Goal: Transaction & Acquisition: Purchase product/service

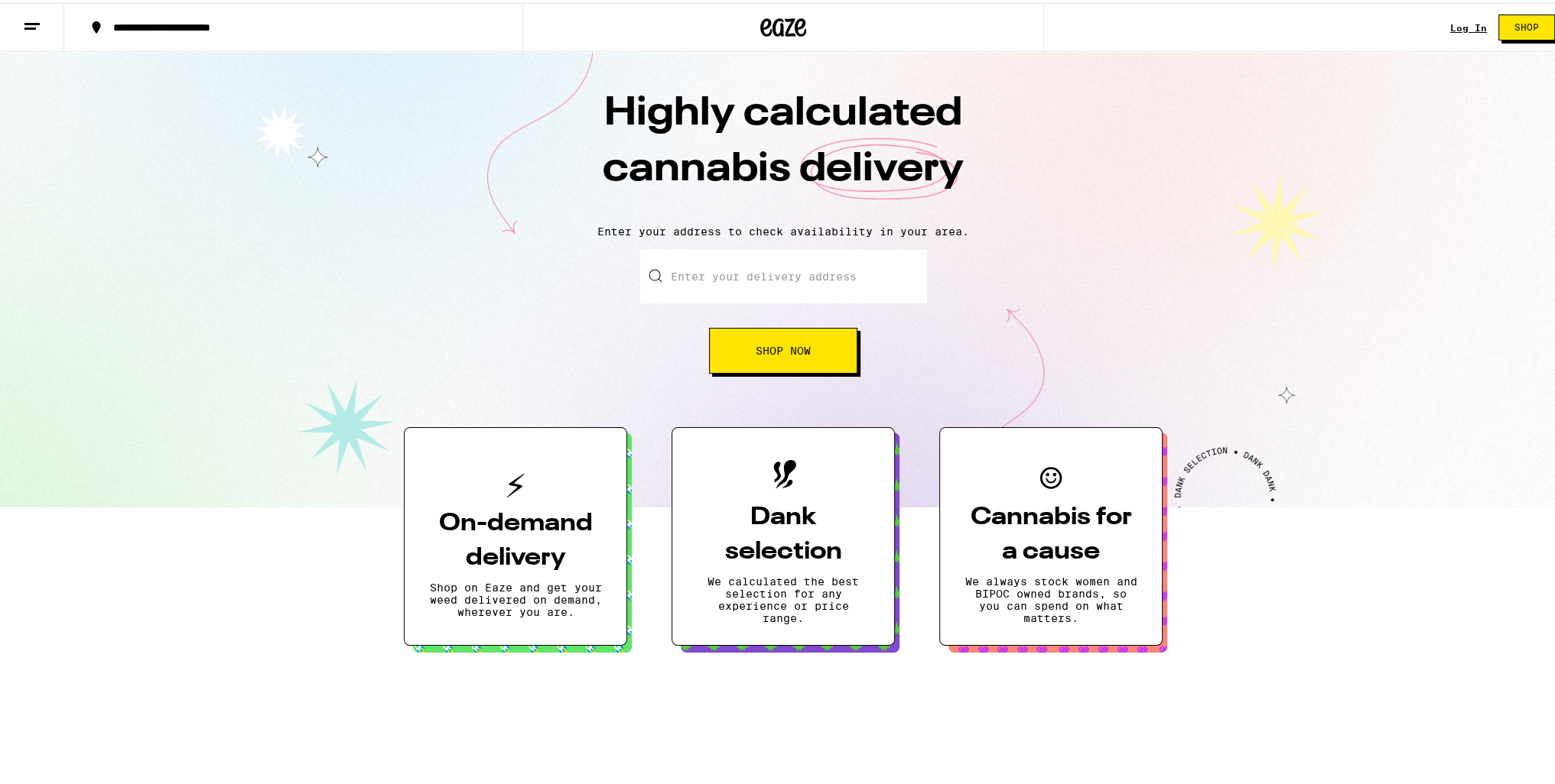
click at [1450, 27] on link "Log In" at bounding box center [1469, 25] width 37 height 10
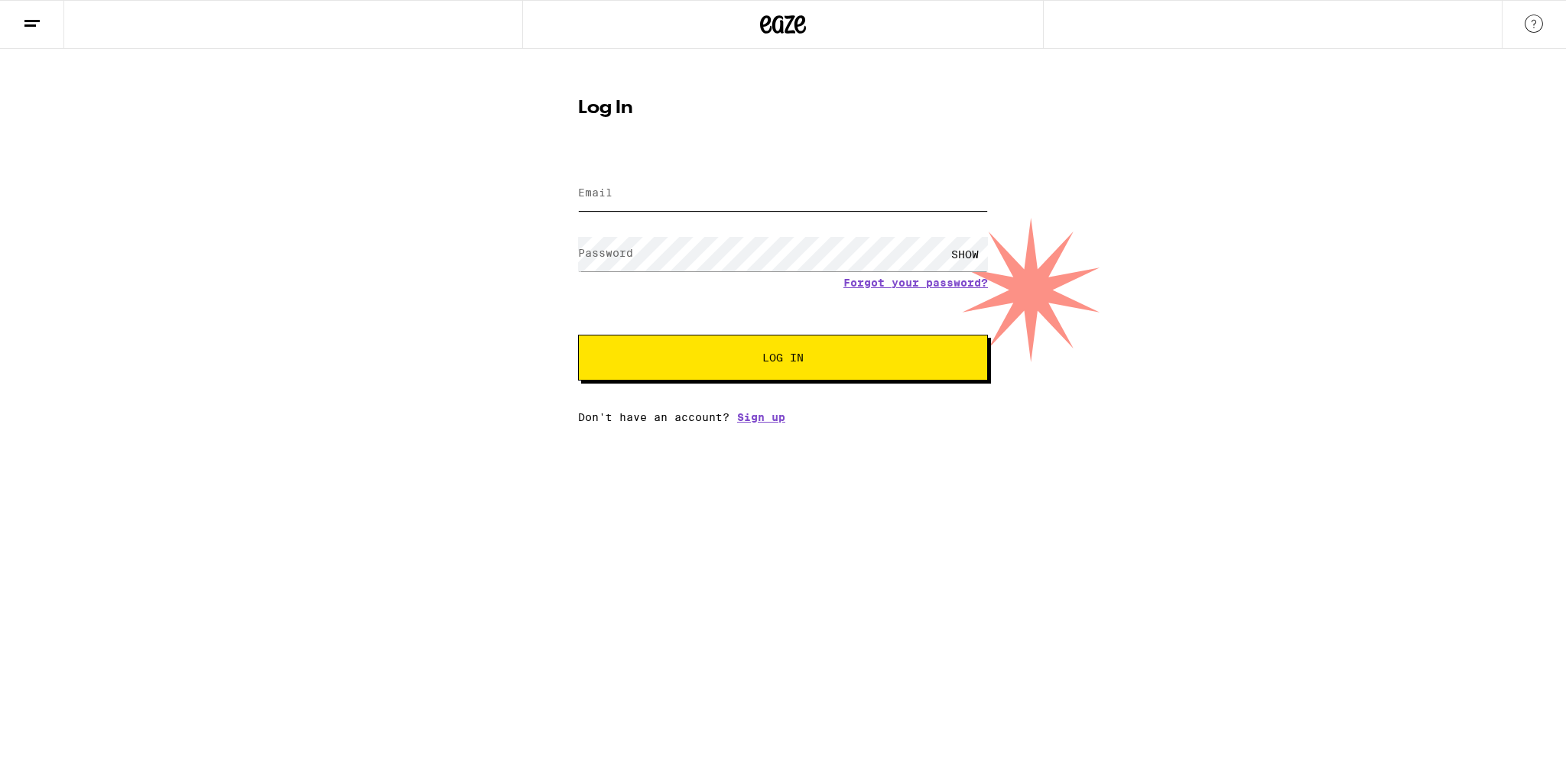
click at [690, 203] on input "Email" at bounding box center [783, 193] width 410 height 34
type input "wozzers.inbox@gmail.com"
click at [579, 335] on button "Log In" at bounding box center [783, 358] width 410 height 46
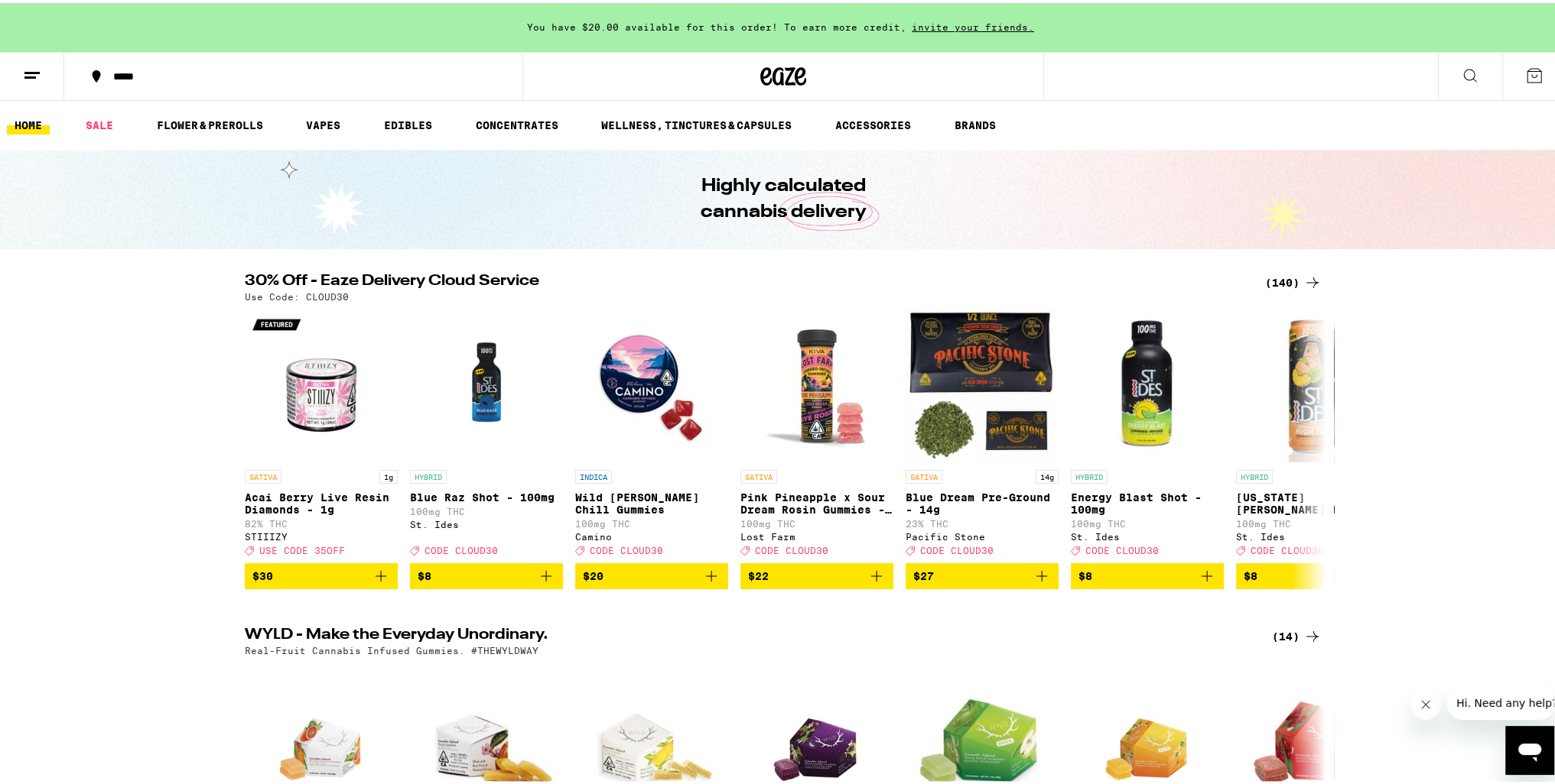
click at [1274, 286] on div "(140)" at bounding box center [1292, 280] width 56 height 18
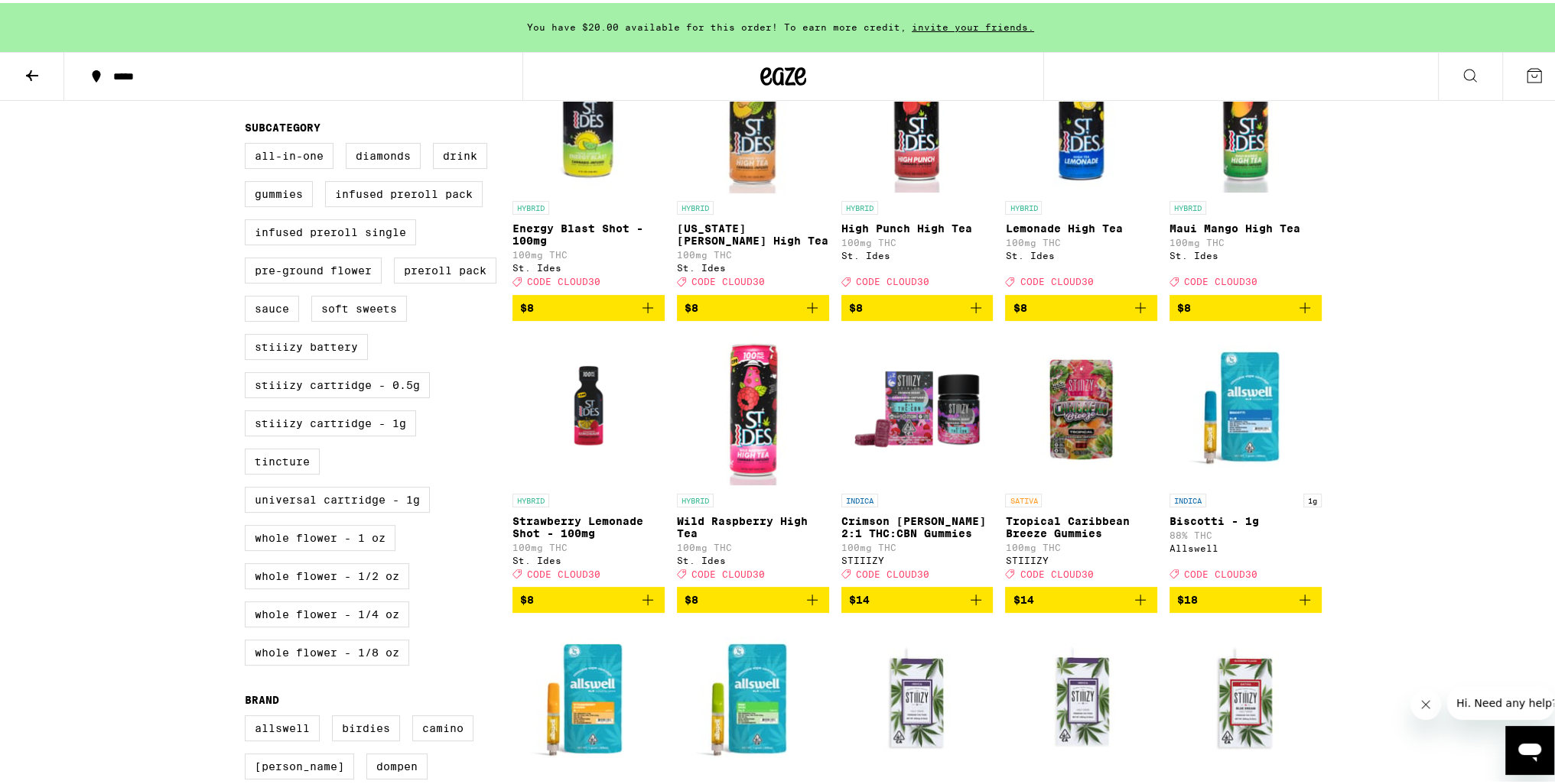
scroll to position [552, 0]
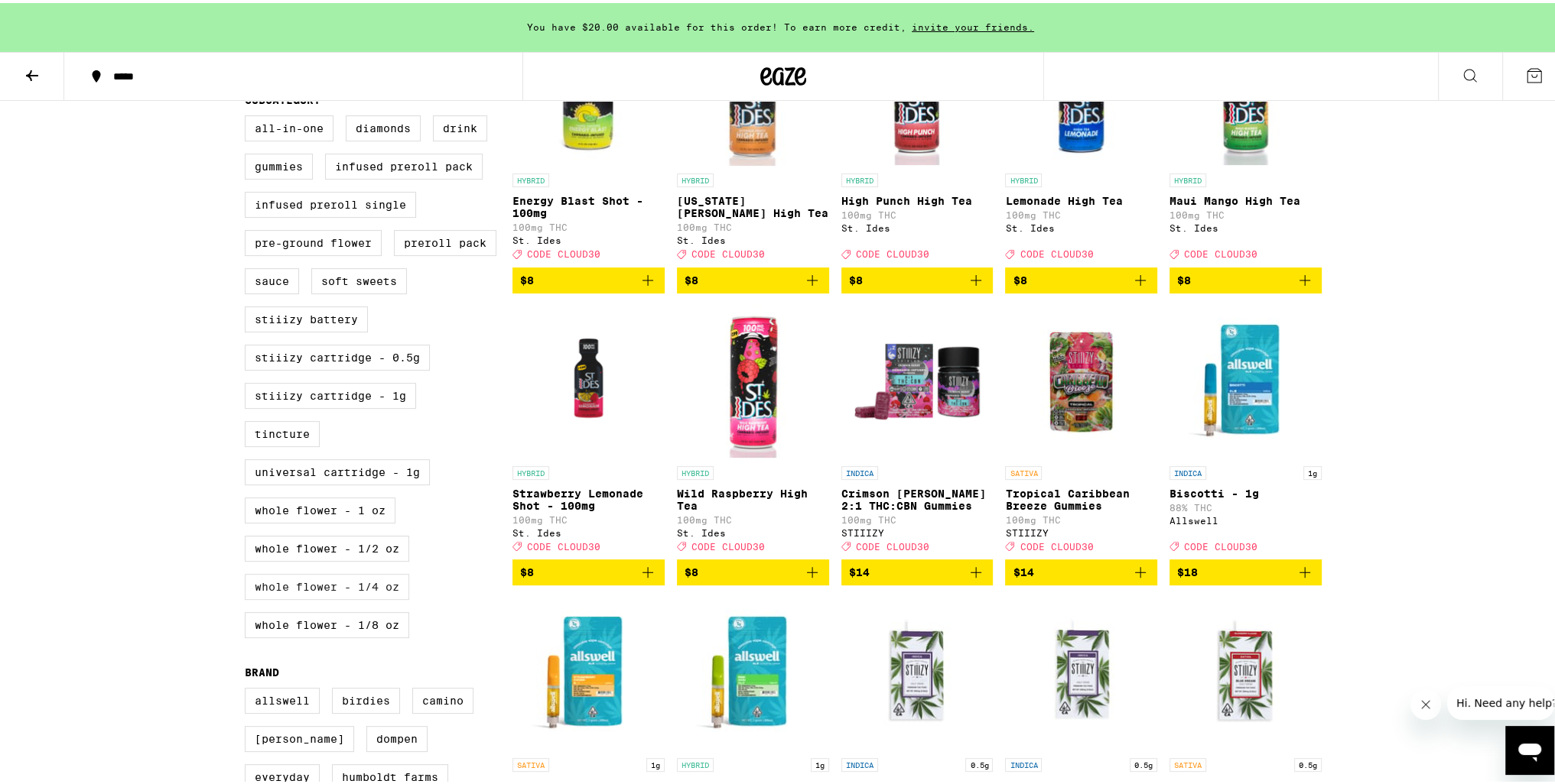
click at [356, 597] on label "Whole Flower - 1/4 oz" at bounding box center [327, 583] width 165 height 26
click at [249, 116] on input "Whole Flower - 1/4 oz" at bounding box center [248, 115] width 1 height 1
checkbox input "true"
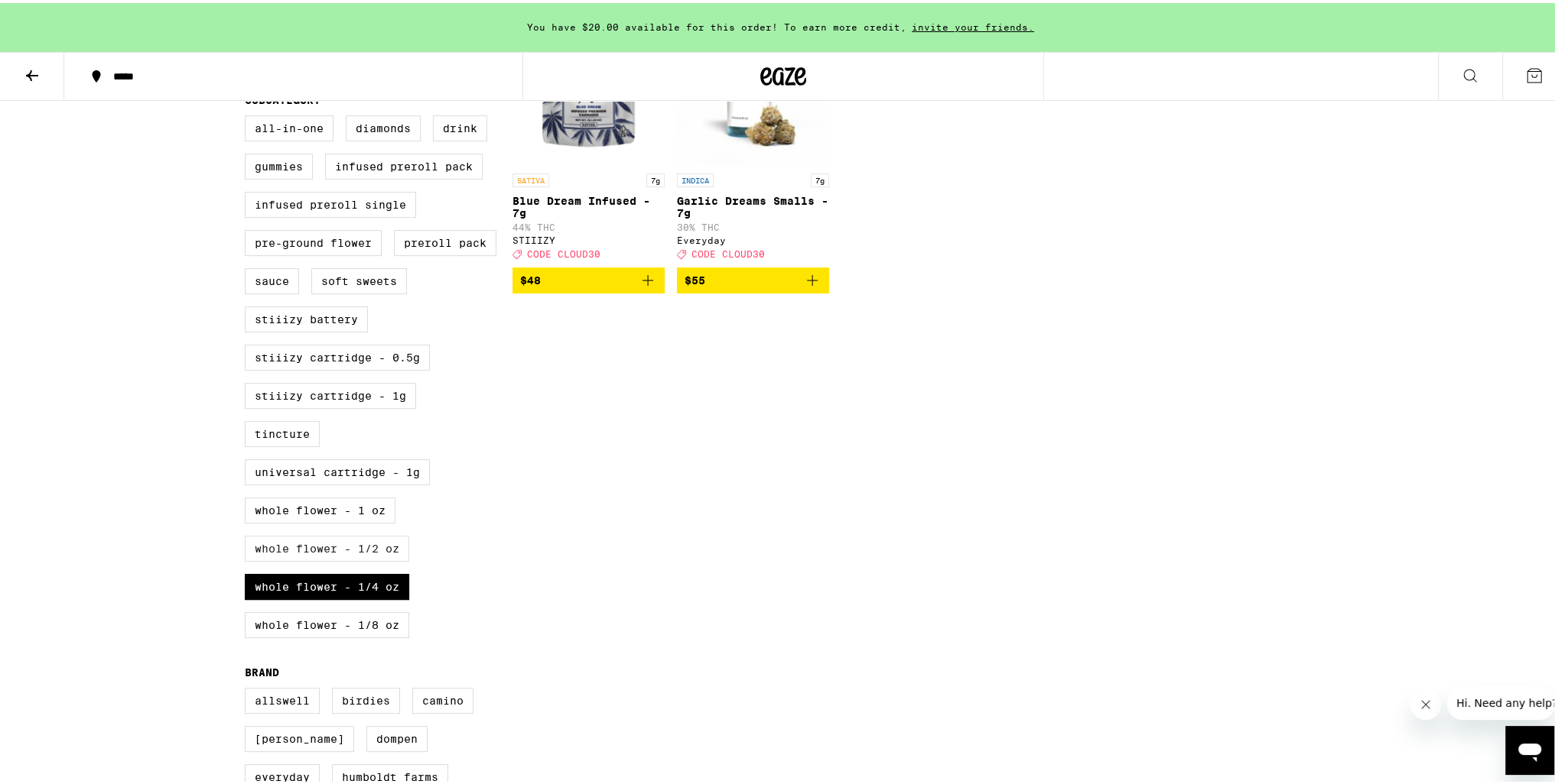
click at [366, 559] on label "Whole Flower - 1/2 oz" at bounding box center [327, 546] width 165 height 26
click at [249, 116] on input "Whole Flower - 1/2 oz" at bounding box center [248, 115] width 1 height 1
checkbox input "true"
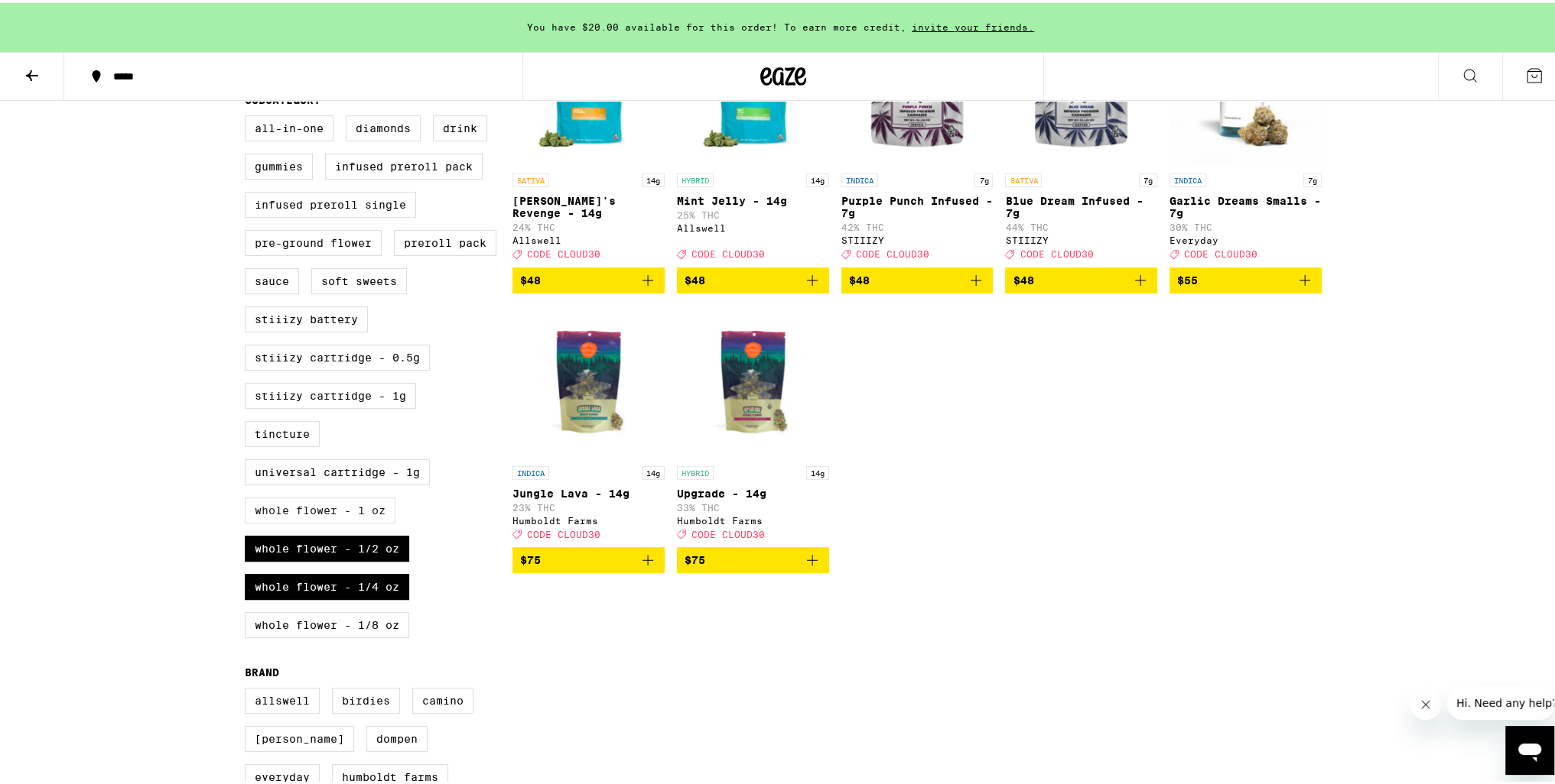
click at [358, 520] on label "Whole Flower - 1 oz" at bounding box center [319, 507] width 150 height 26
click at [249, 116] on input "Whole Flower - 1 oz" at bounding box center [248, 115] width 1 height 1
checkbox input "true"
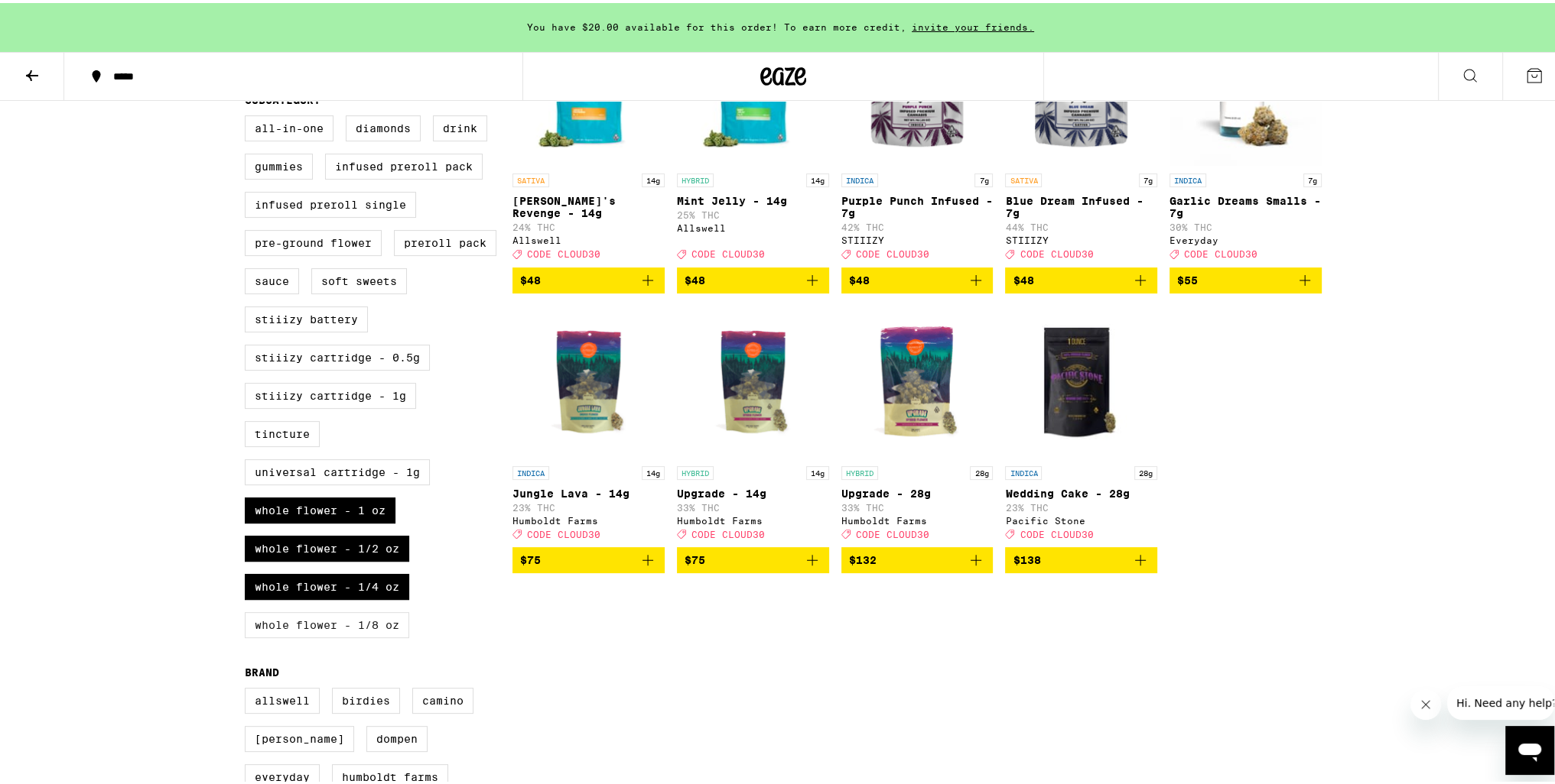
click at [361, 635] on label "Whole Flower - 1/8 oz" at bounding box center [327, 622] width 165 height 26
click at [249, 116] on input "Whole Flower - 1/8 oz" at bounding box center [248, 115] width 1 height 1
checkbox input "true"
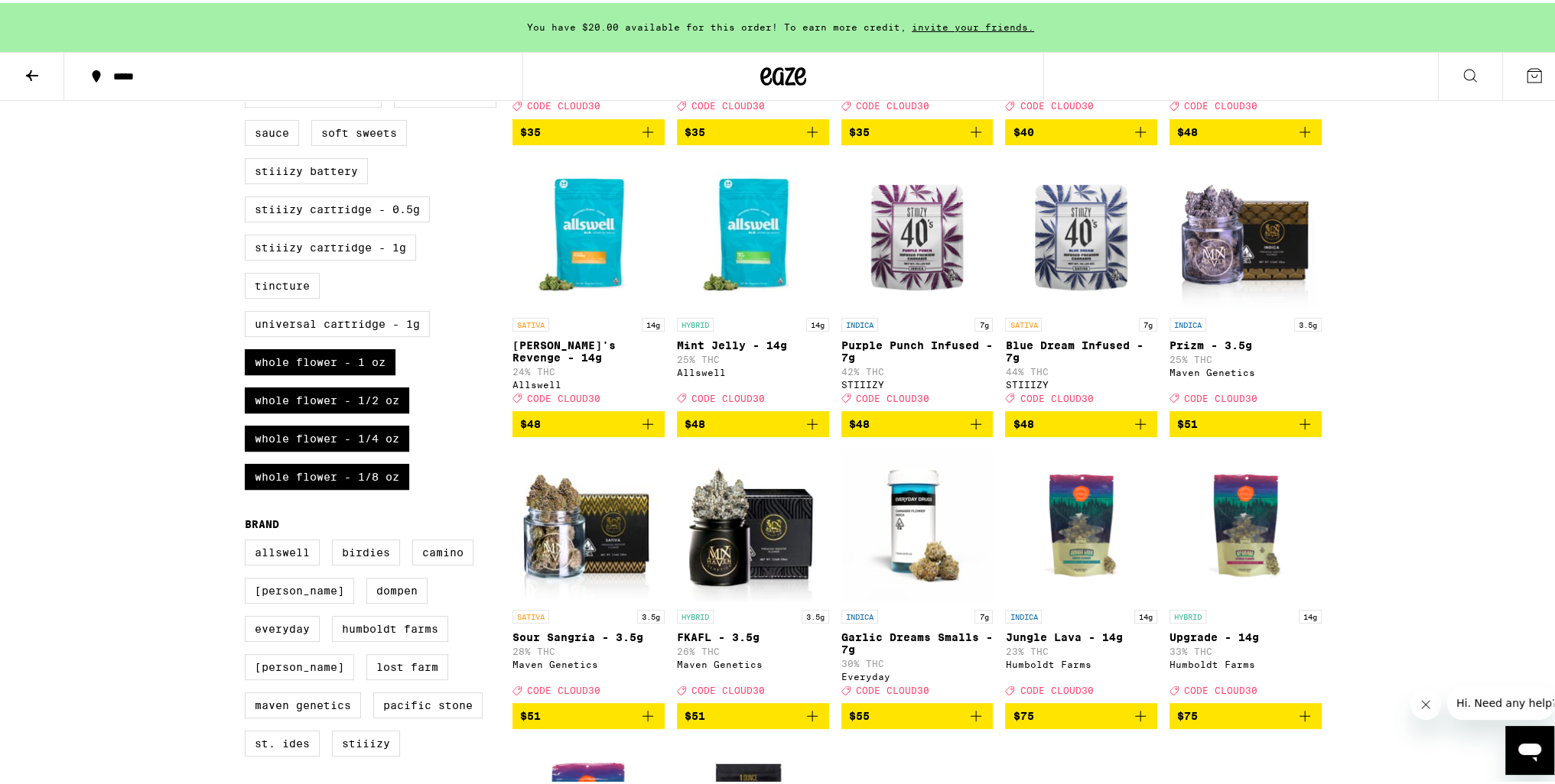
scroll to position [688, 0]
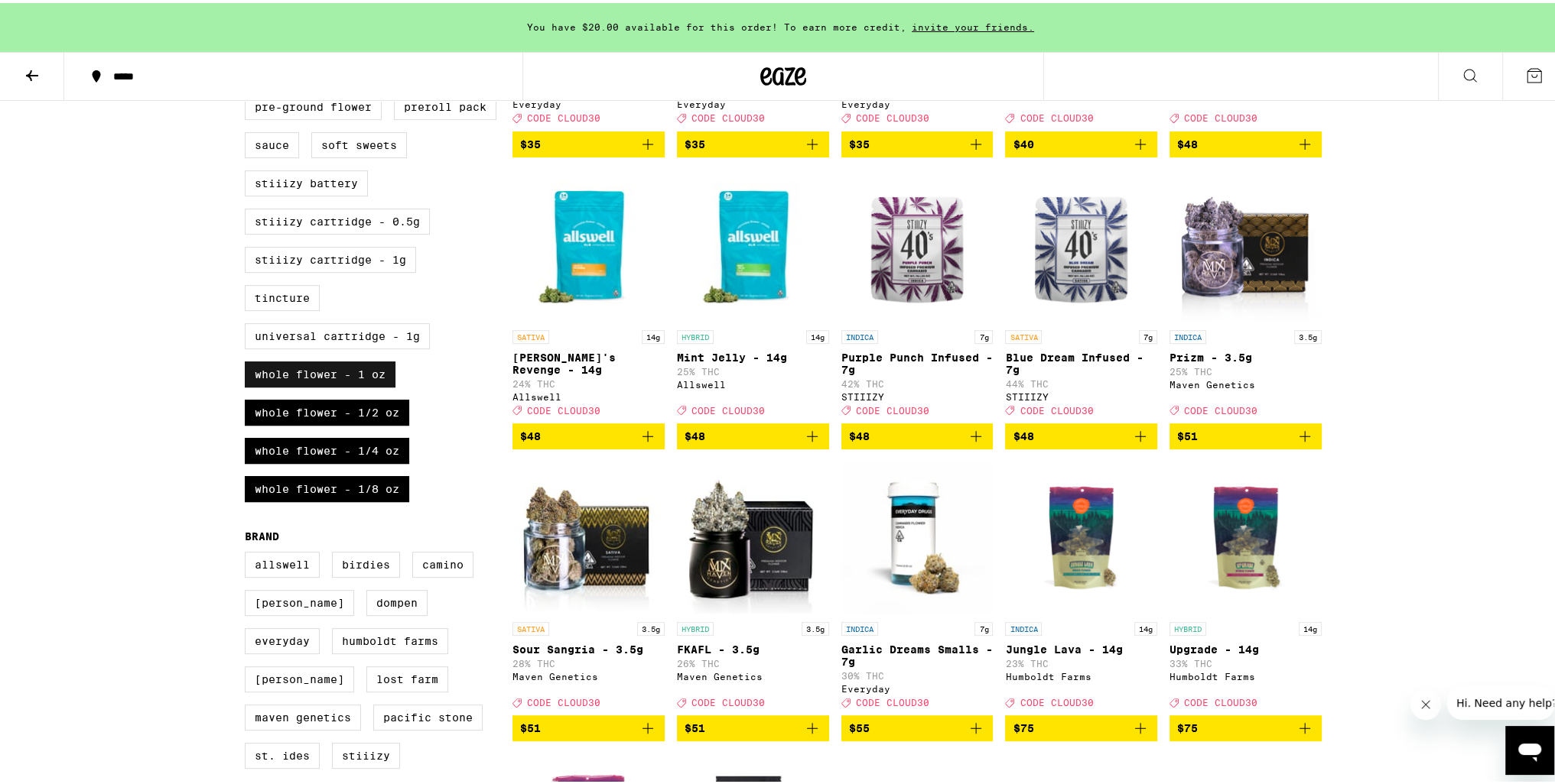
click at [366, 384] on label "Whole Flower - 1 oz" at bounding box center [319, 371] width 150 height 26
checkbox input "false"
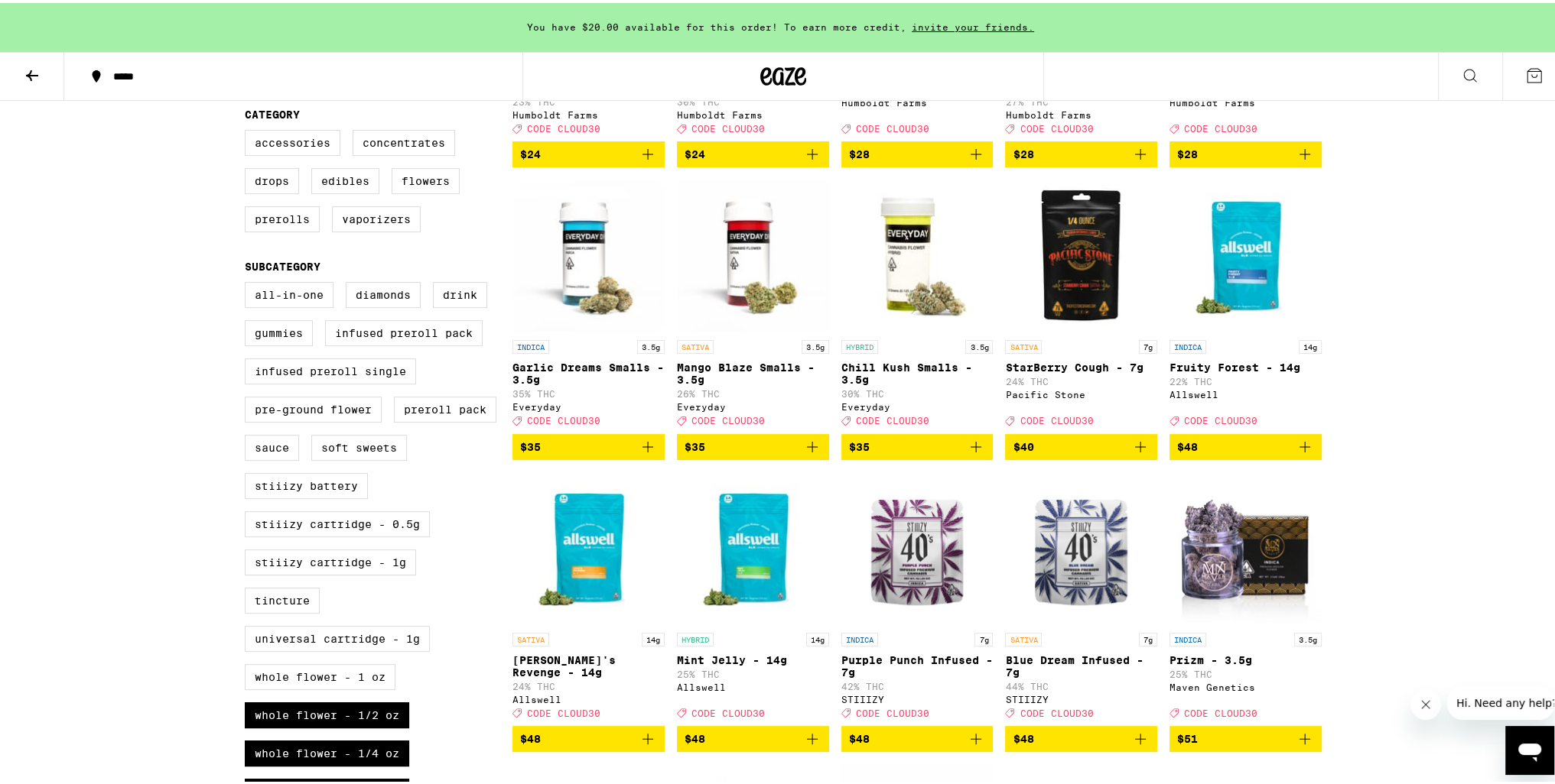
scroll to position [56, 0]
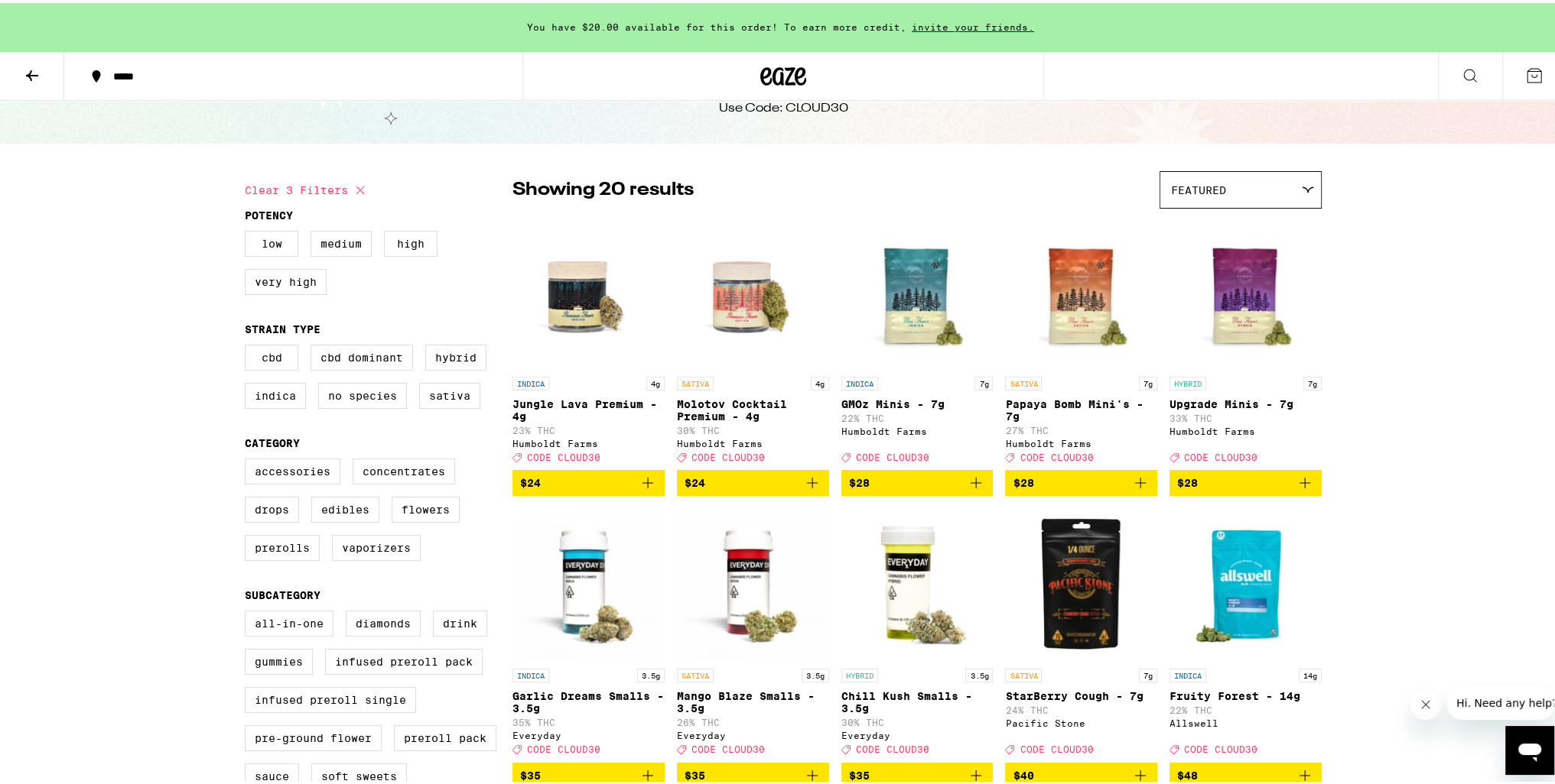
click at [39, 73] on icon at bounding box center [32, 73] width 18 height 18
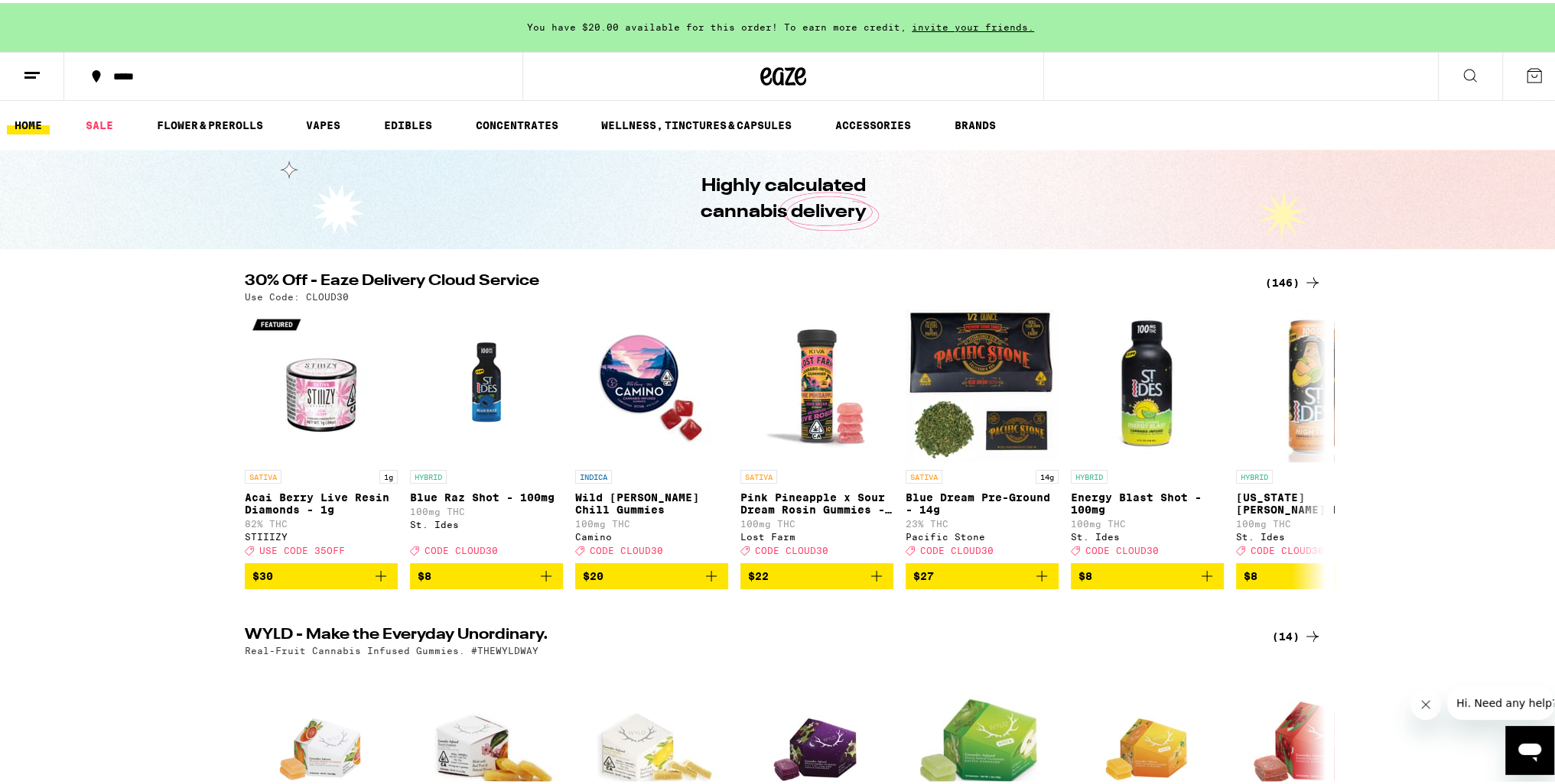
click at [162, 59] on button "*****" at bounding box center [294, 73] width 458 height 46
click at [119, 77] on div "*****" at bounding box center [301, 73] width 390 height 11
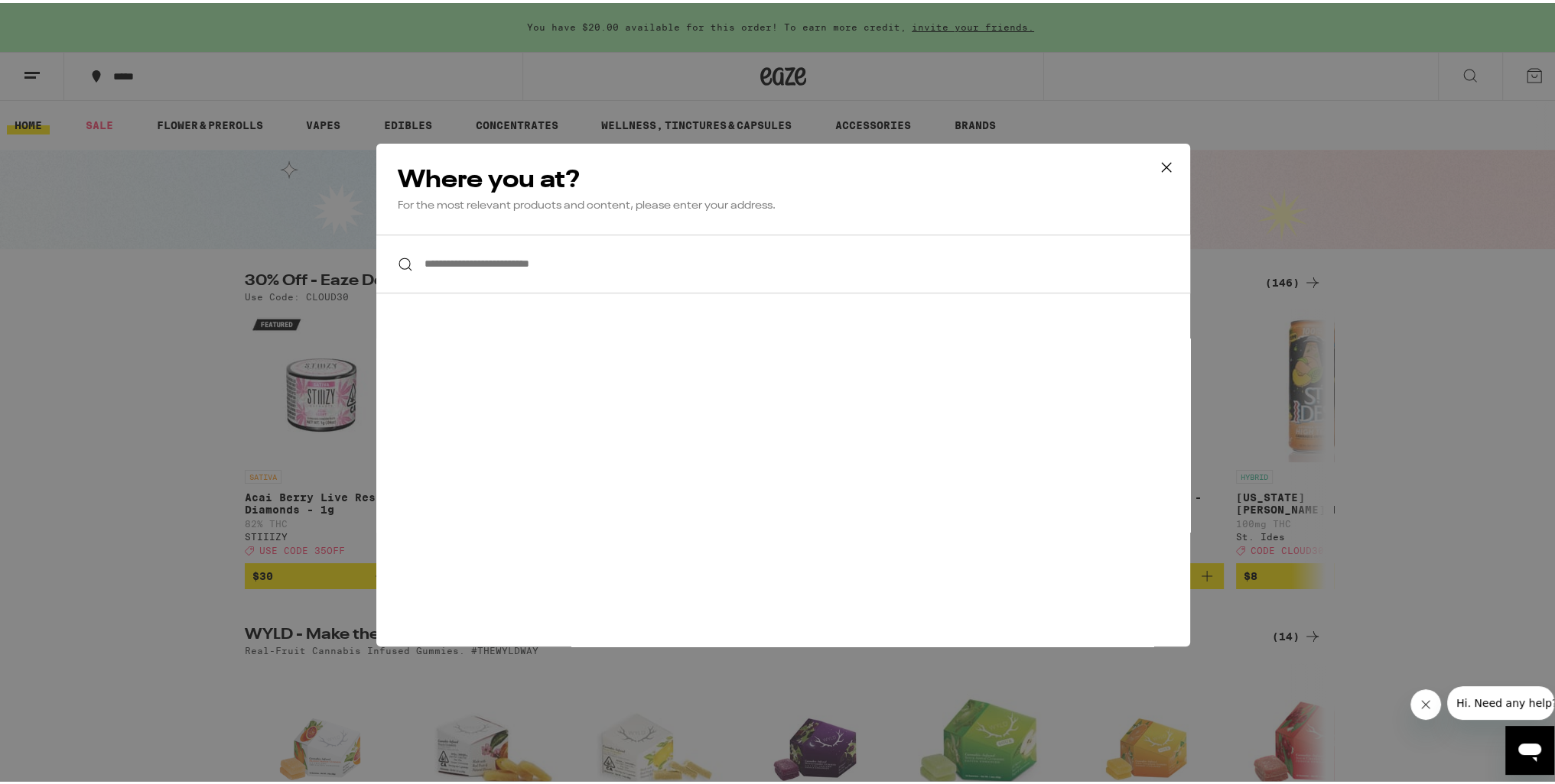
click at [639, 241] on input "**********" at bounding box center [783, 261] width 814 height 59
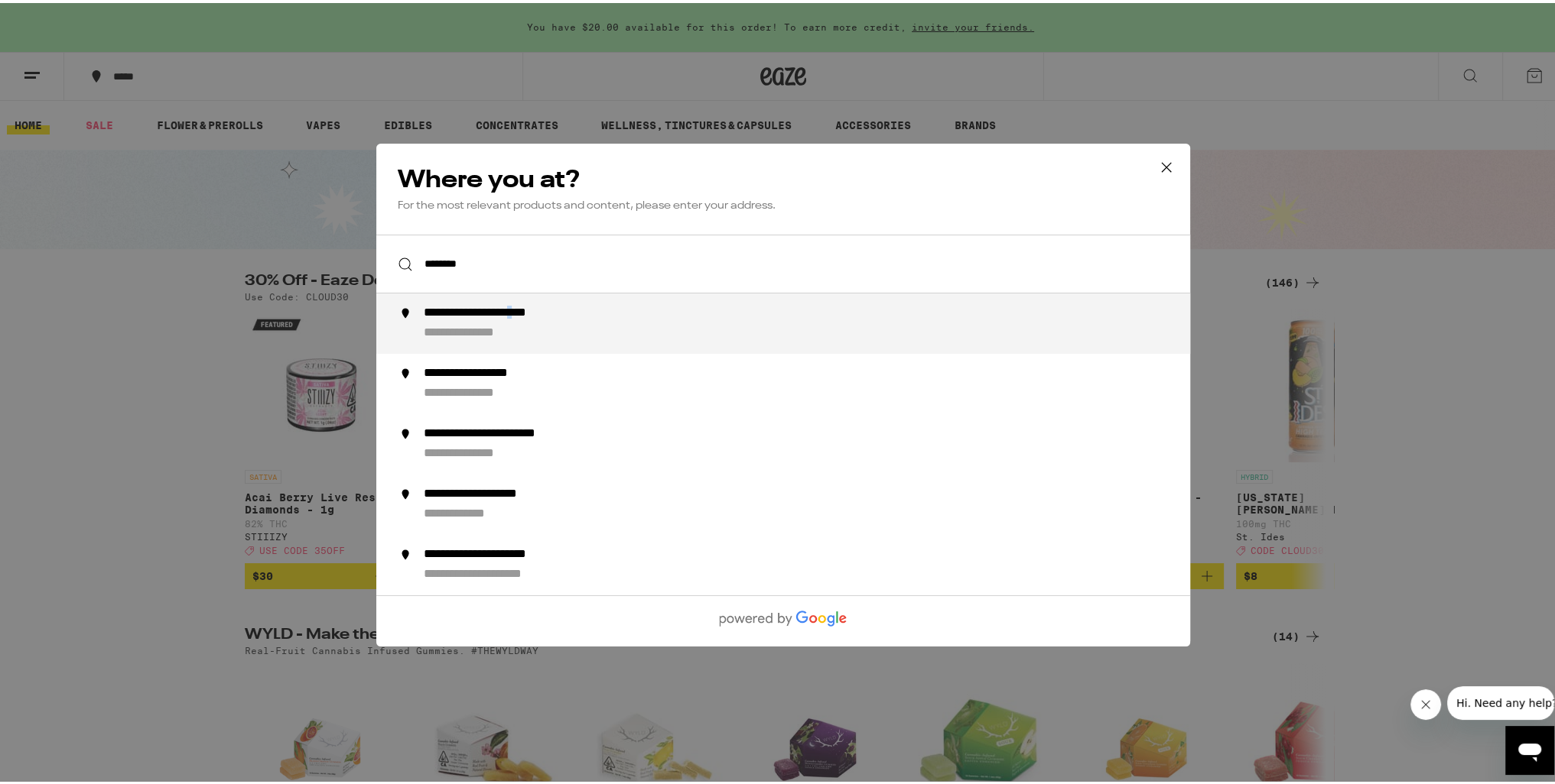
click at [562, 345] on li "**********" at bounding box center [783, 321] width 814 height 60
type input "**********"
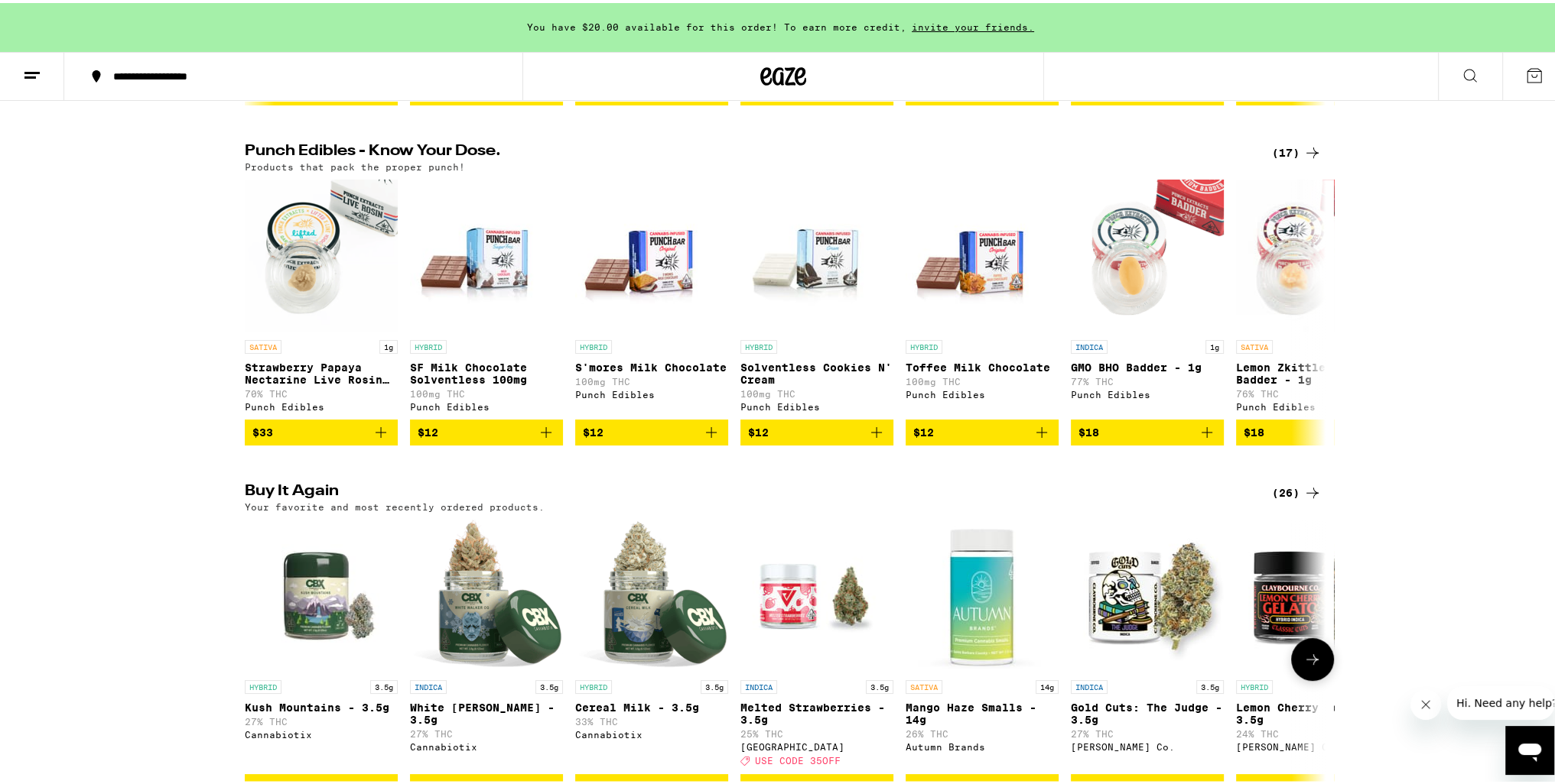
scroll to position [1070, 0]
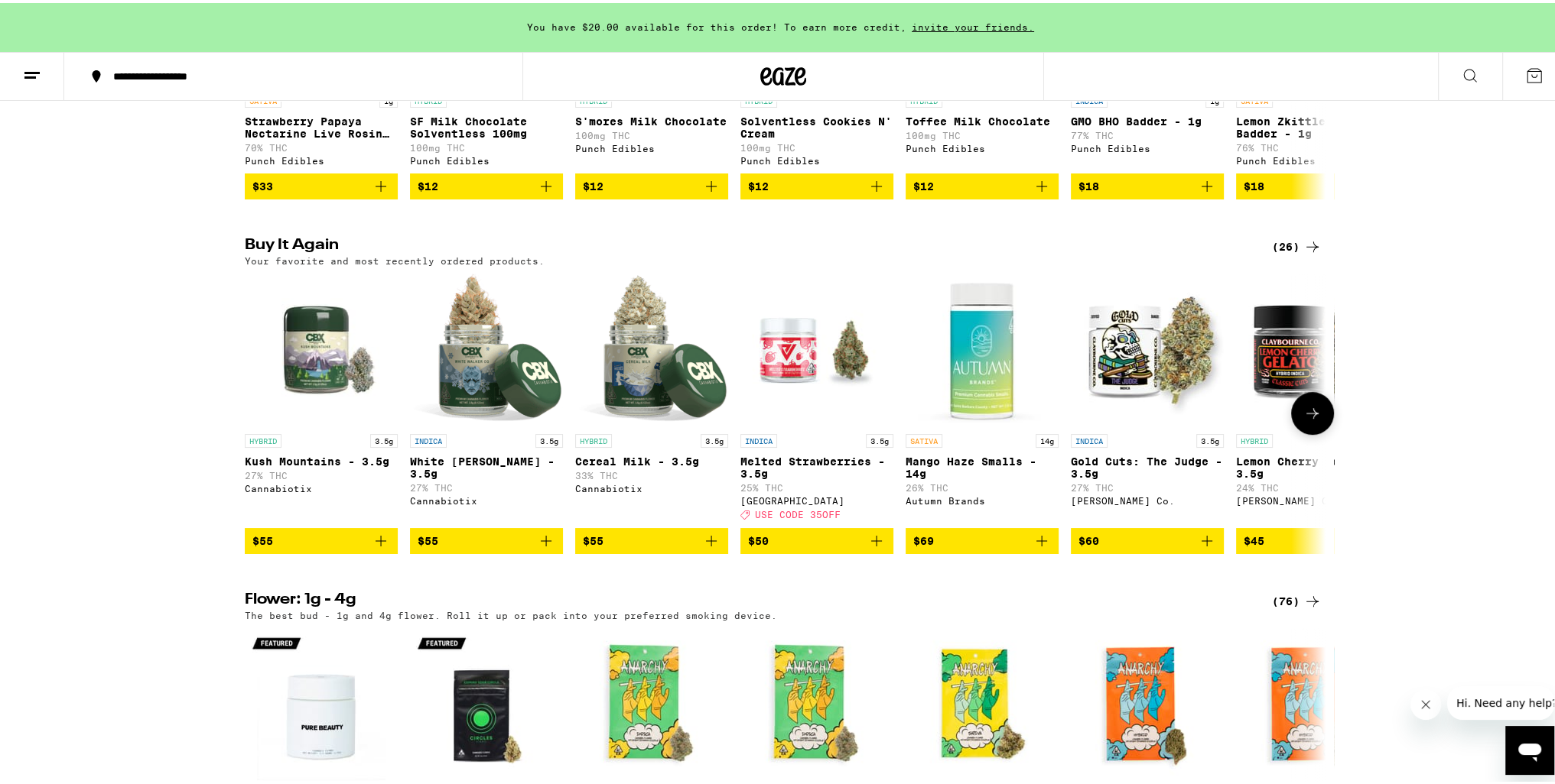
click at [1303, 420] on icon at bounding box center [1312, 410] width 18 height 18
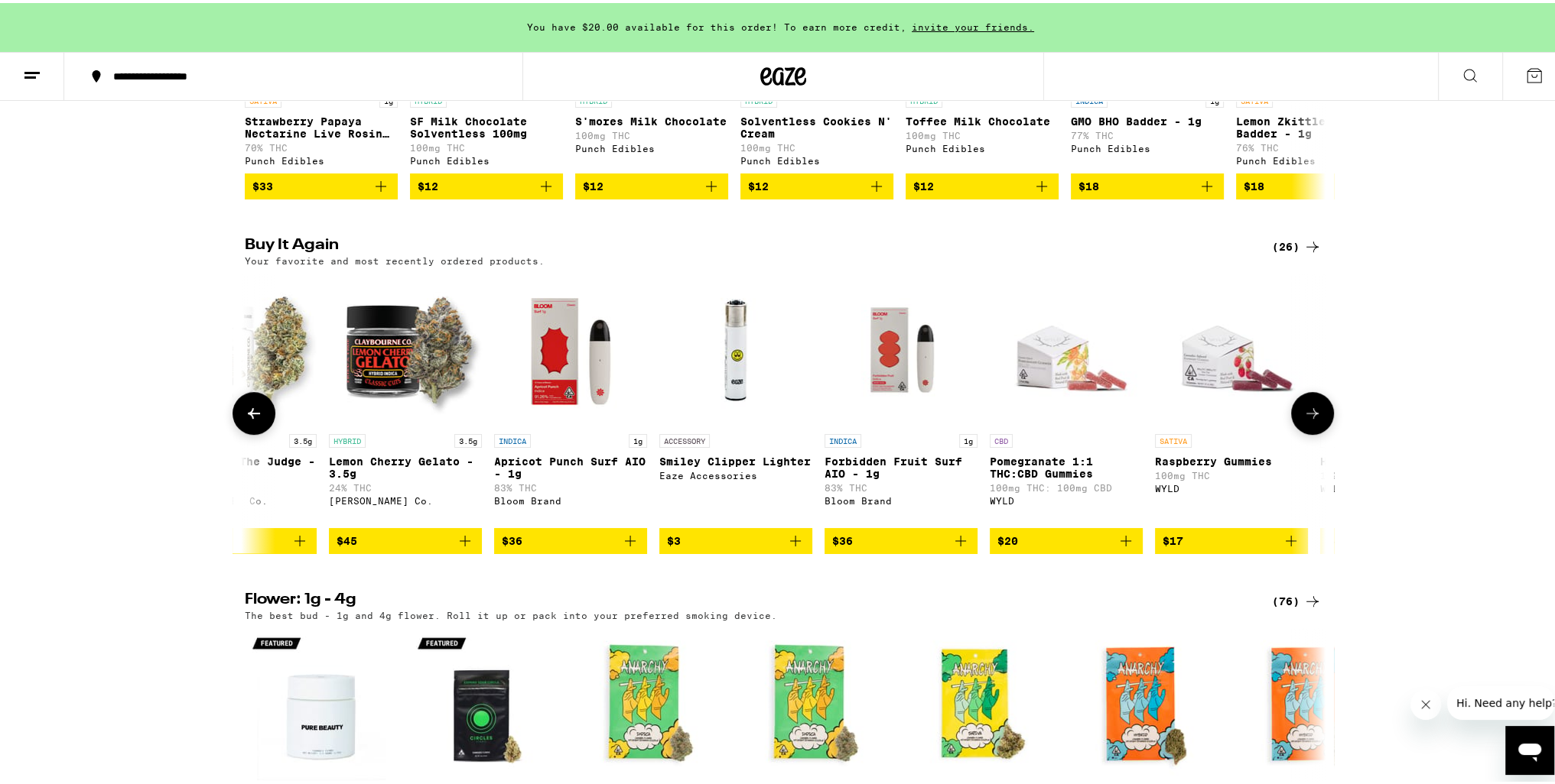
scroll to position [0, 910]
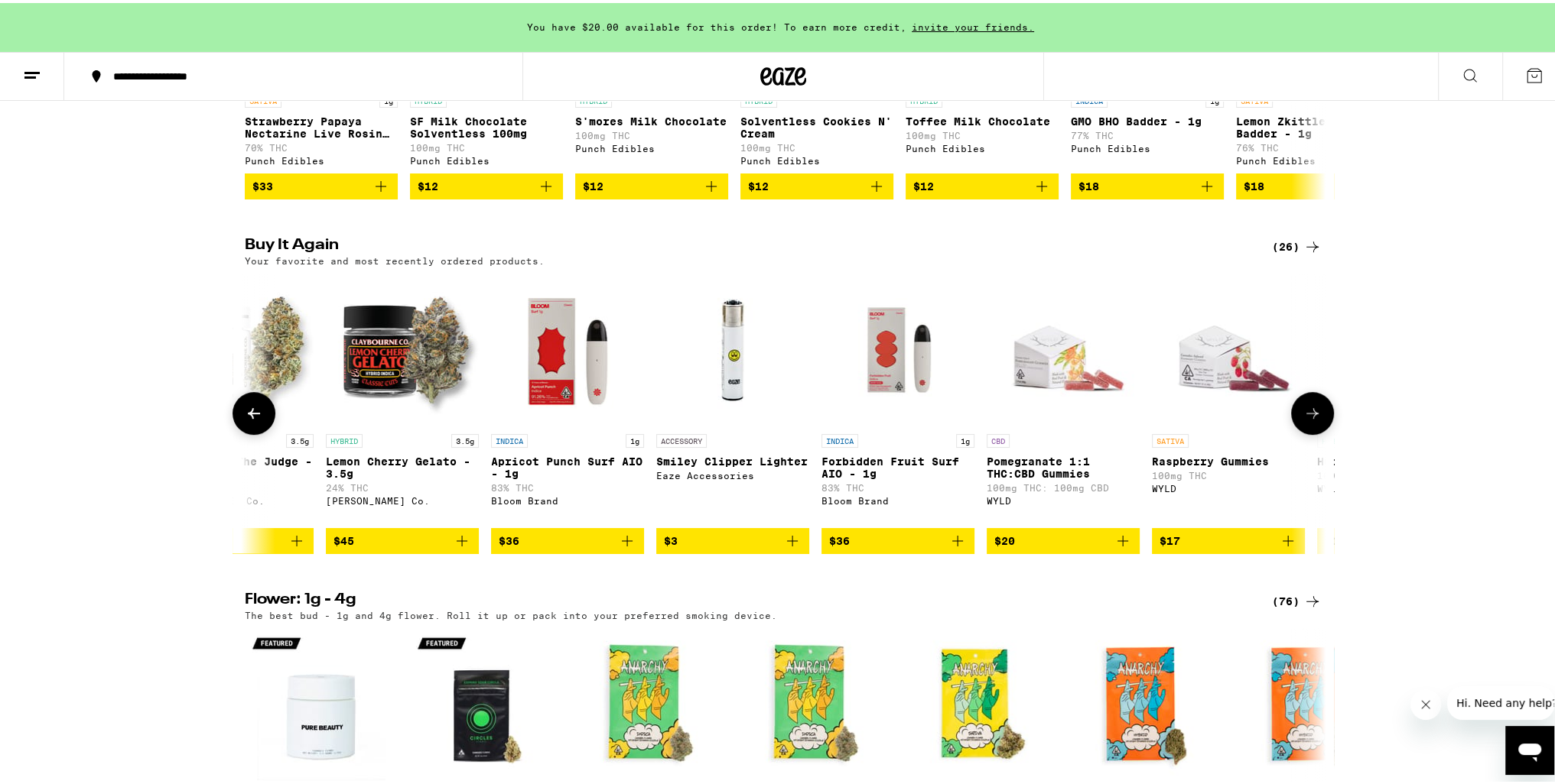
click at [1303, 420] on icon at bounding box center [1312, 410] width 18 height 18
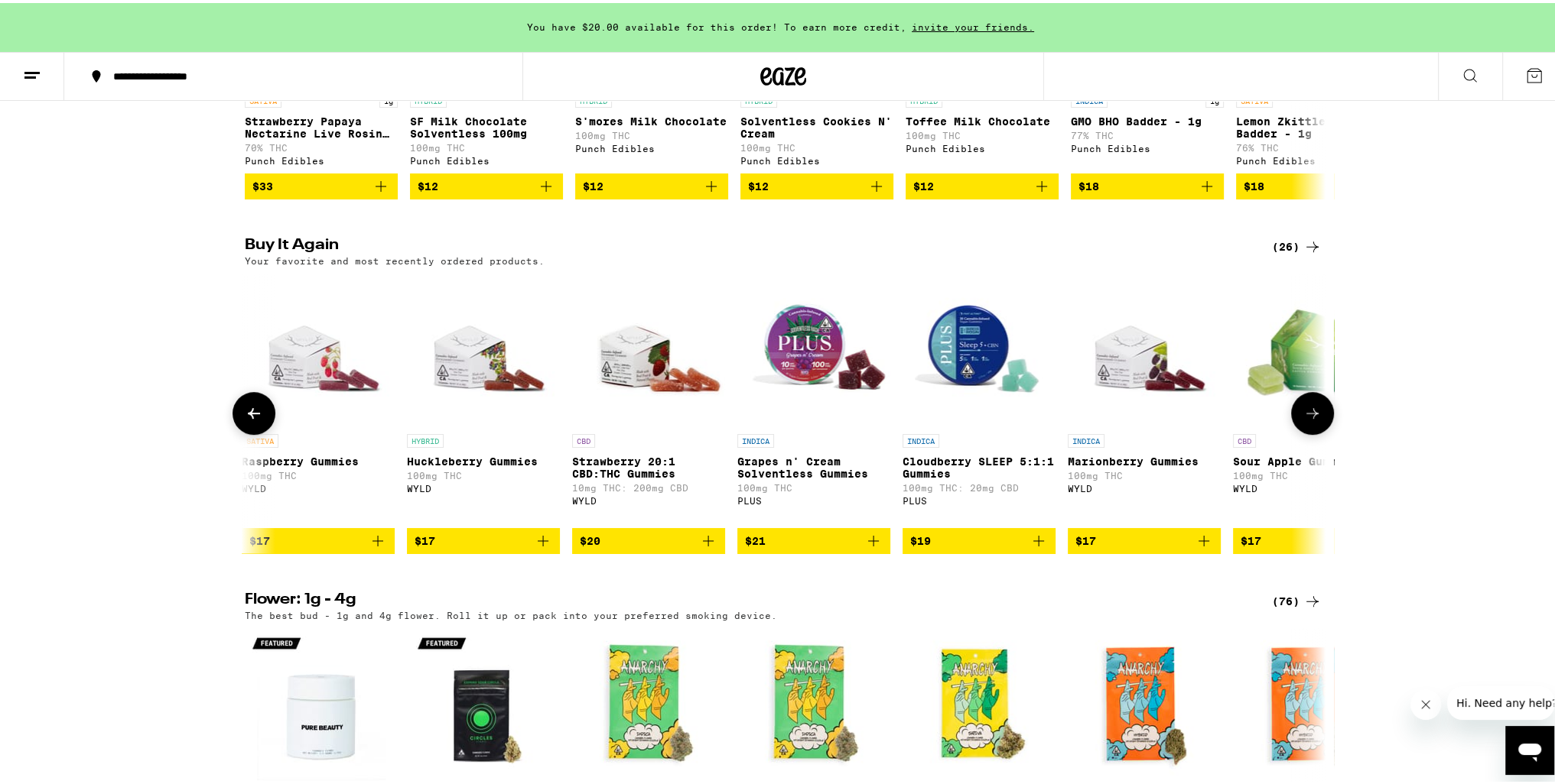
click at [1303, 420] on icon at bounding box center [1312, 410] width 18 height 18
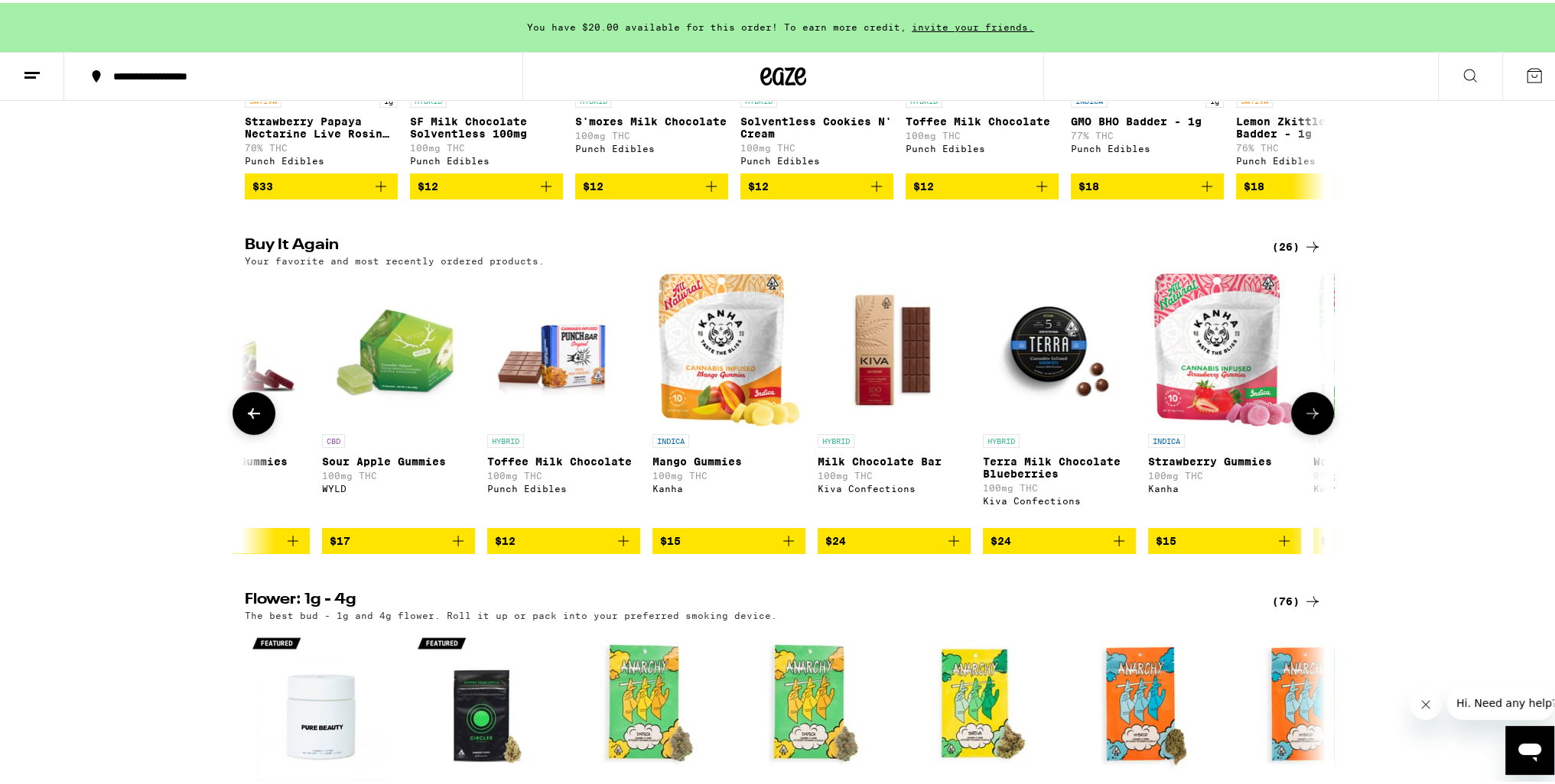
click at [1303, 420] on icon at bounding box center [1312, 410] width 18 height 18
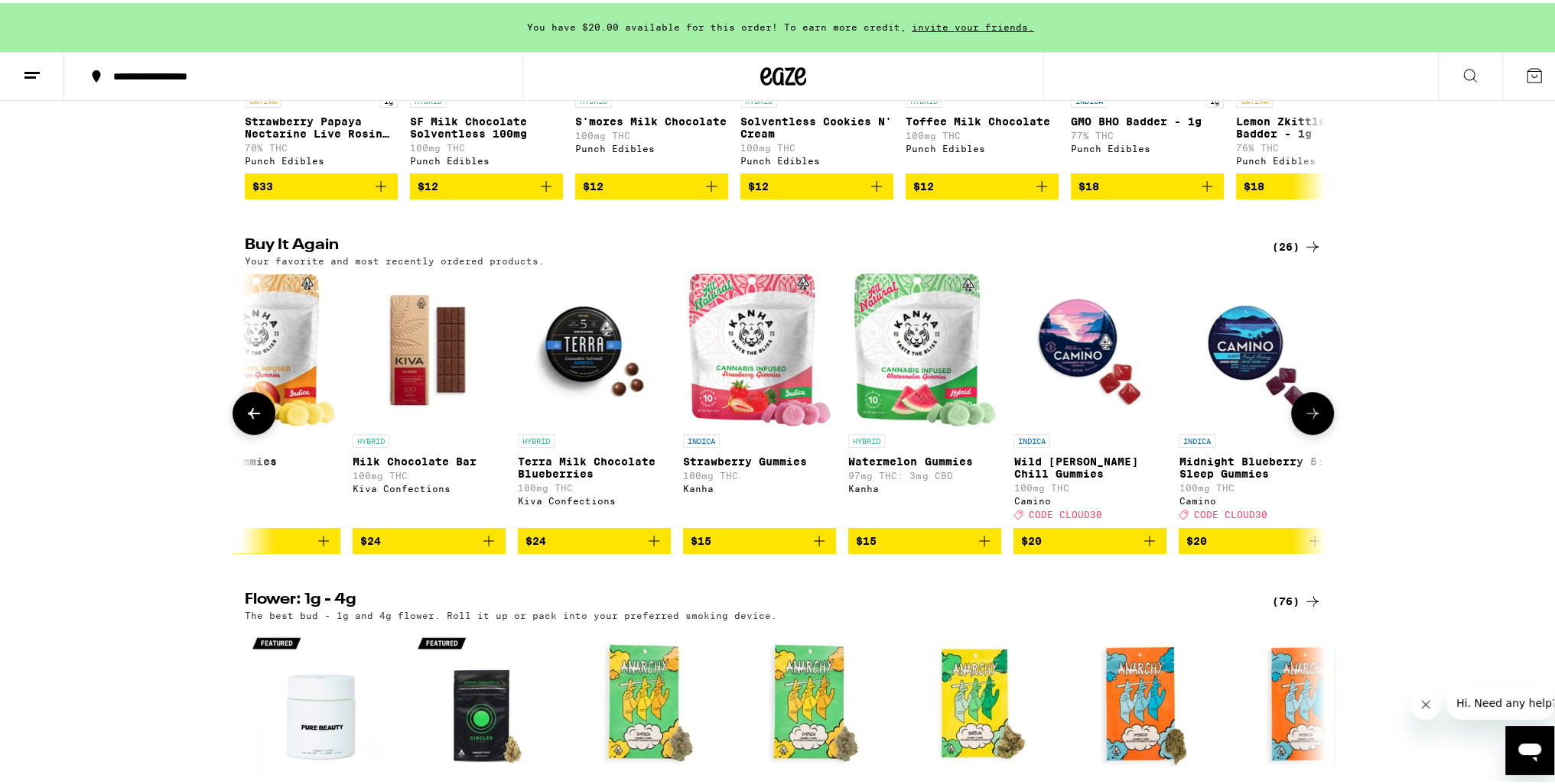
scroll to position [0, 3218]
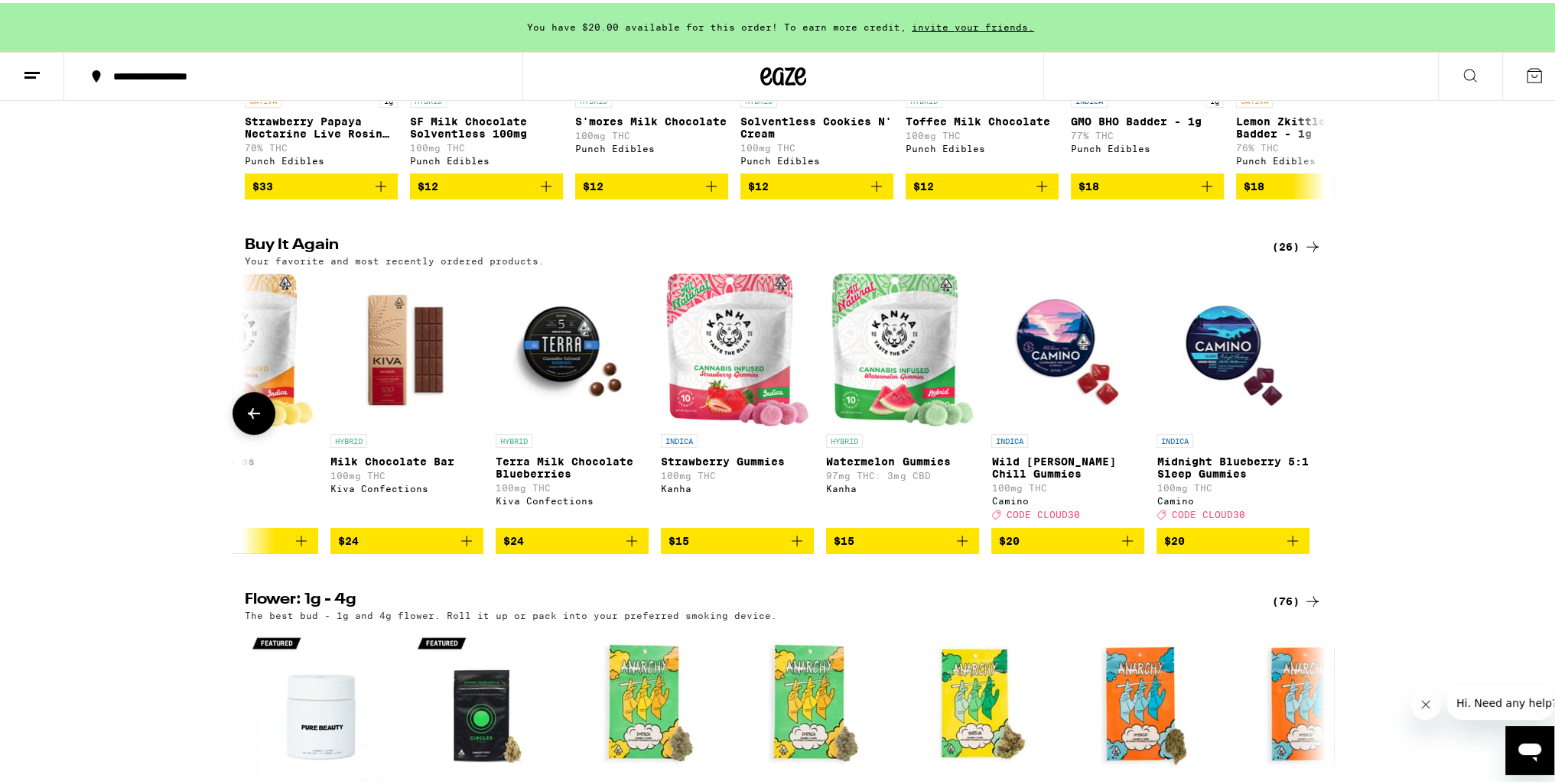
click at [259, 432] on button at bounding box center [254, 410] width 43 height 43
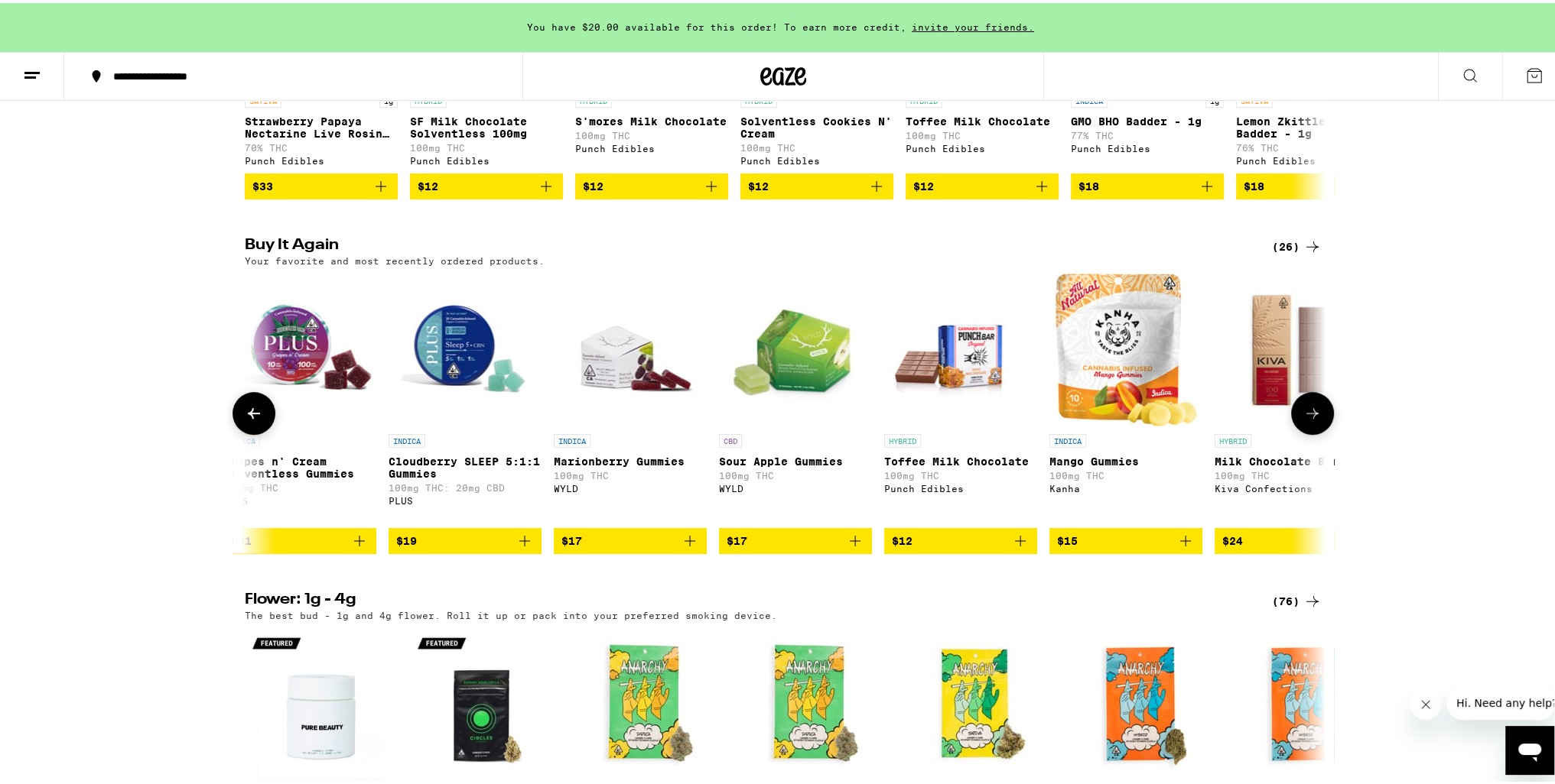
scroll to position [0, 2308]
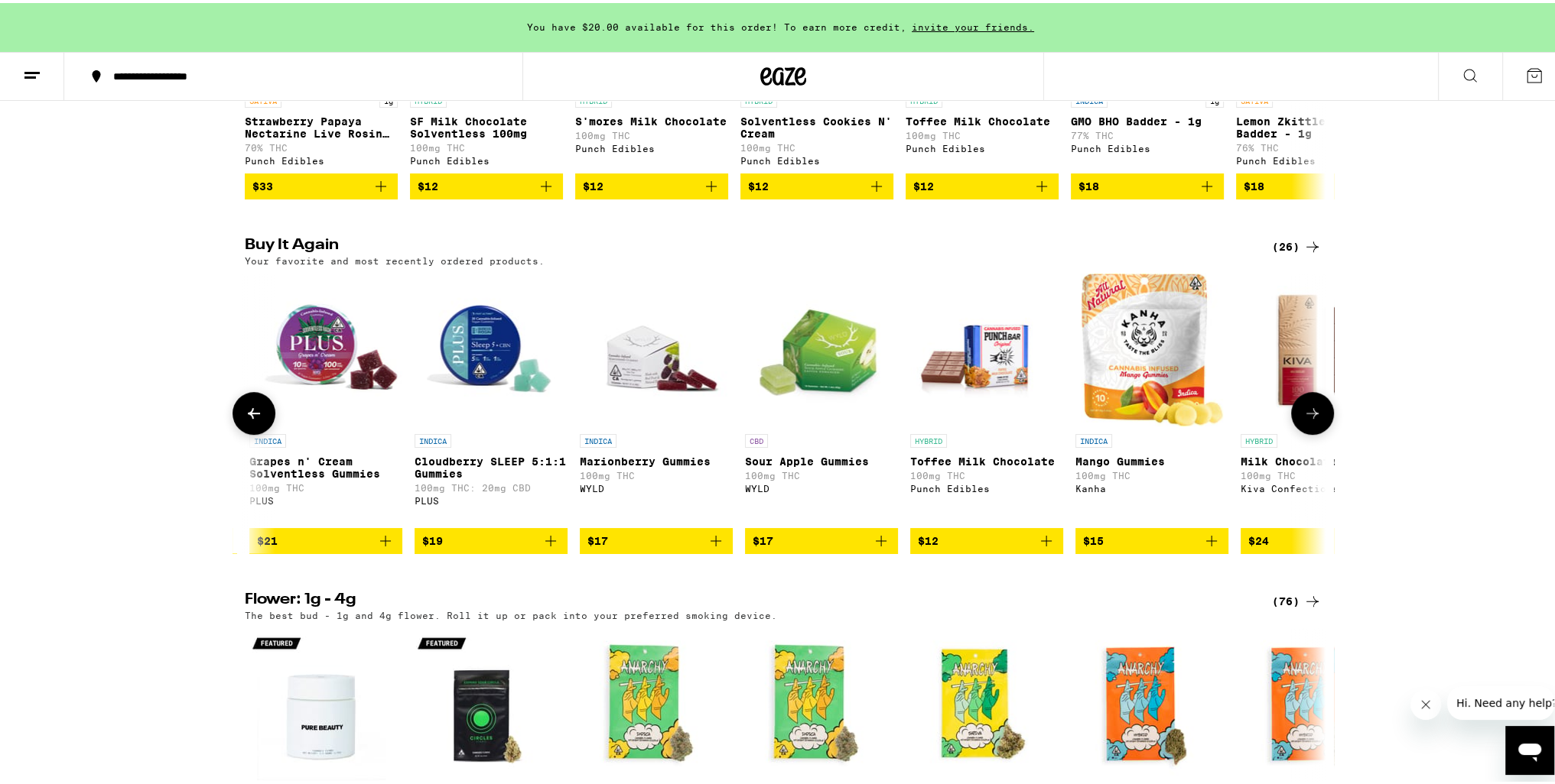
click at [1292, 432] on button at bounding box center [1312, 410] width 43 height 43
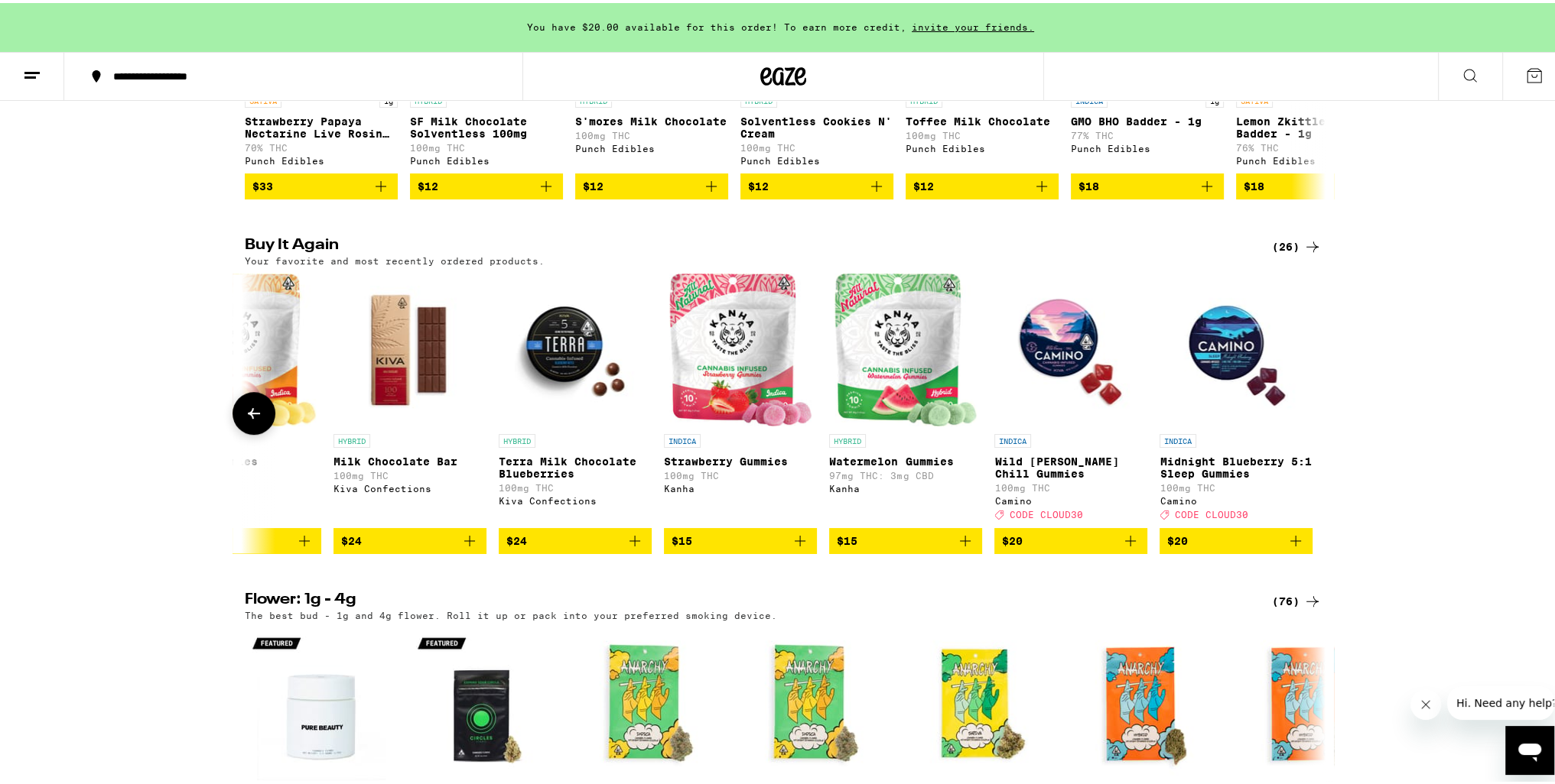
scroll to position [0, 3218]
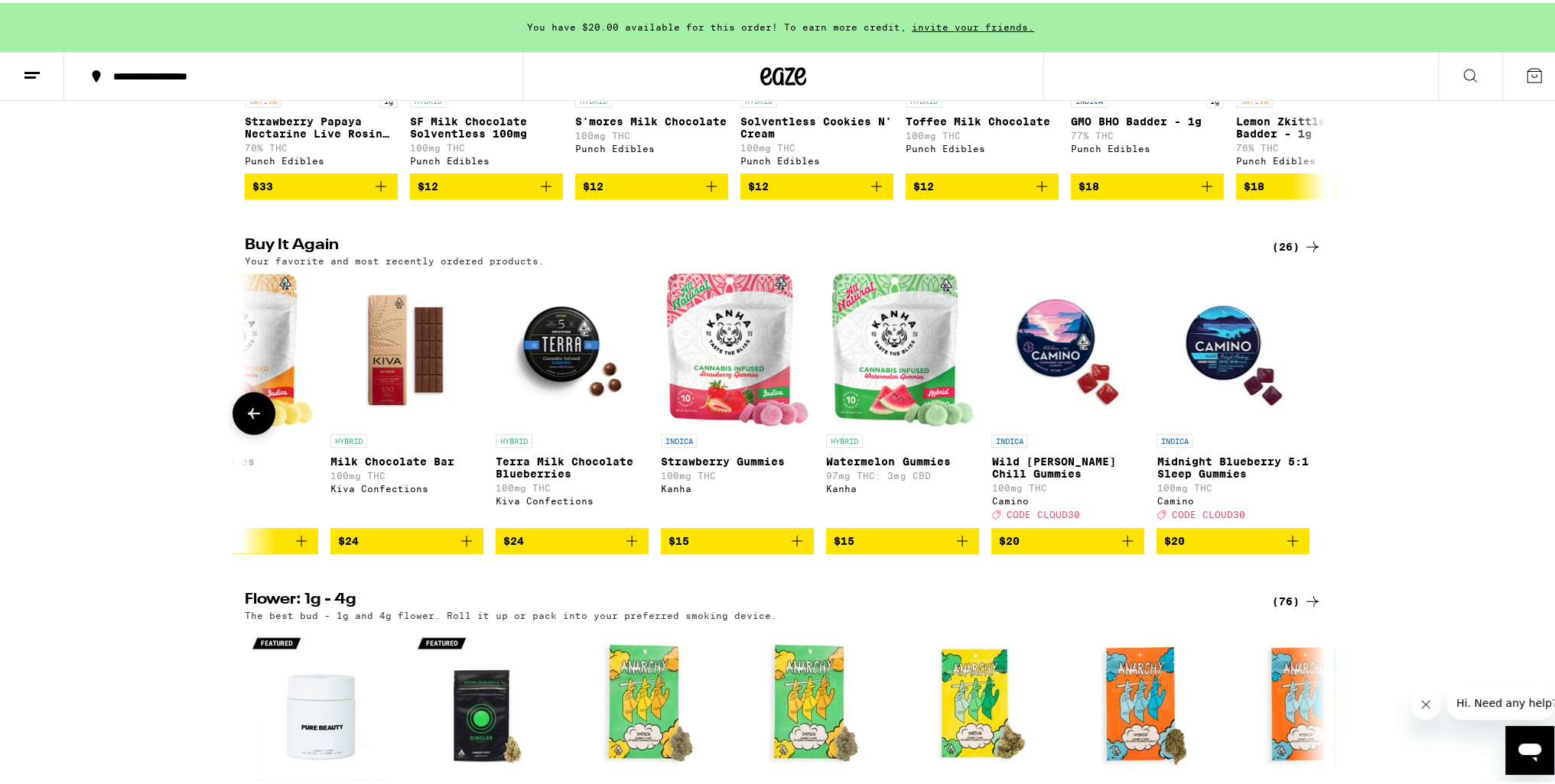
click at [236, 432] on button at bounding box center [254, 410] width 43 height 43
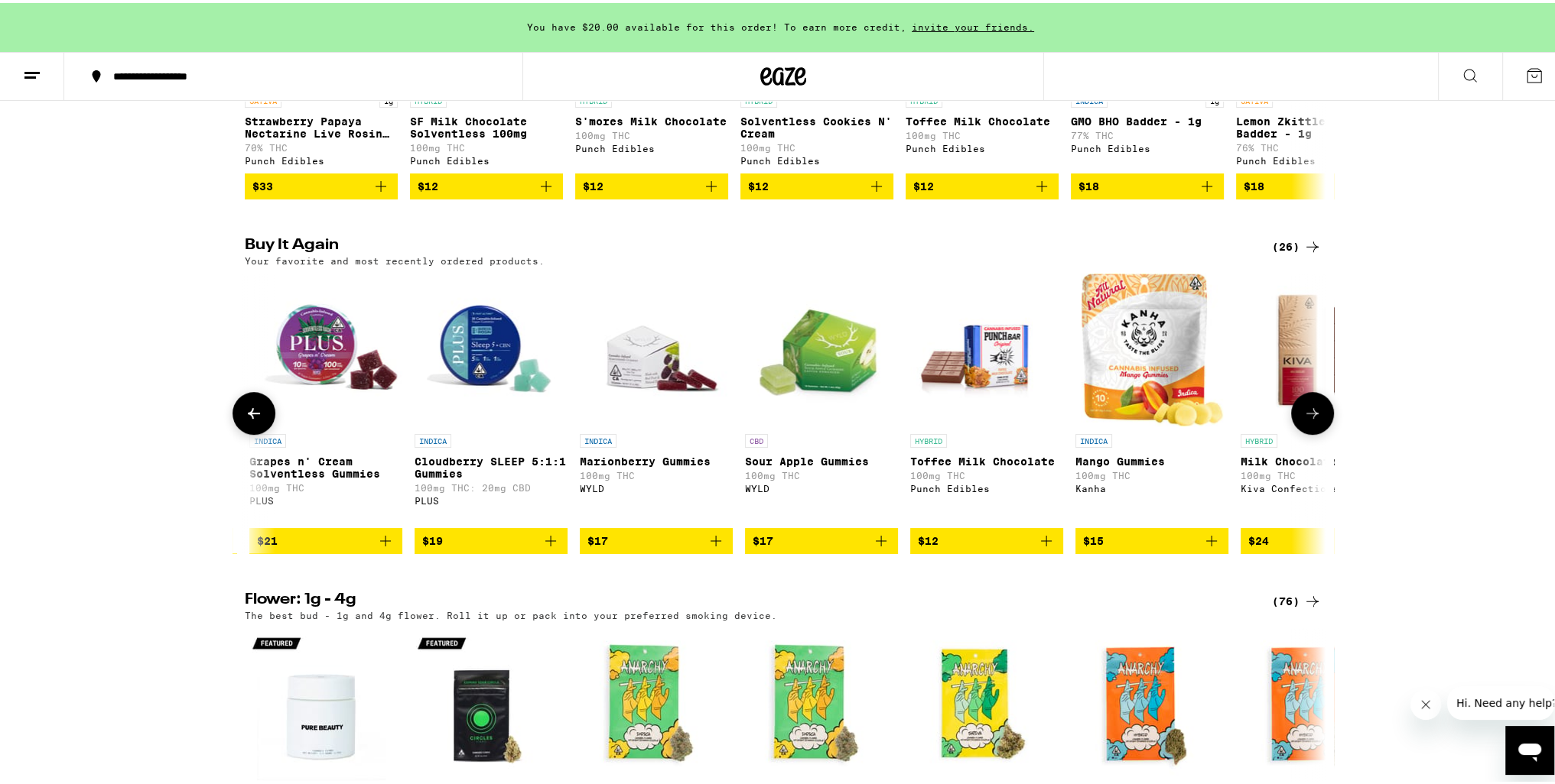
click at [236, 432] on button at bounding box center [254, 410] width 43 height 43
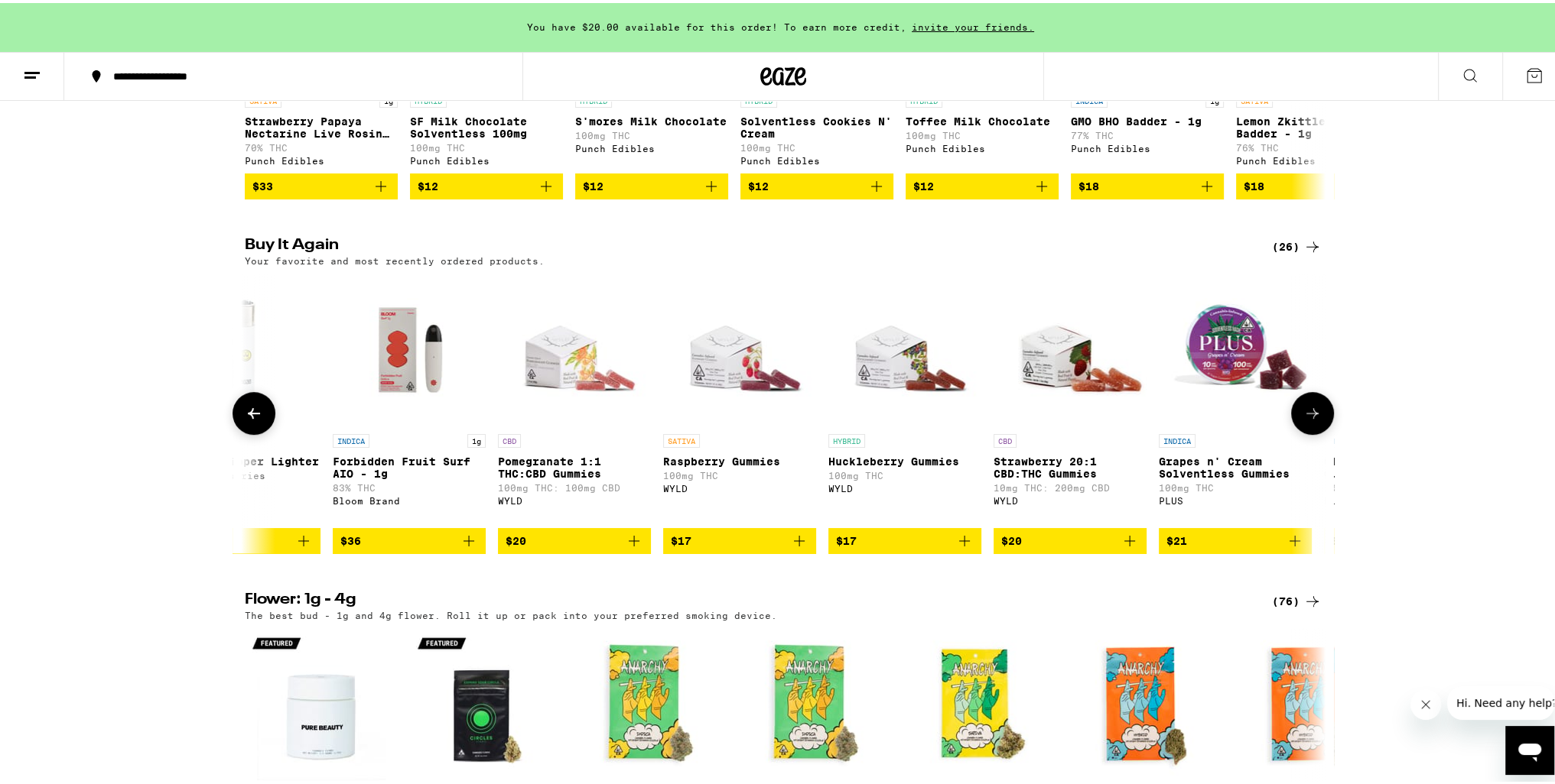
click at [236, 432] on button at bounding box center [254, 410] width 43 height 43
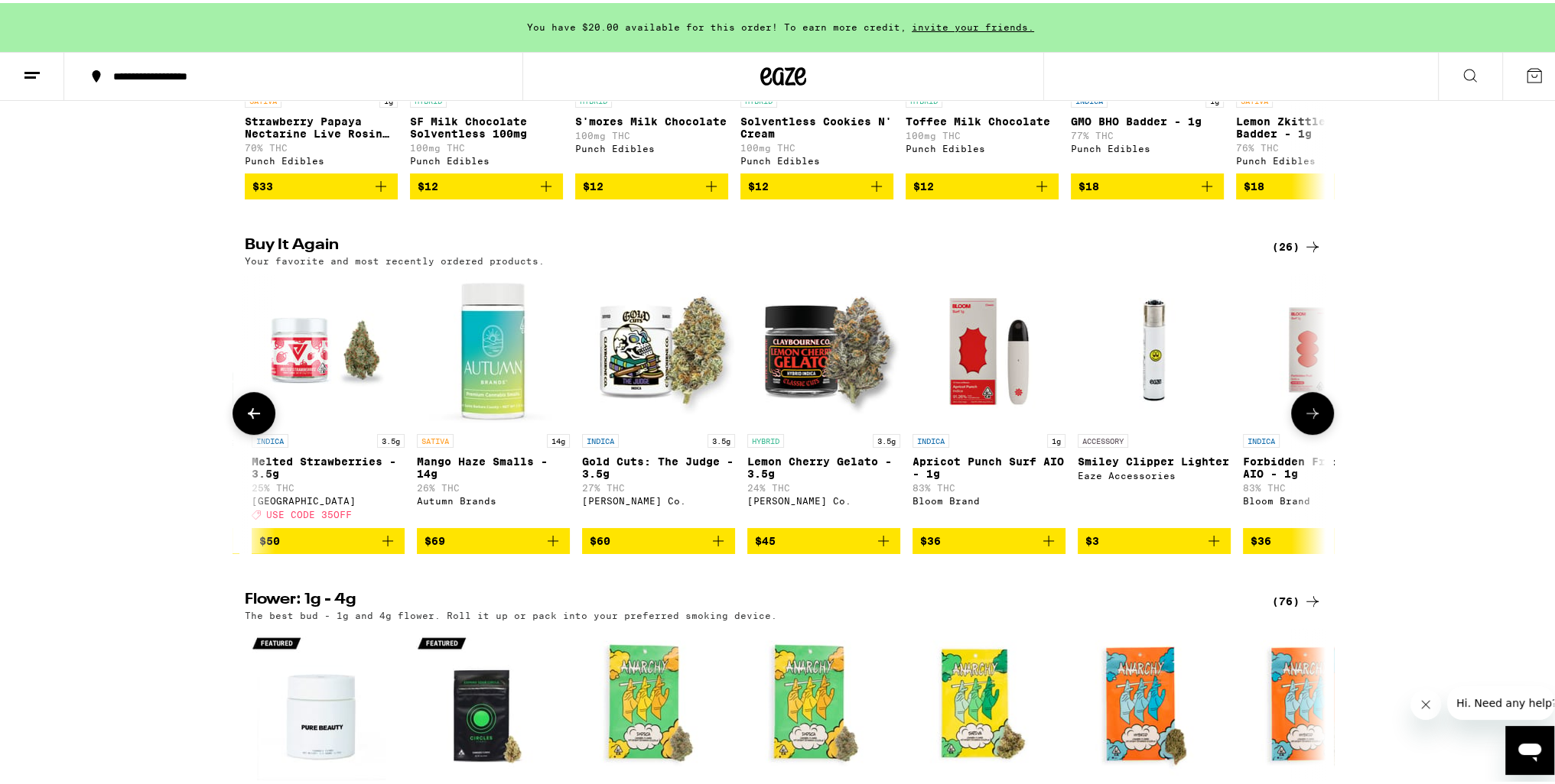
click at [236, 432] on button at bounding box center [254, 410] width 43 height 43
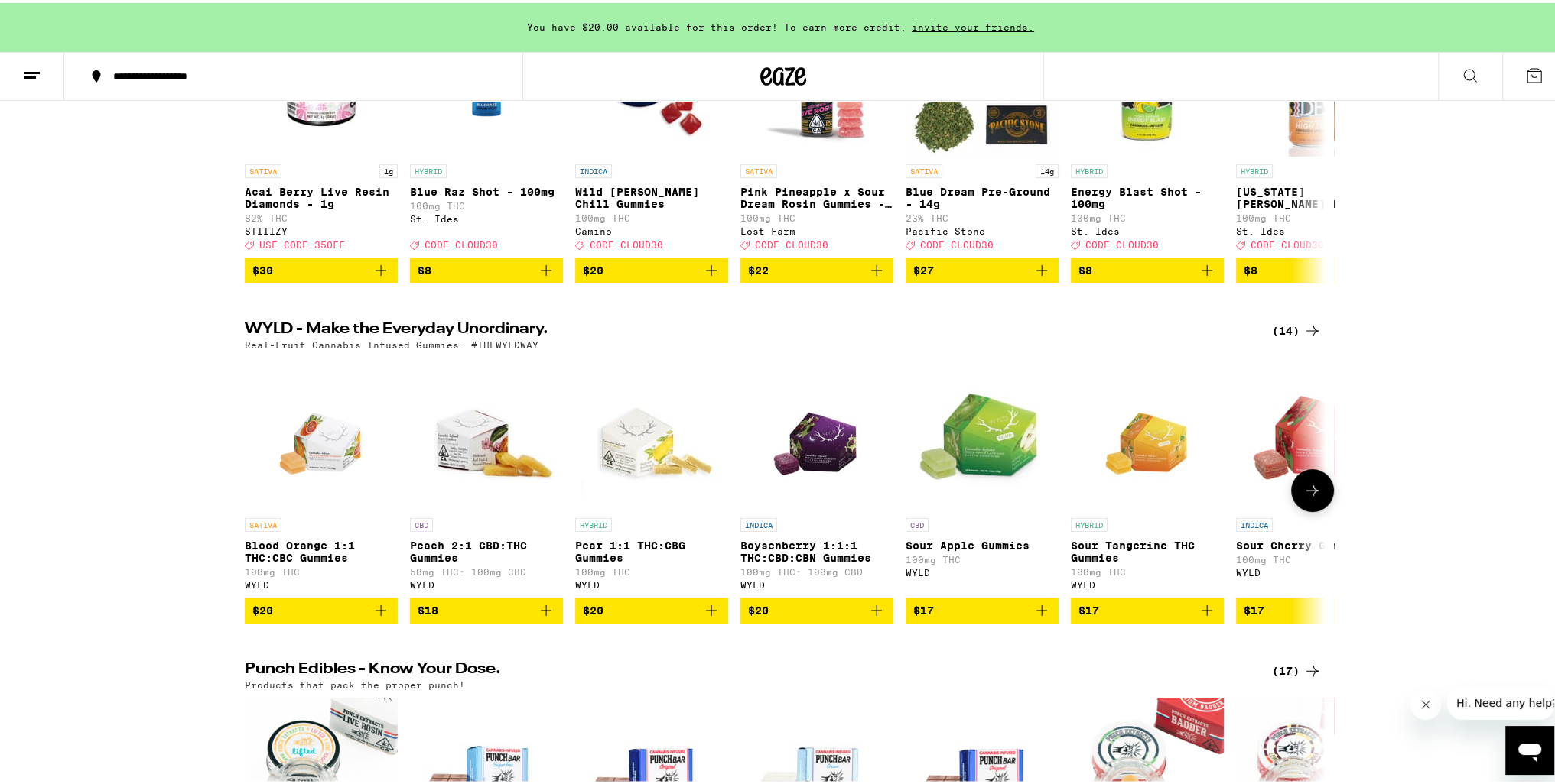
scroll to position [0, 0]
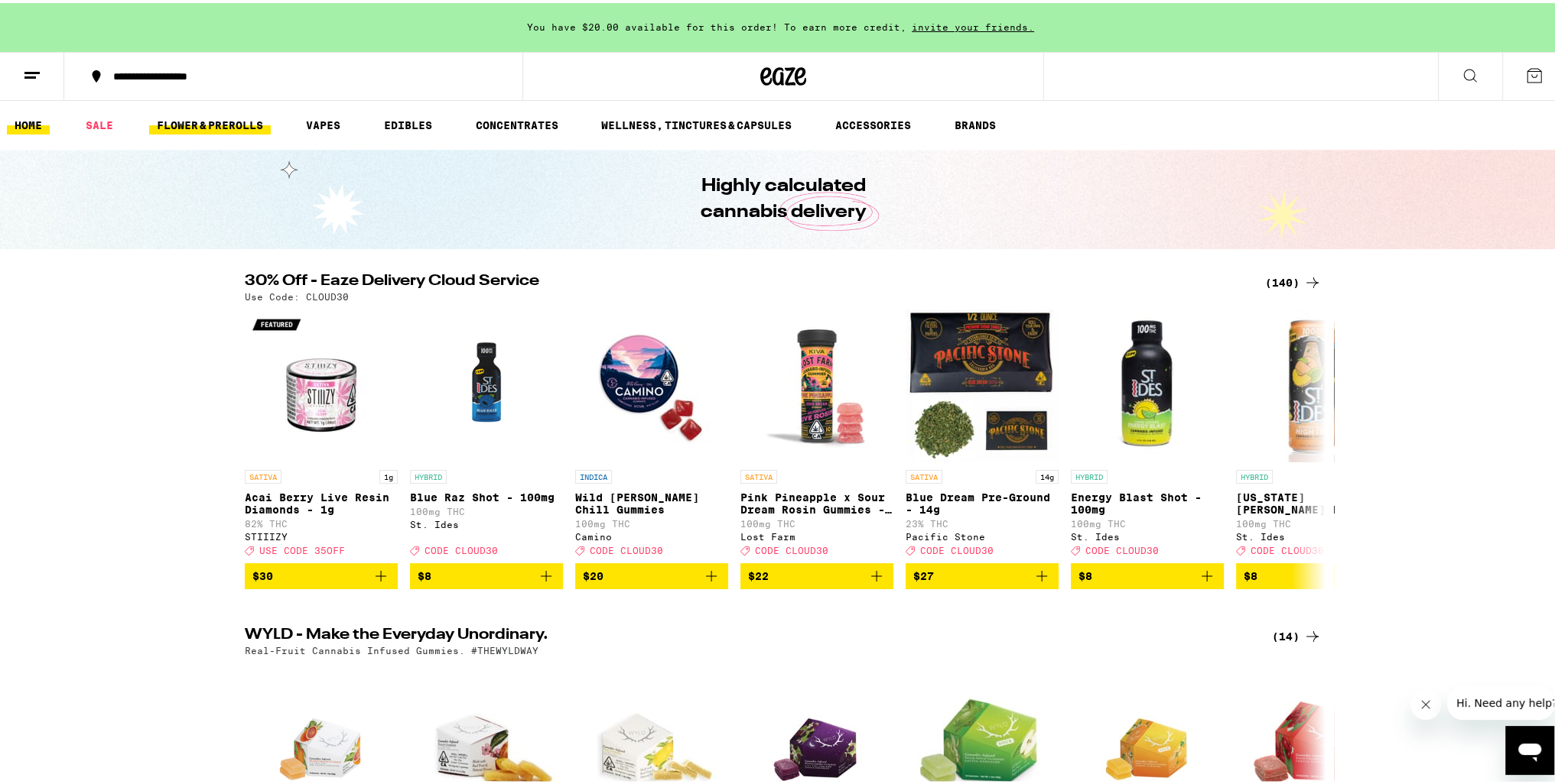
click at [195, 113] on link "FLOWER & PREROLLS" at bounding box center [210, 123] width 122 height 18
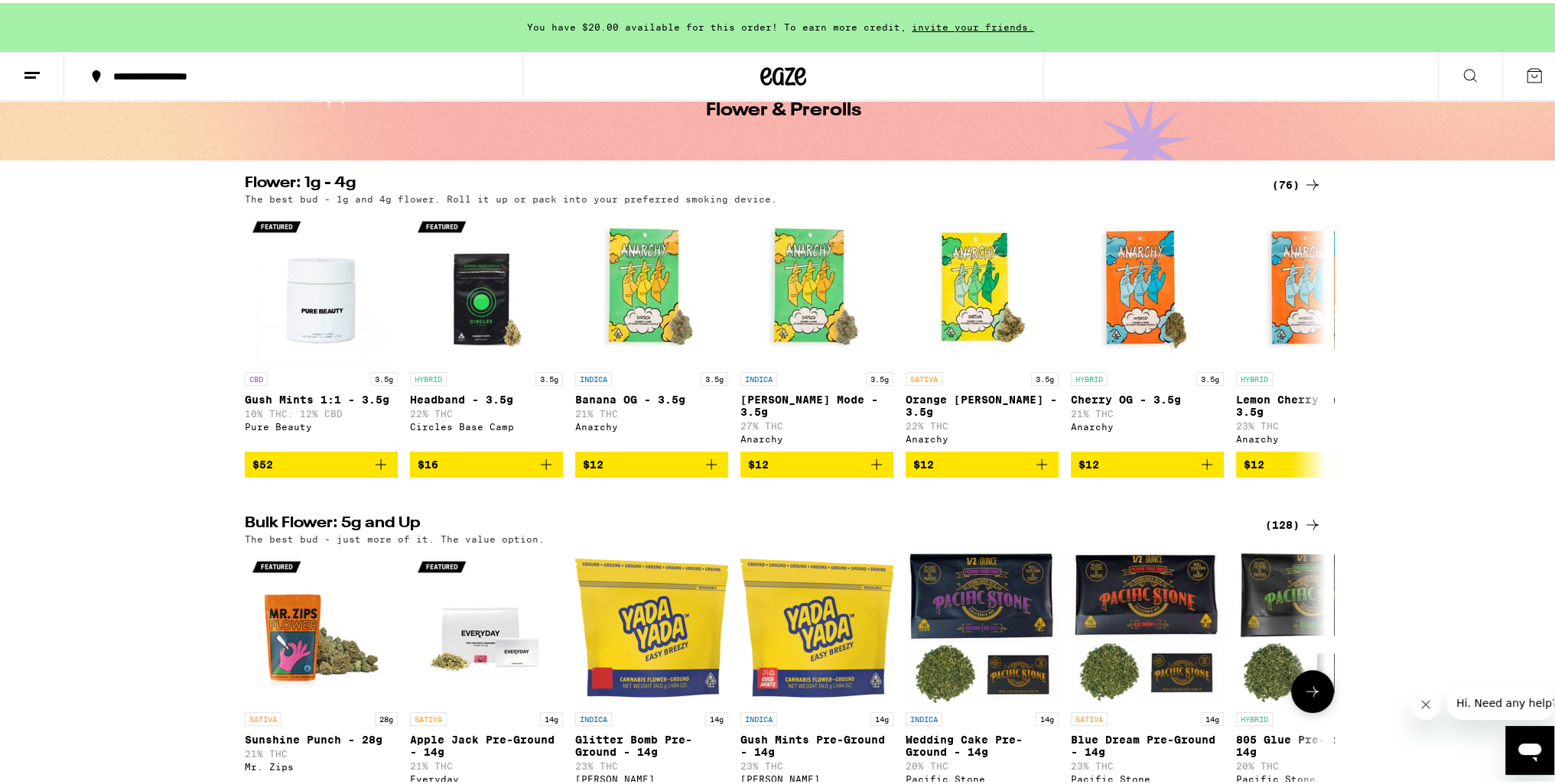
scroll to position [76, 0]
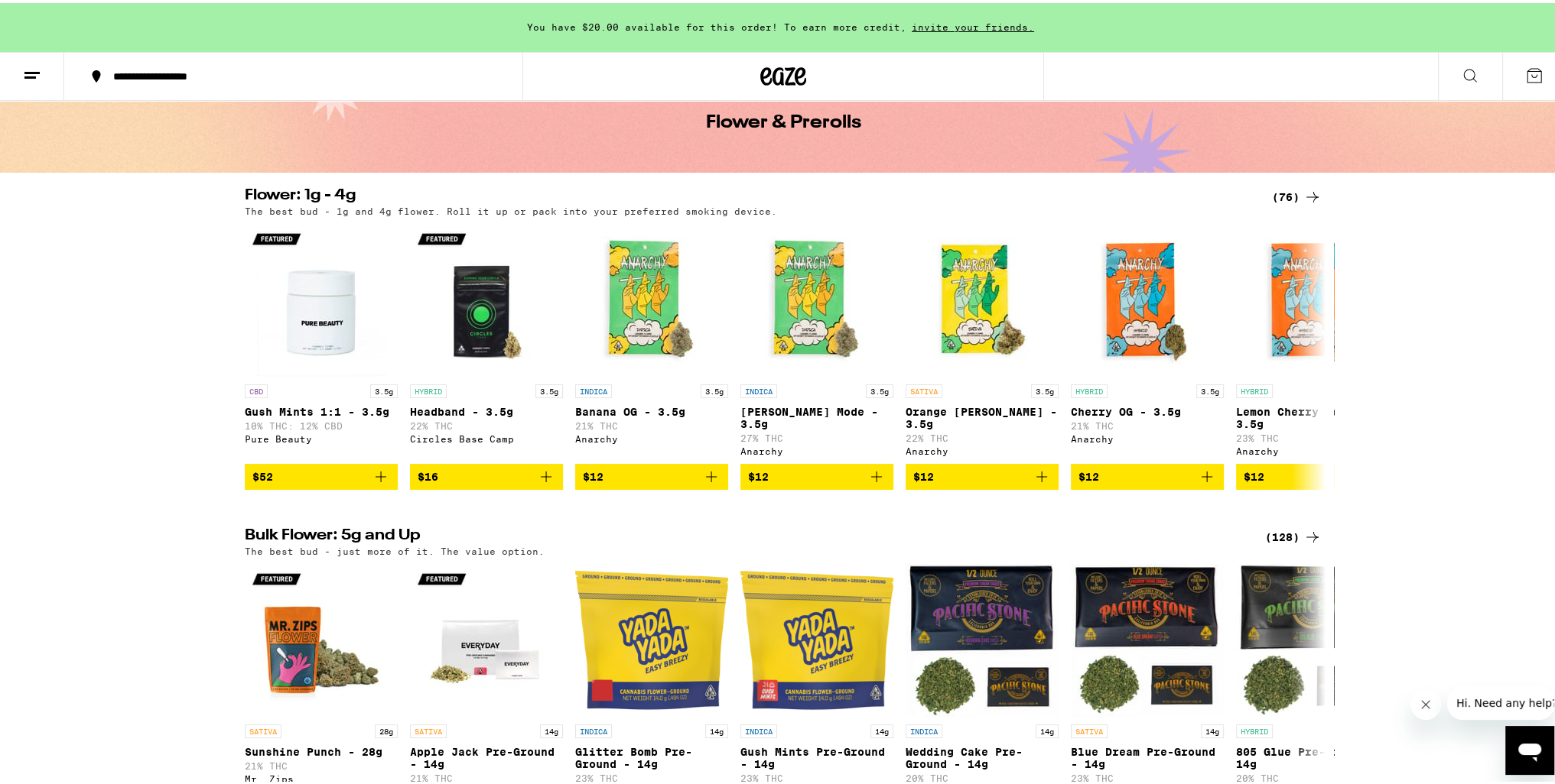
click at [1291, 193] on div "(76)" at bounding box center [1296, 194] width 50 height 18
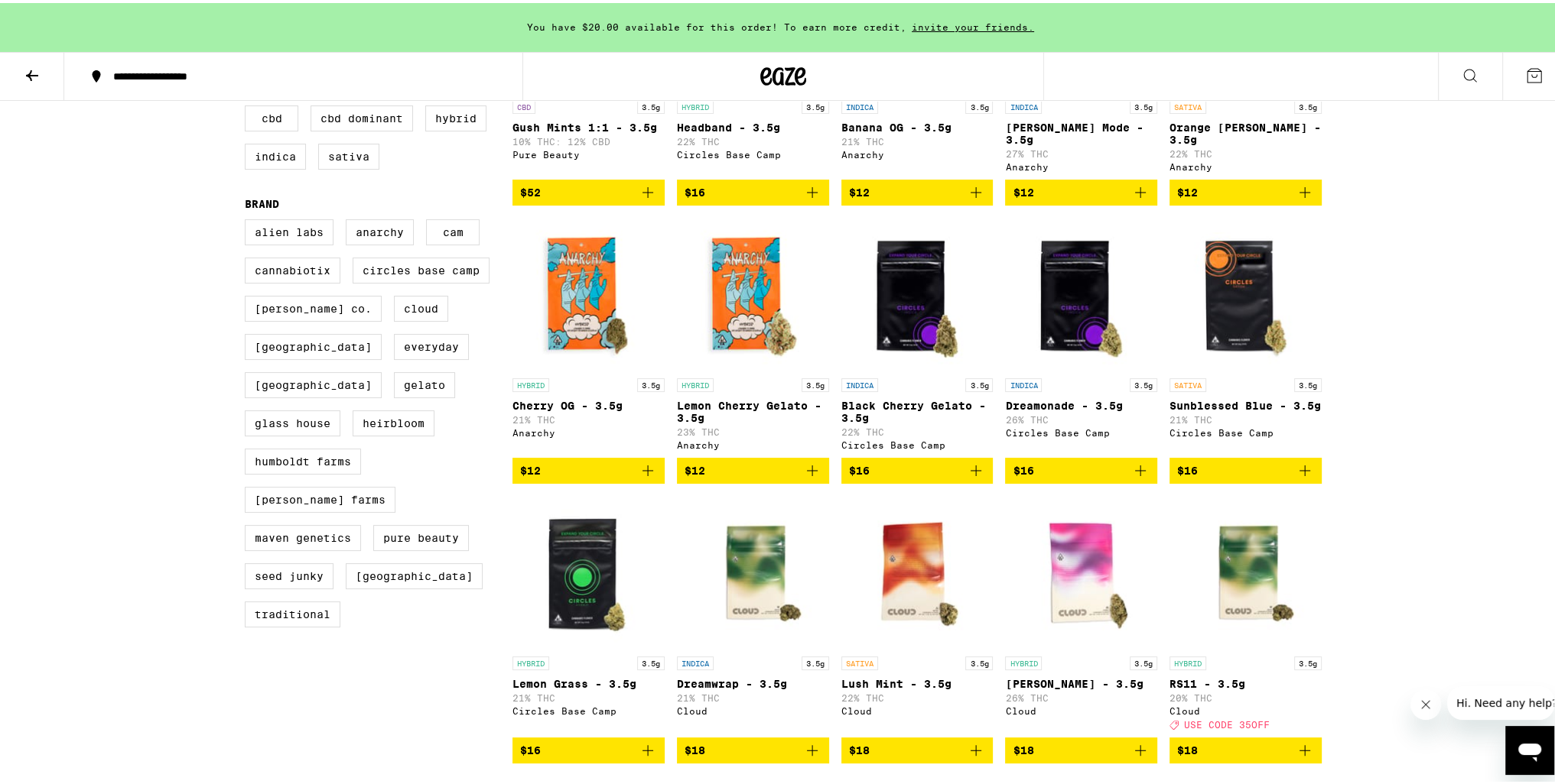
scroll to position [306, 0]
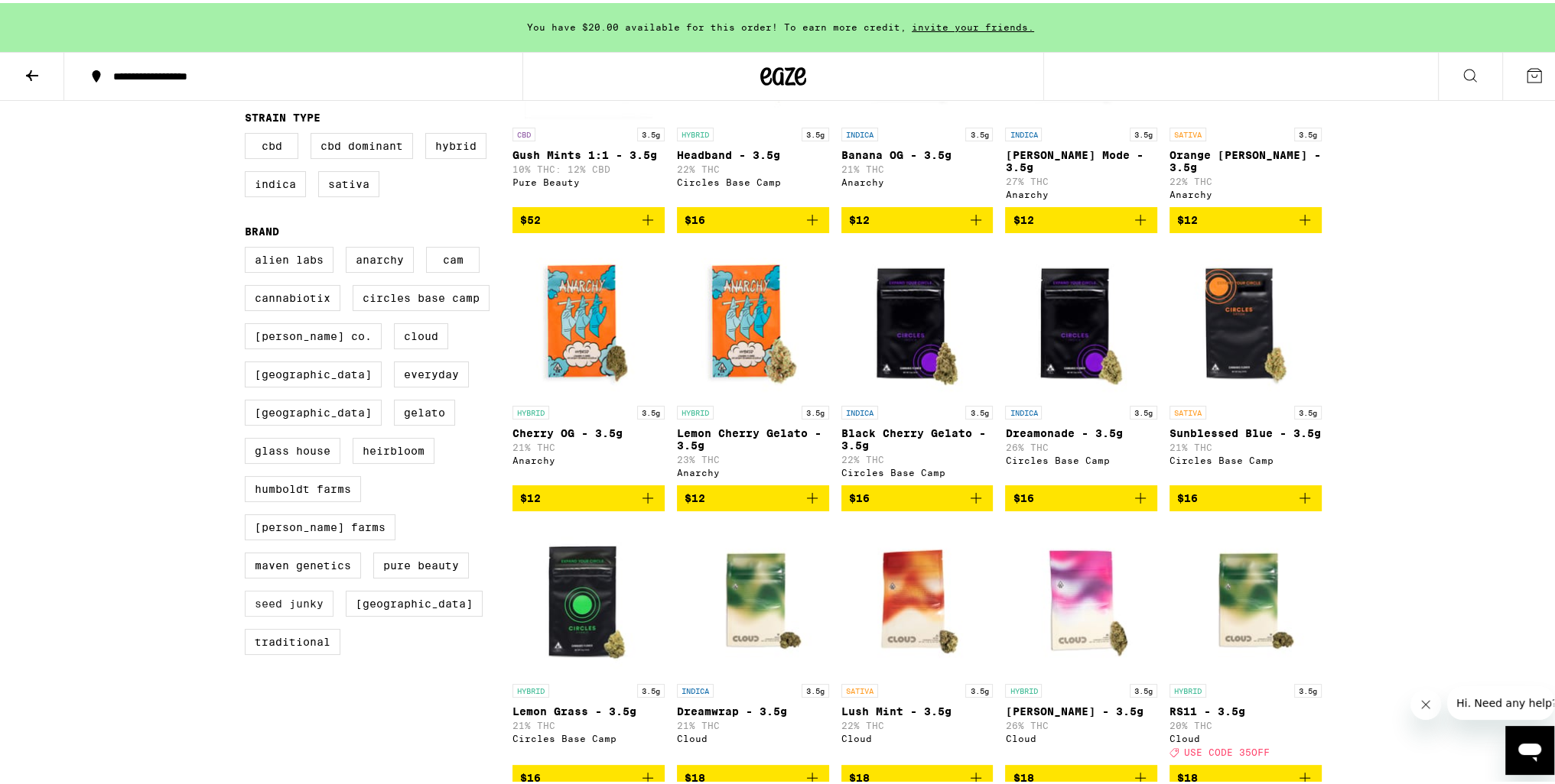
click at [296, 588] on label "Seed Junky" at bounding box center [289, 600] width 89 height 26
click at [249, 247] on input "Seed Junky" at bounding box center [248, 246] width 1 height 1
checkbox input "true"
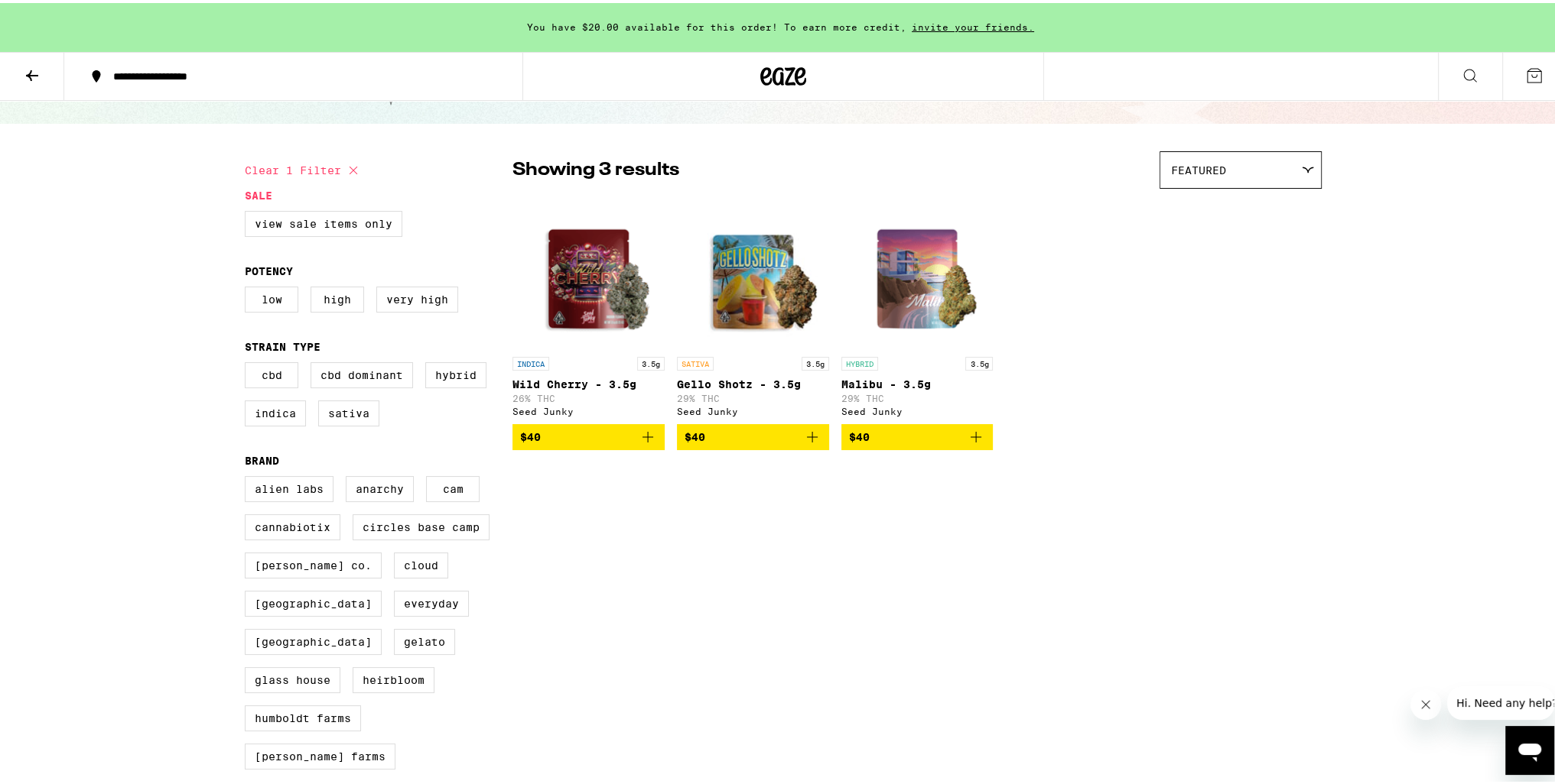
scroll to position [76, 0]
click at [291, 487] on label "Alien Labs" at bounding box center [289, 486] width 89 height 26
click at [249, 476] on input "Alien Labs" at bounding box center [248, 476] width 1 height 1
checkbox input "true"
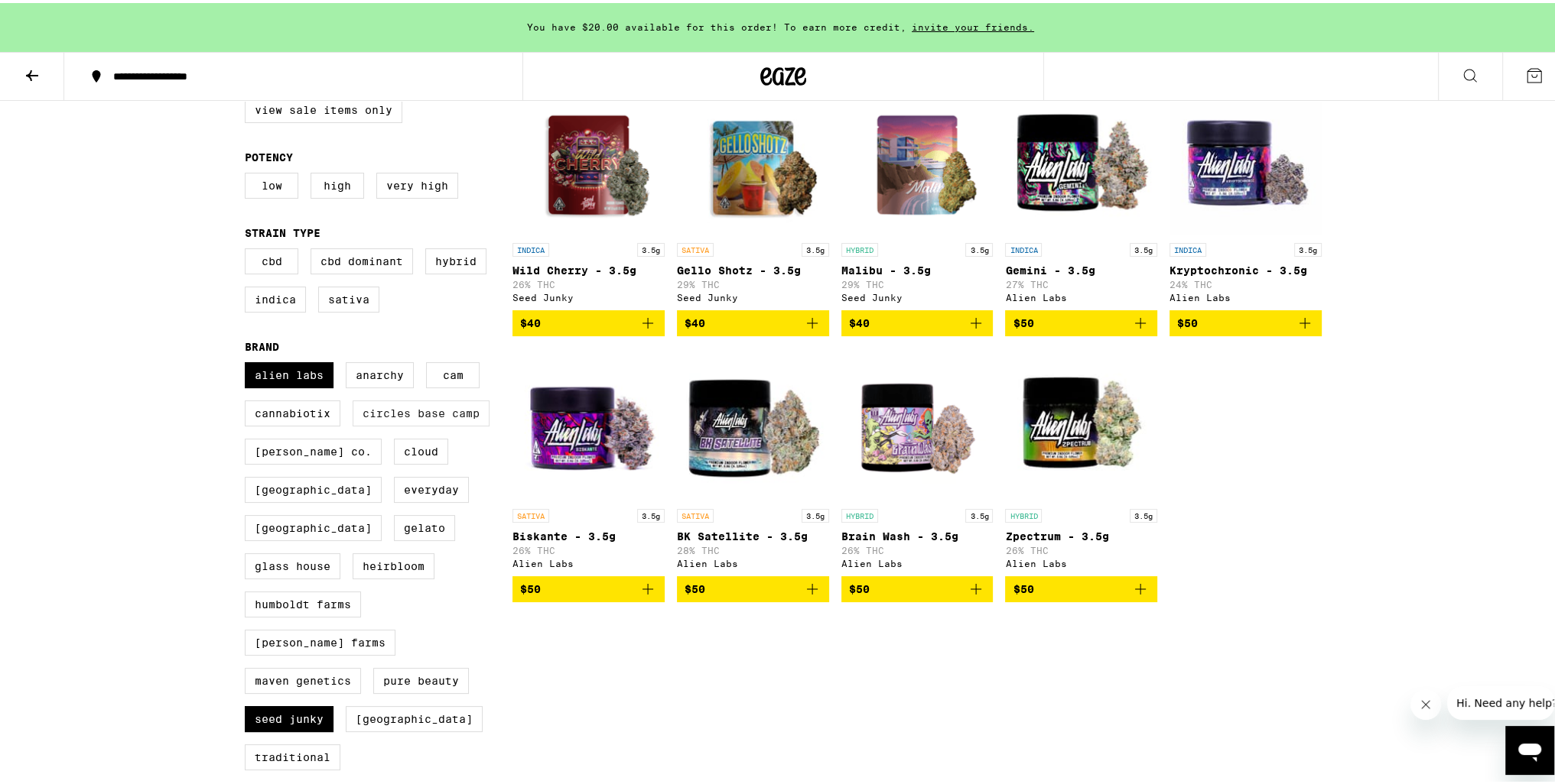
scroll to position [229, 0]
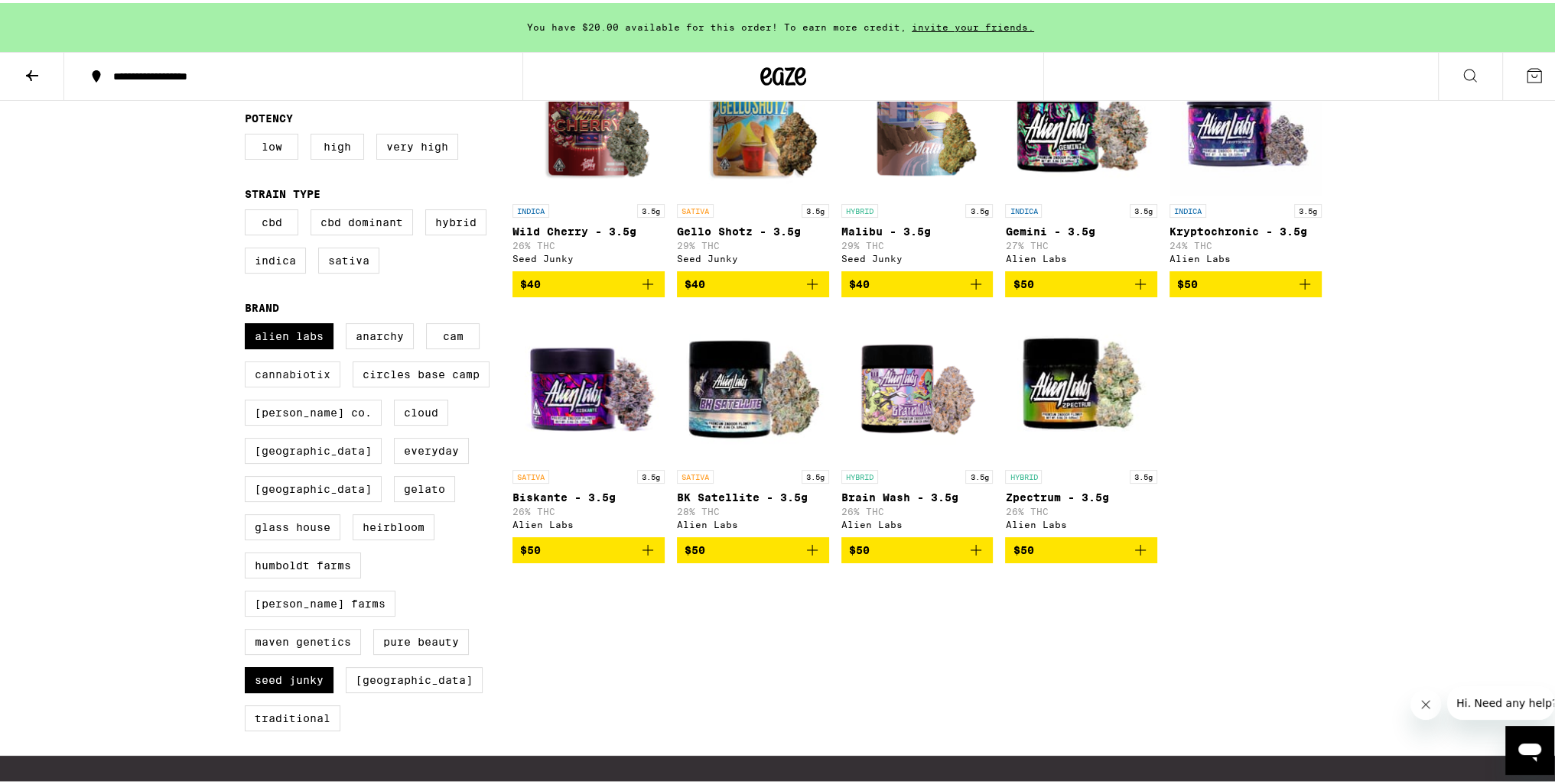
click at [279, 383] on label "Cannabiotix" at bounding box center [292, 371] width 96 height 26
click at [249, 323] on input "Cannabiotix" at bounding box center [248, 322] width 1 height 1
checkbox input "true"
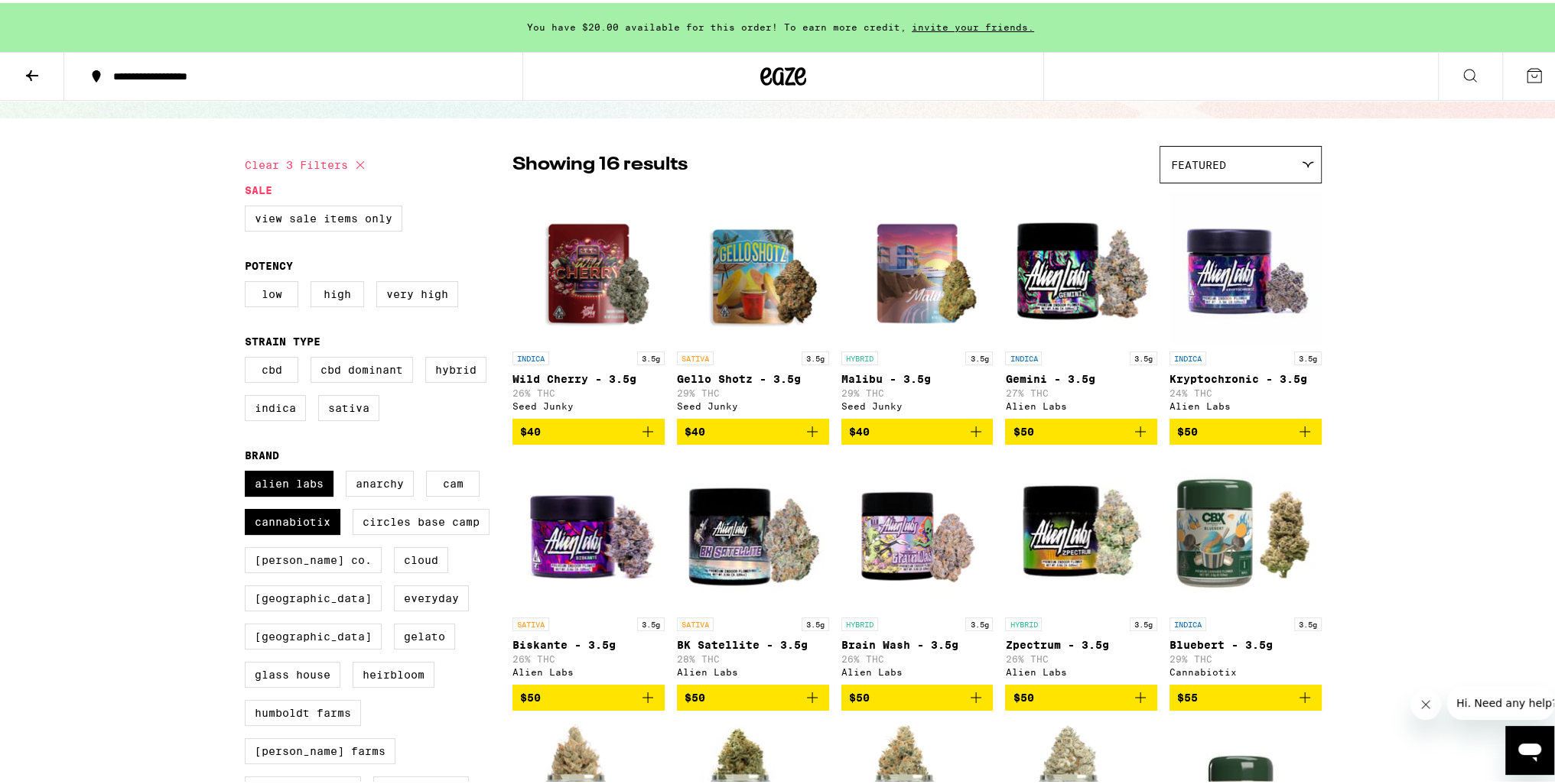
scroll to position [76, 0]
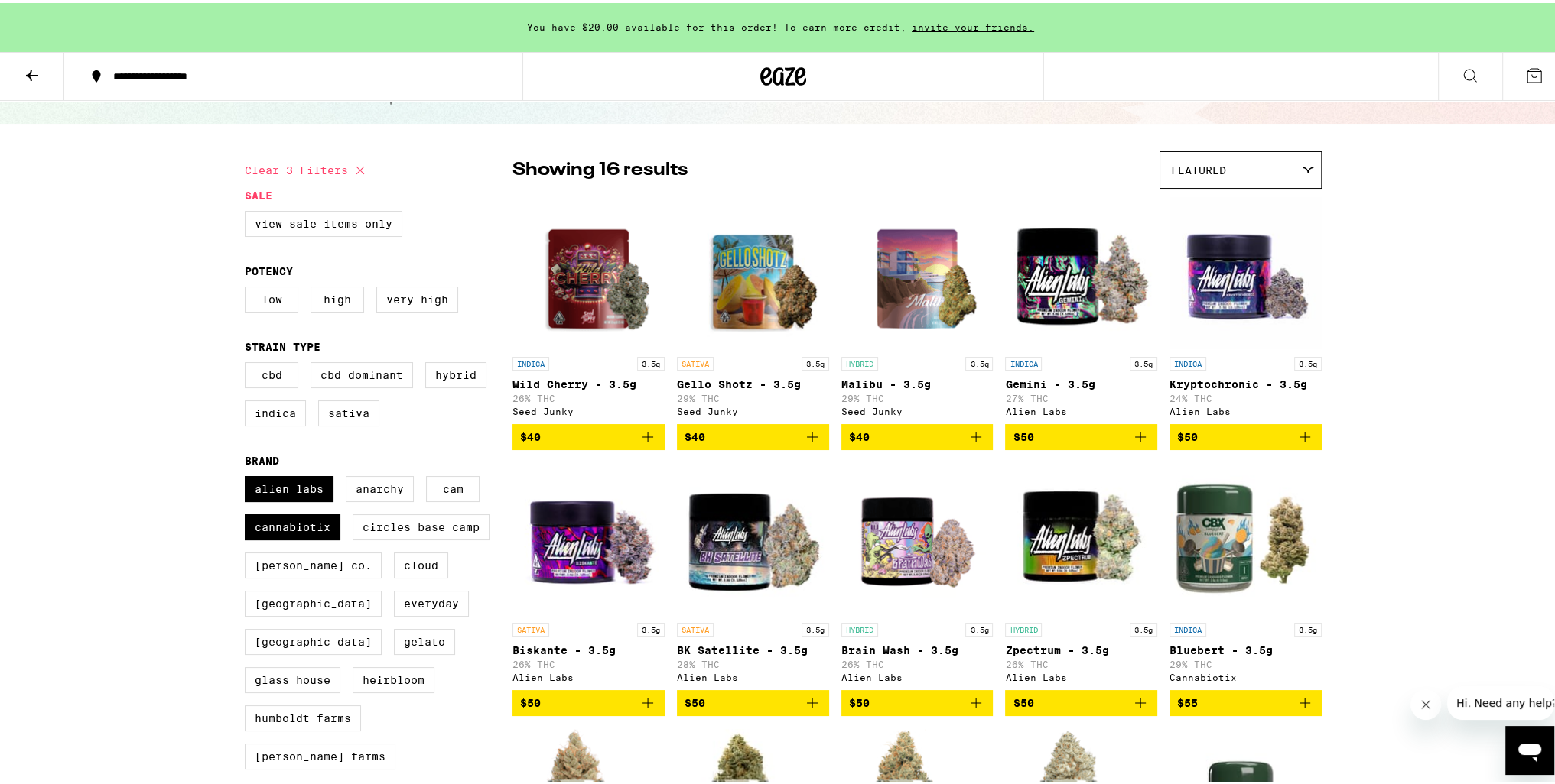
click at [629, 443] on span "$40" at bounding box center [588, 434] width 137 height 18
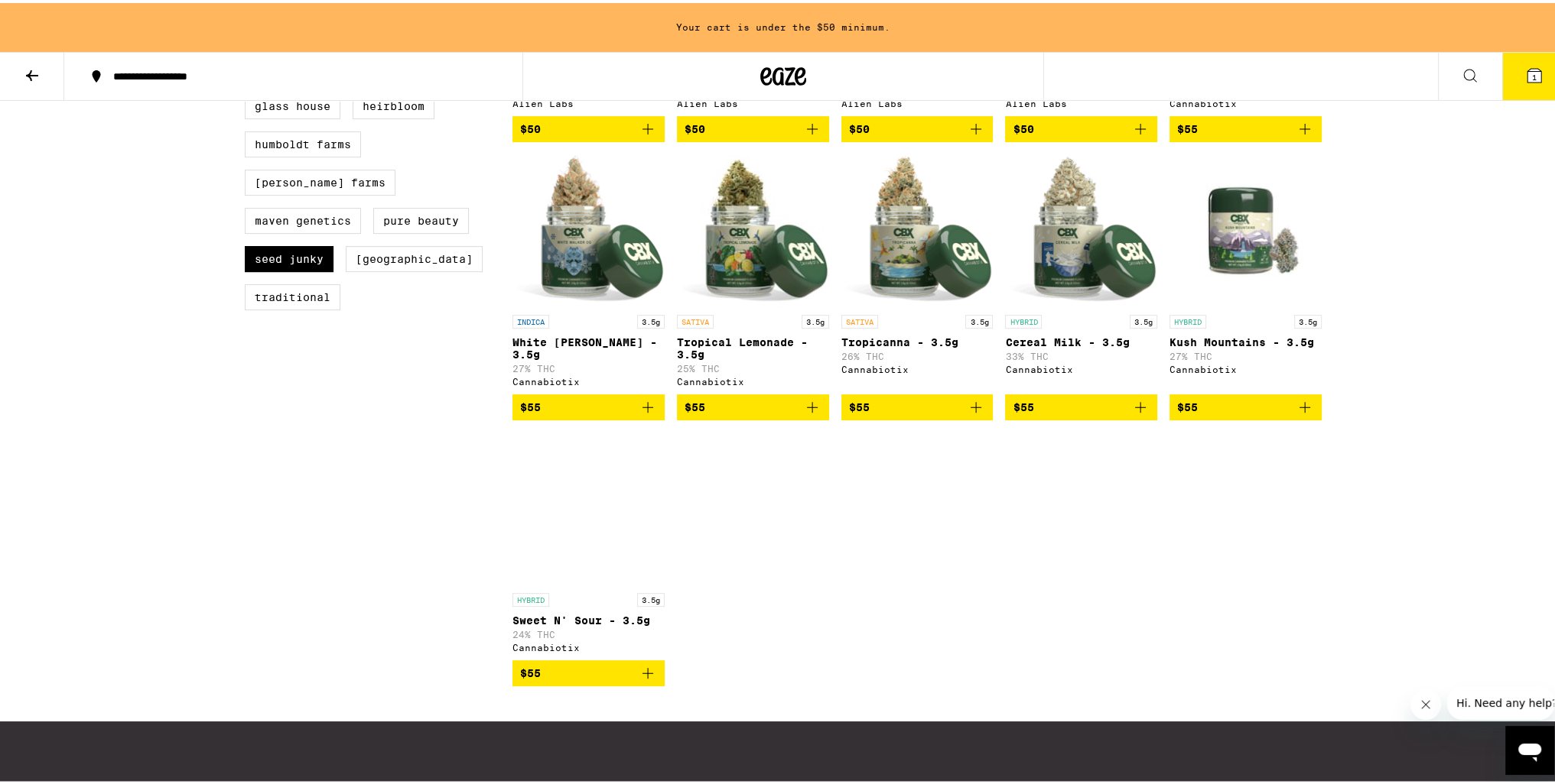
scroll to position [458, 0]
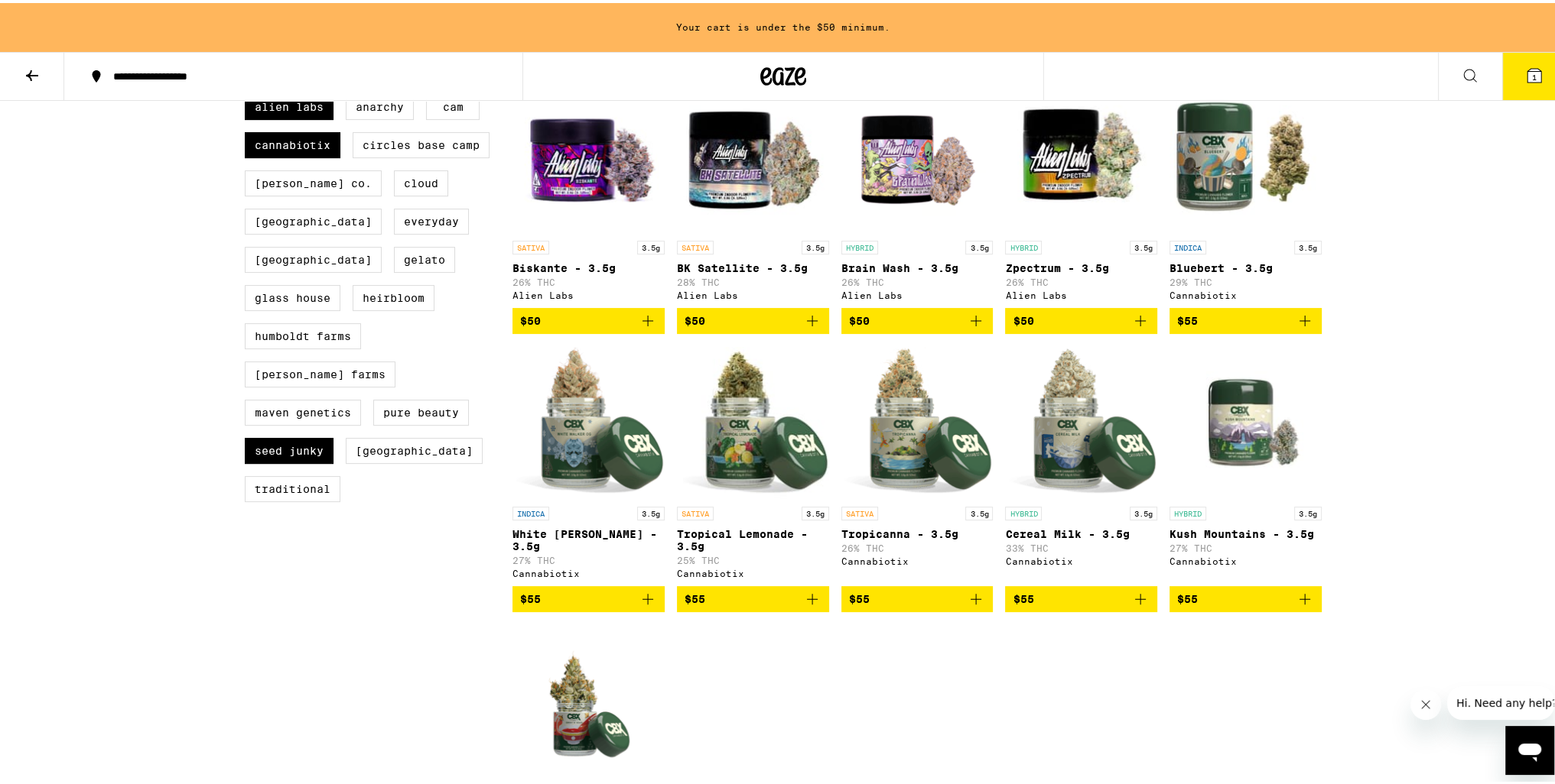
click at [1257, 175] on img "Open page for Bluebert - 3.5g from Cannabiotix" at bounding box center [1245, 154] width 152 height 153
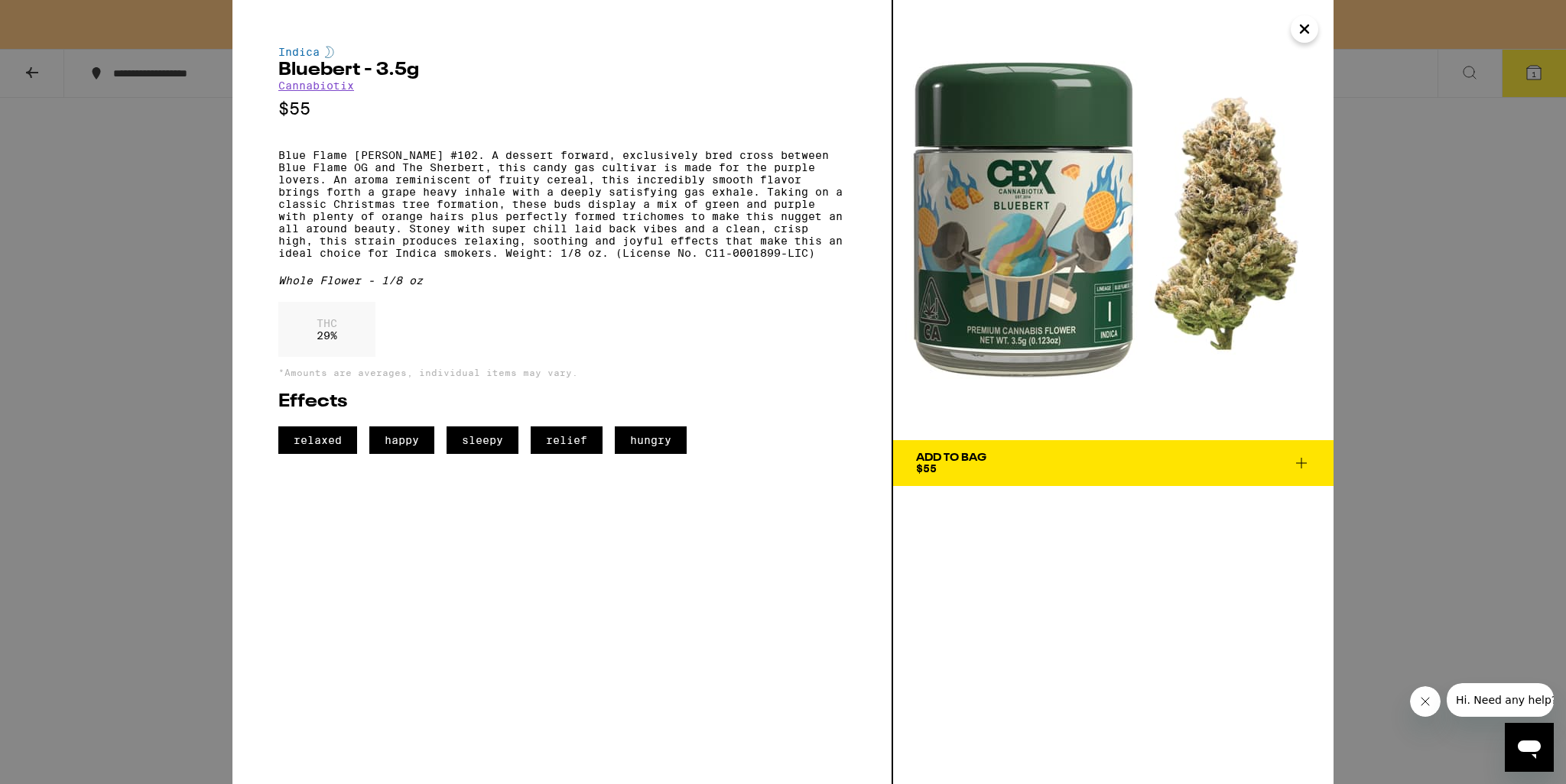
click at [1300, 34] on icon "Close" at bounding box center [1305, 29] width 18 height 23
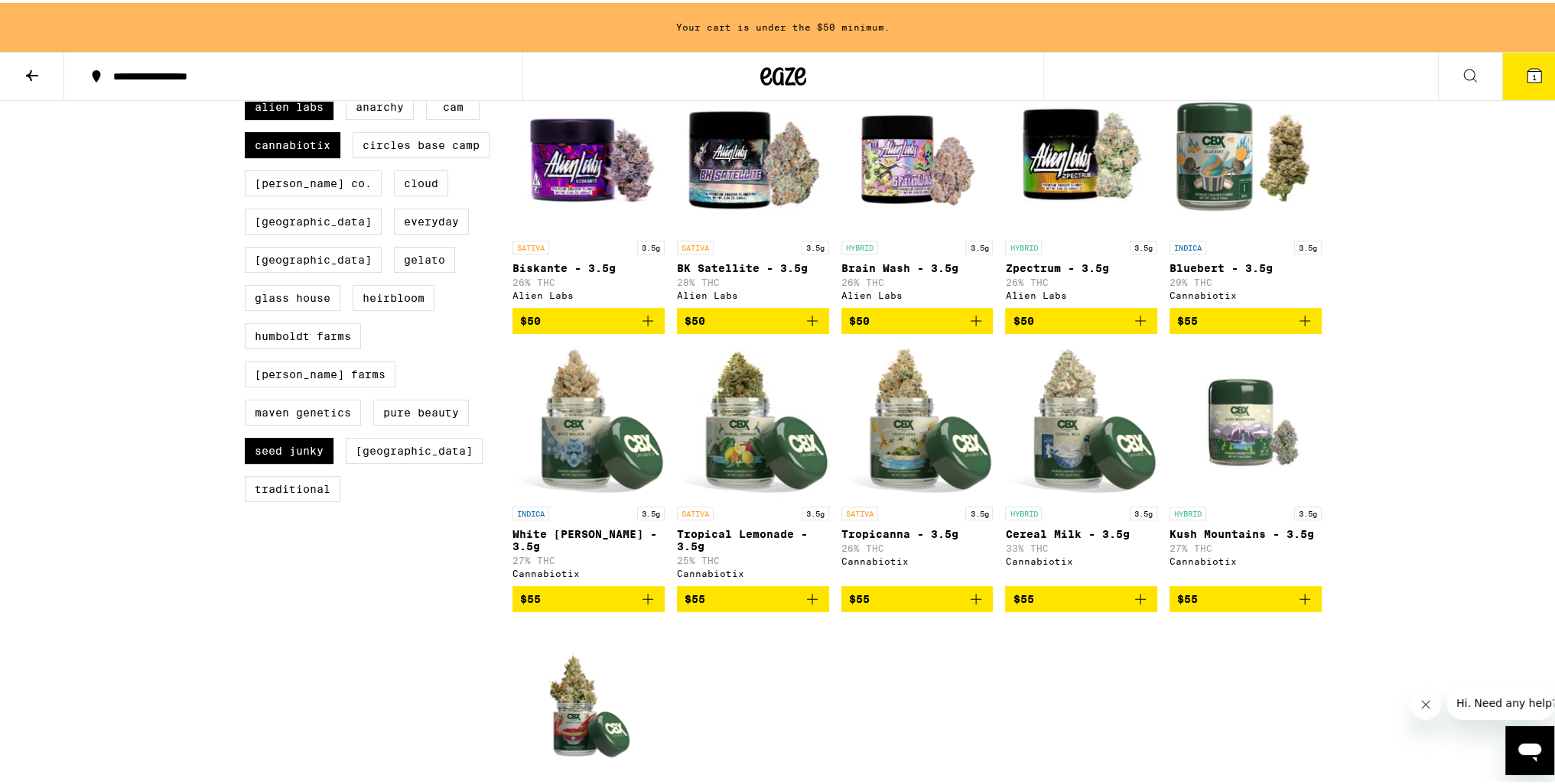
click at [1073, 459] on img "Open page for Cereal Milk - 3.5g from Cannabiotix" at bounding box center [1081, 420] width 152 height 153
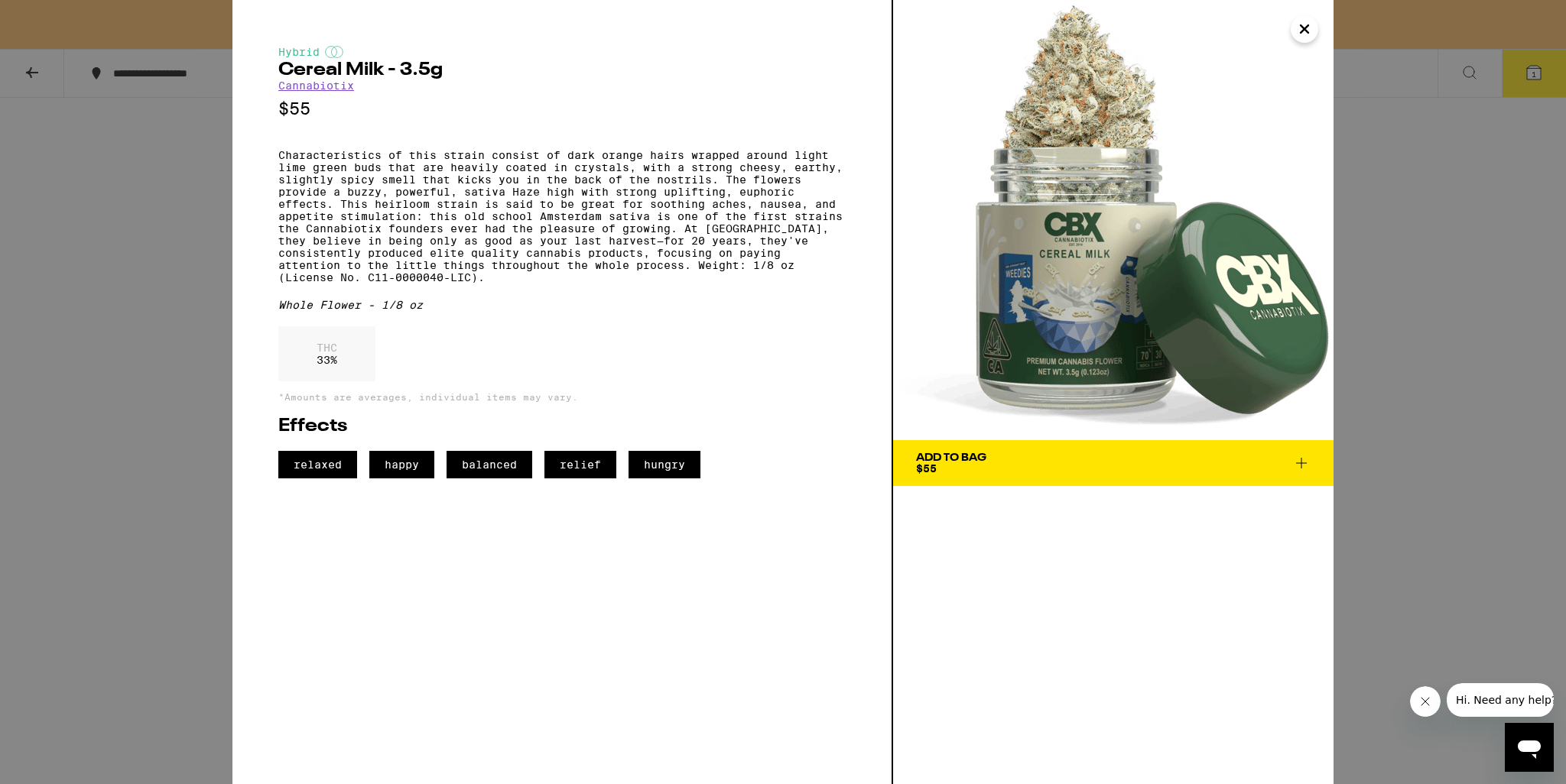
click at [1311, 40] on button "Close" at bounding box center [1304, 29] width 28 height 28
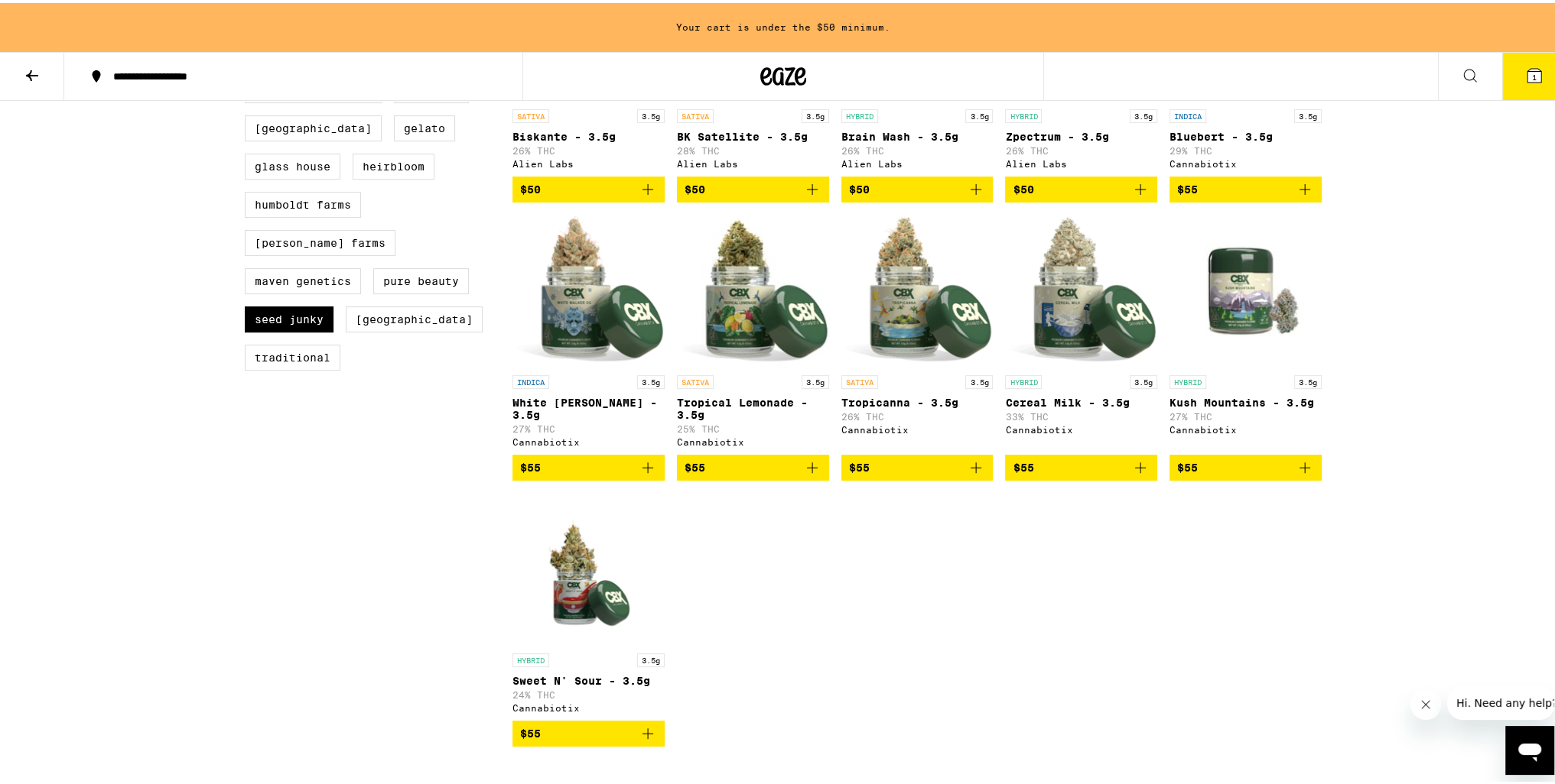
scroll to position [612, 0]
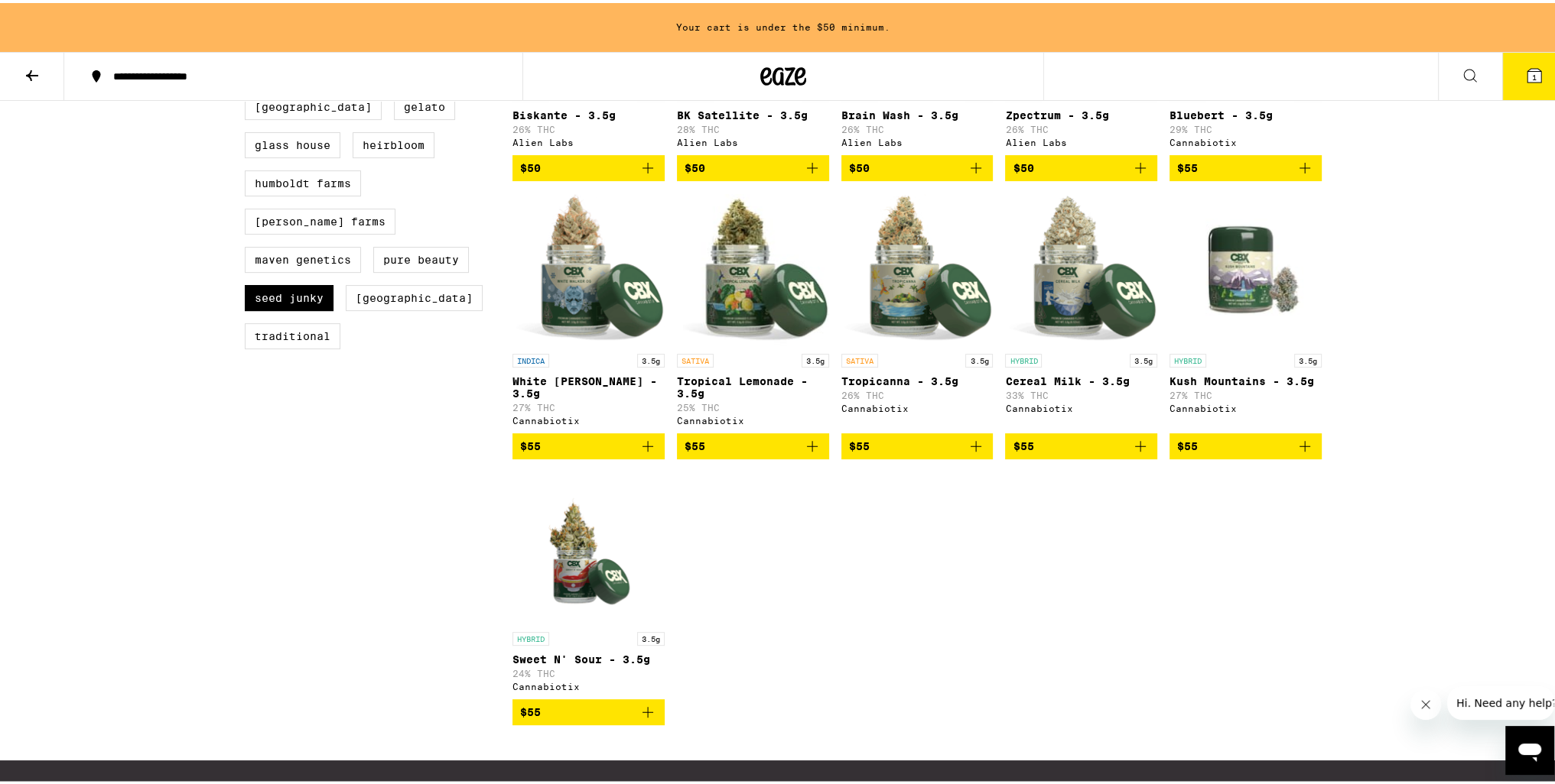
click at [1217, 260] on img "Open page for Kush Mountains - 3.5g from Cannabiotix" at bounding box center [1245, 267] width 152 height 153
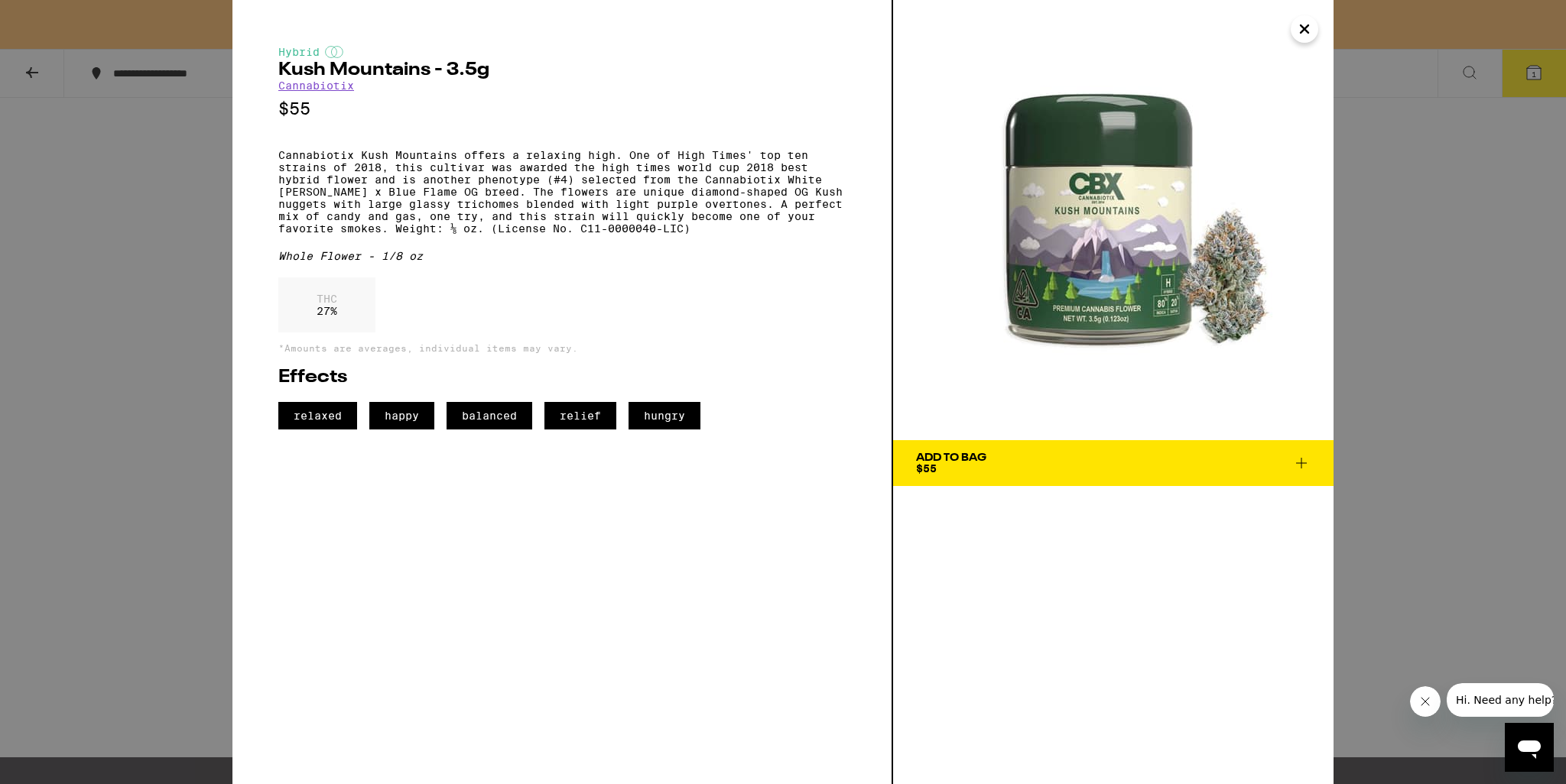
click at [1298, 31] on icon "Close" at bounding box center [1305, 29] width 18 height 23
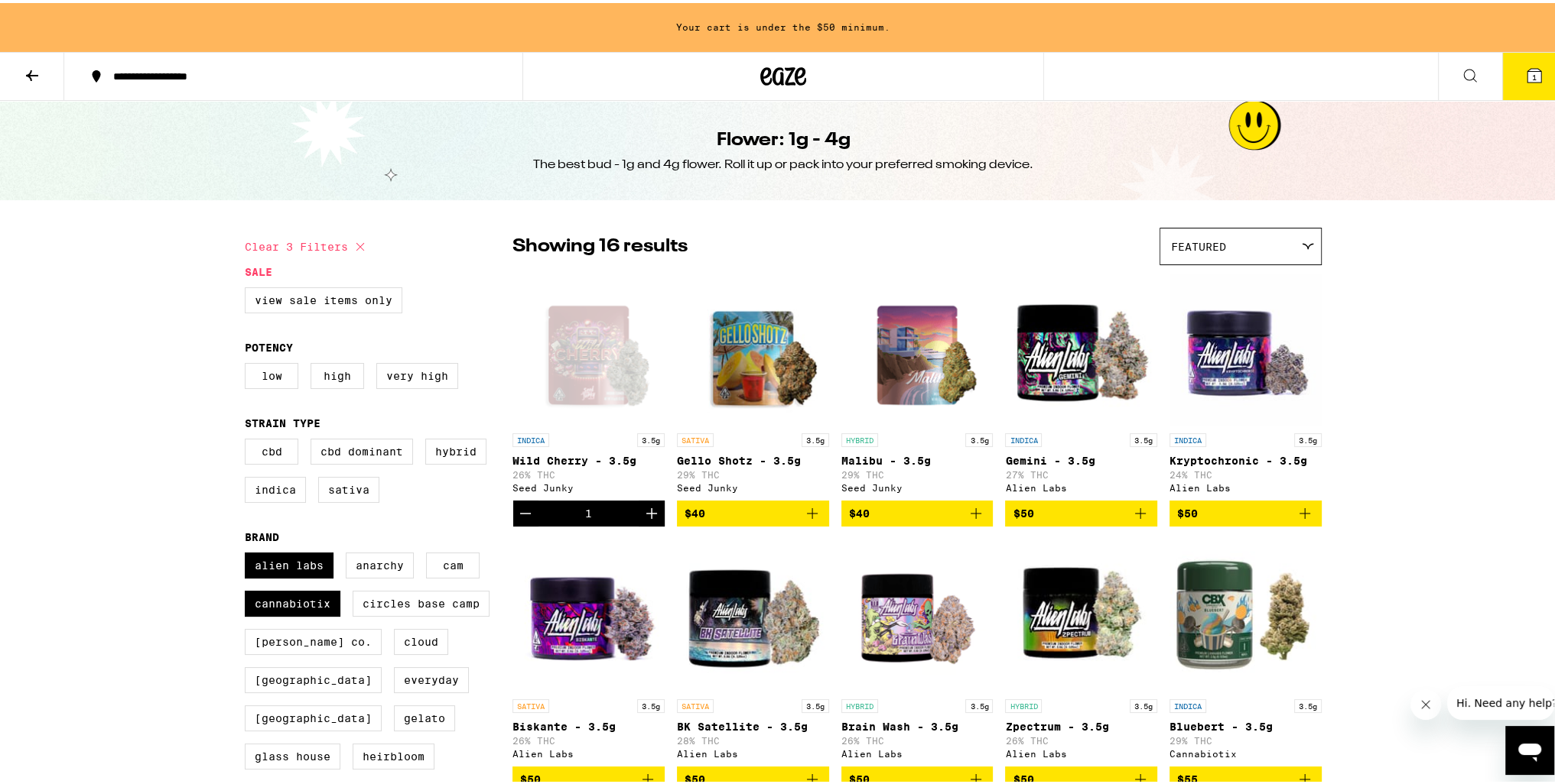
click at [605, 369] on div "Open page for Wild Cherry - 3.5g from Seed Junky" at bounding box center [588, 347] width 152 height 153
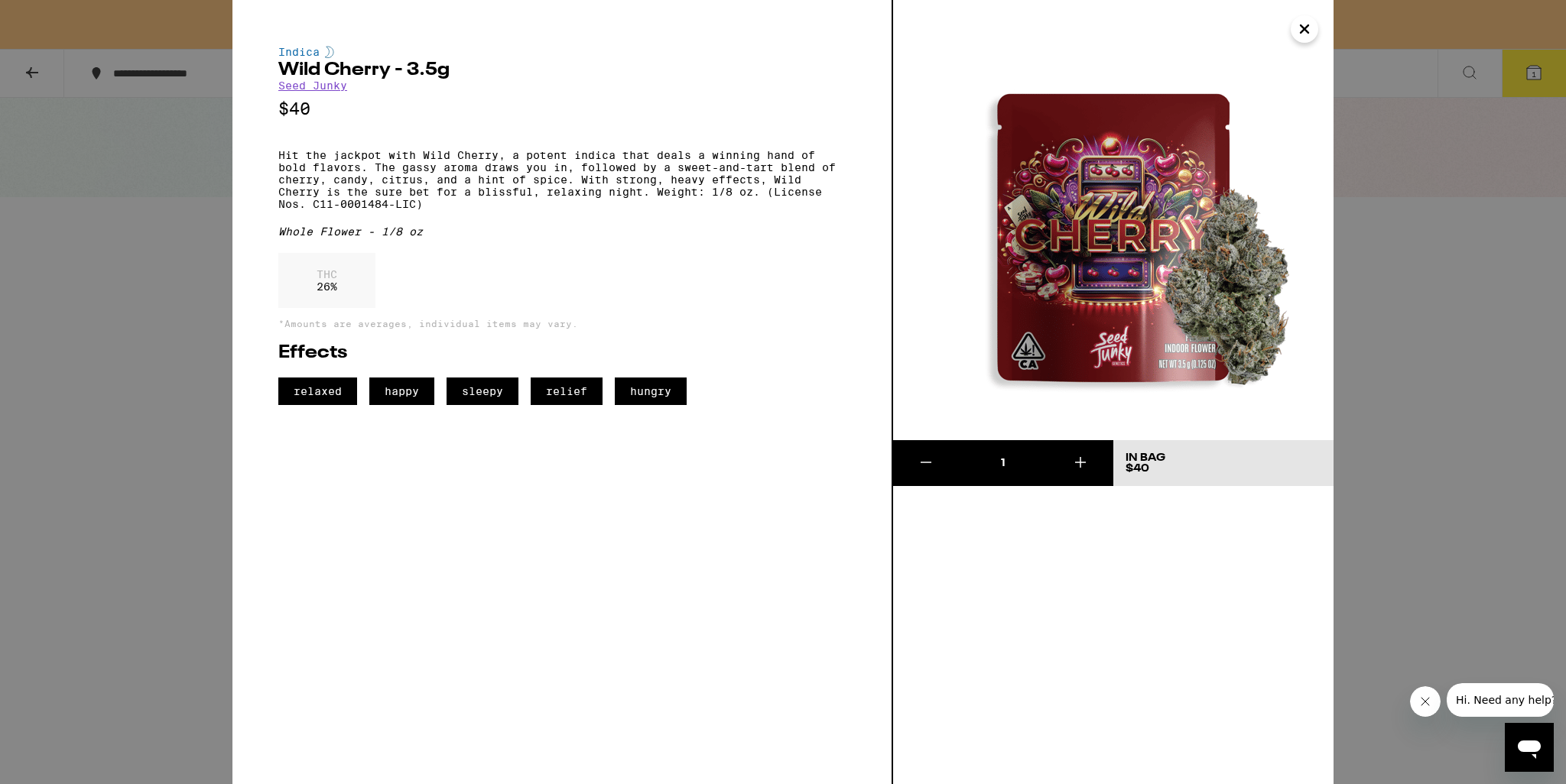
click at [1094, 452] on button at bounding box center [1081, 463] width 65 height 46
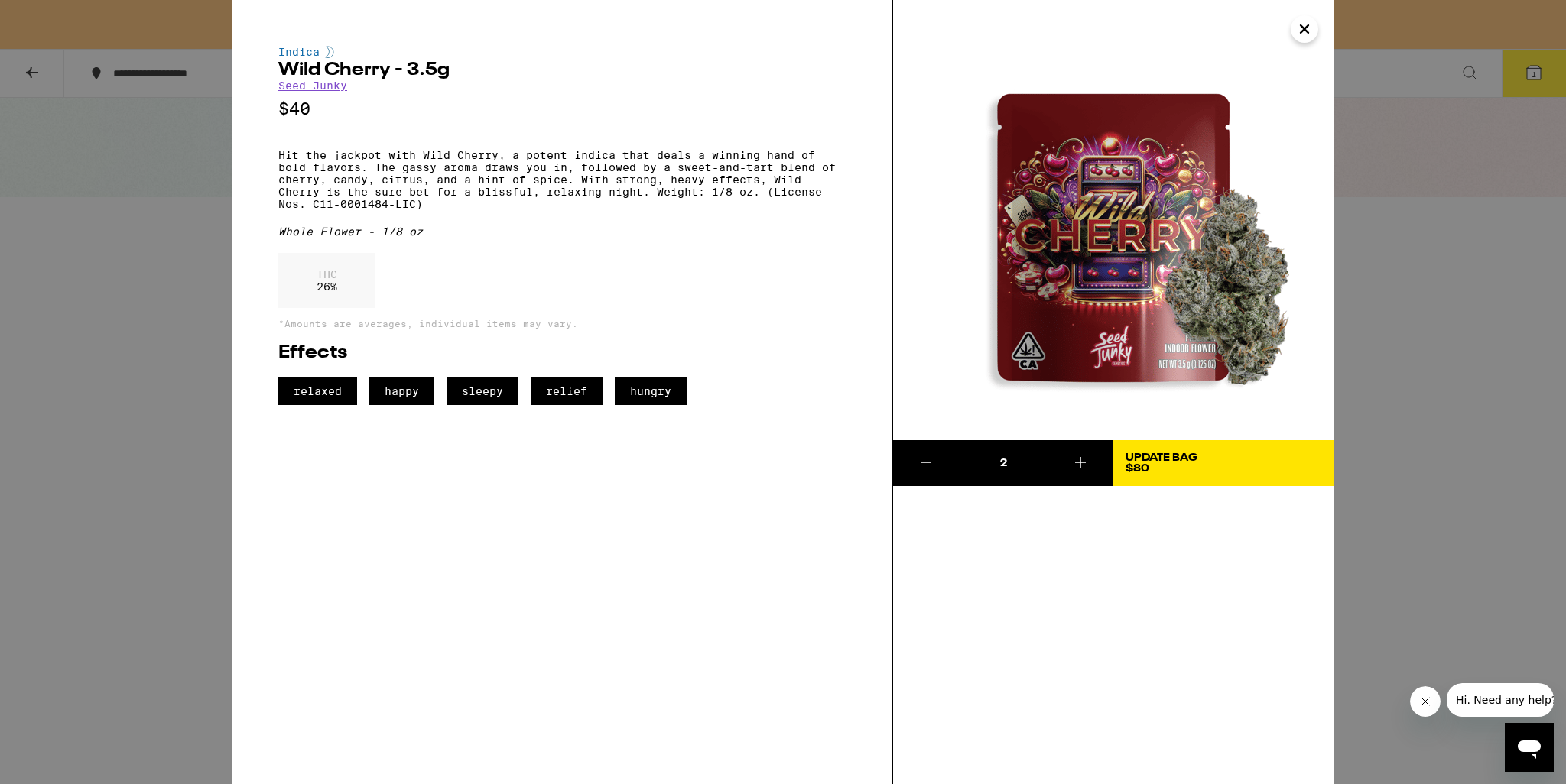
click at [1156, 454] on div "Update Bag" at bounding box center [1162, 457] width 72 height 11
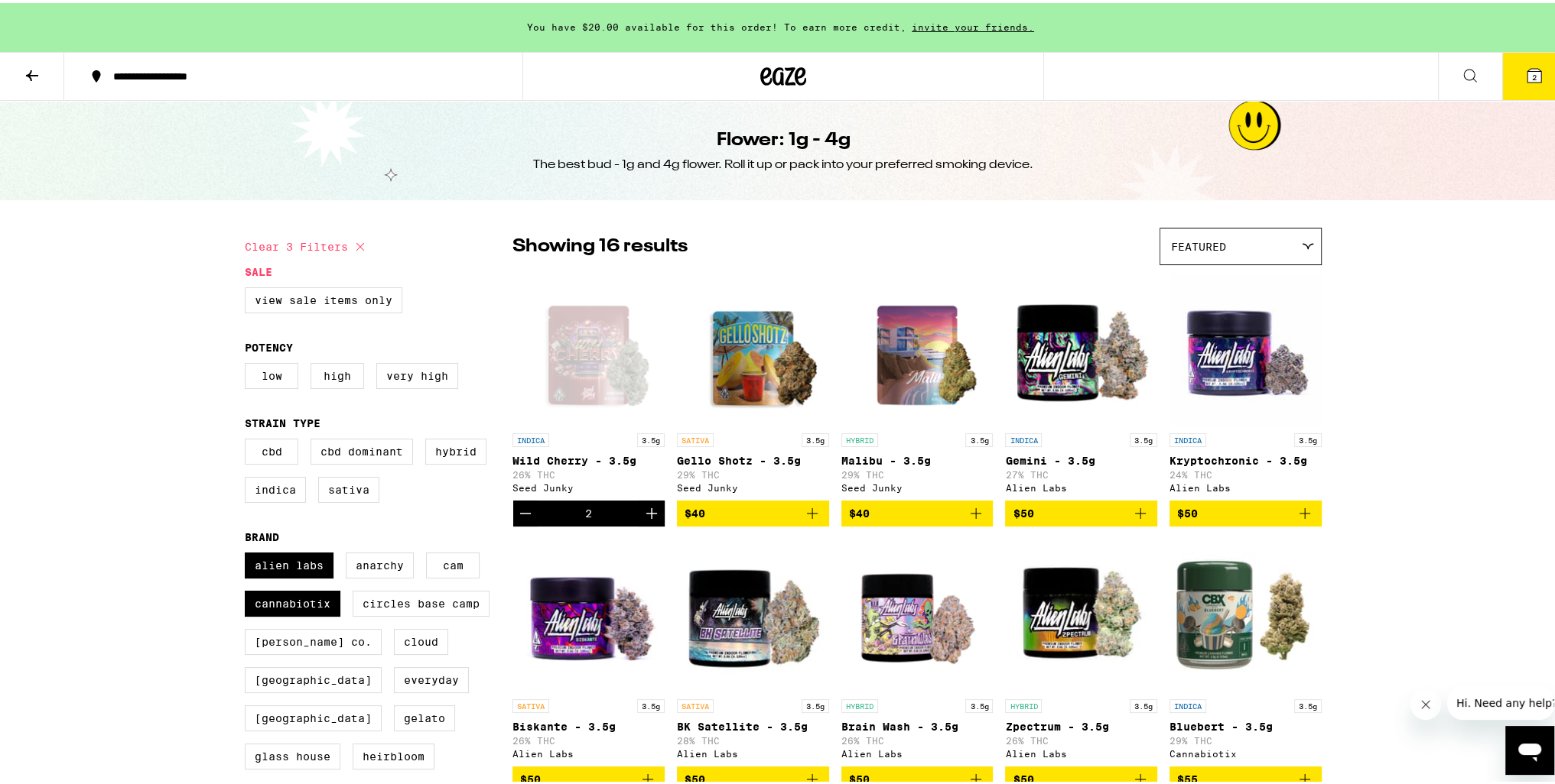
click at [1527, 75] on icon at bounding box center [1534, 72] width 13 height 13
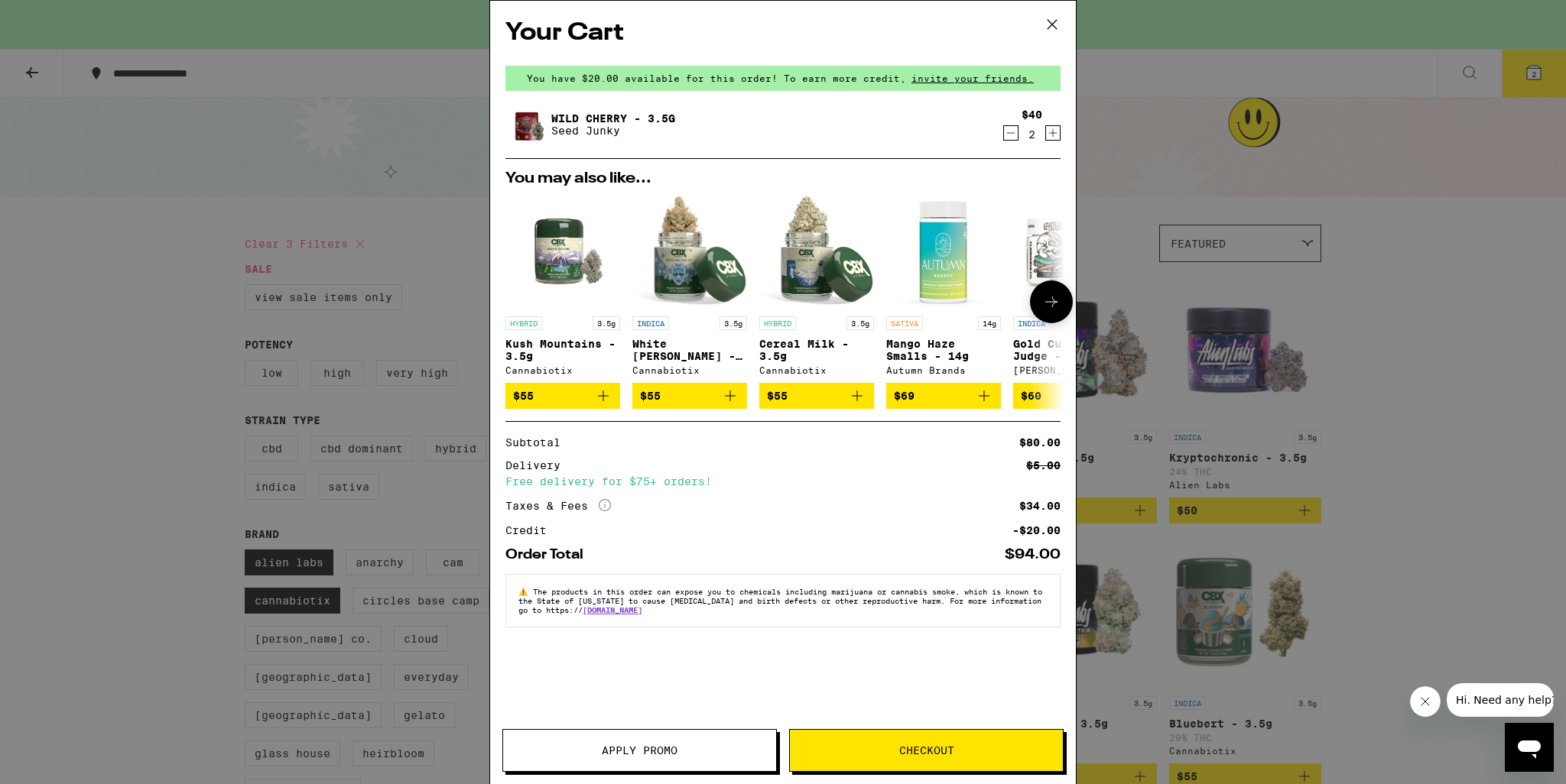
click at [1051, 313] on button at bounding box center [1051, 301] width 43 height 43
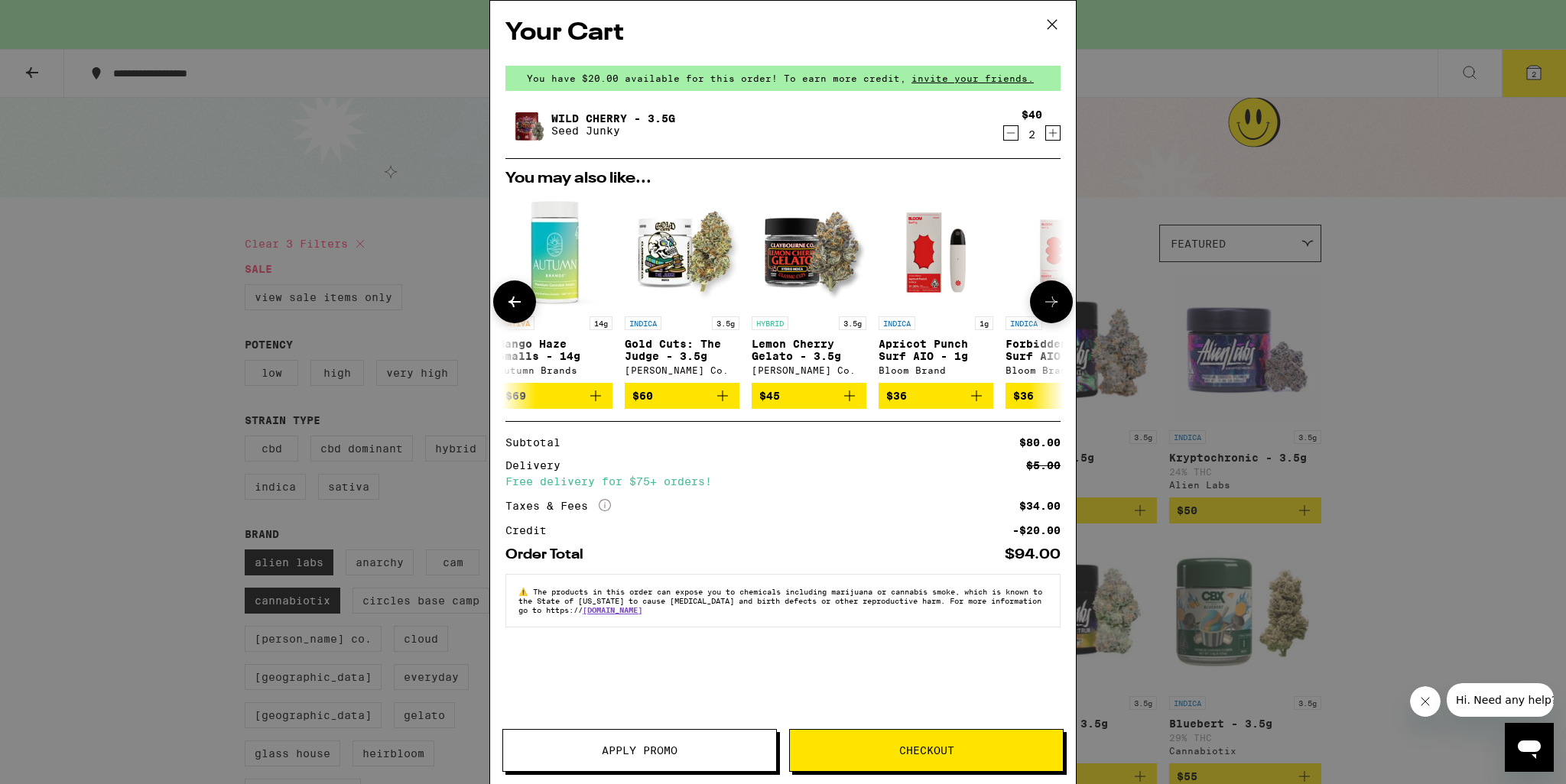
click at [1051, 313] on button at bounding box center [1051, 301] width 43 height 43
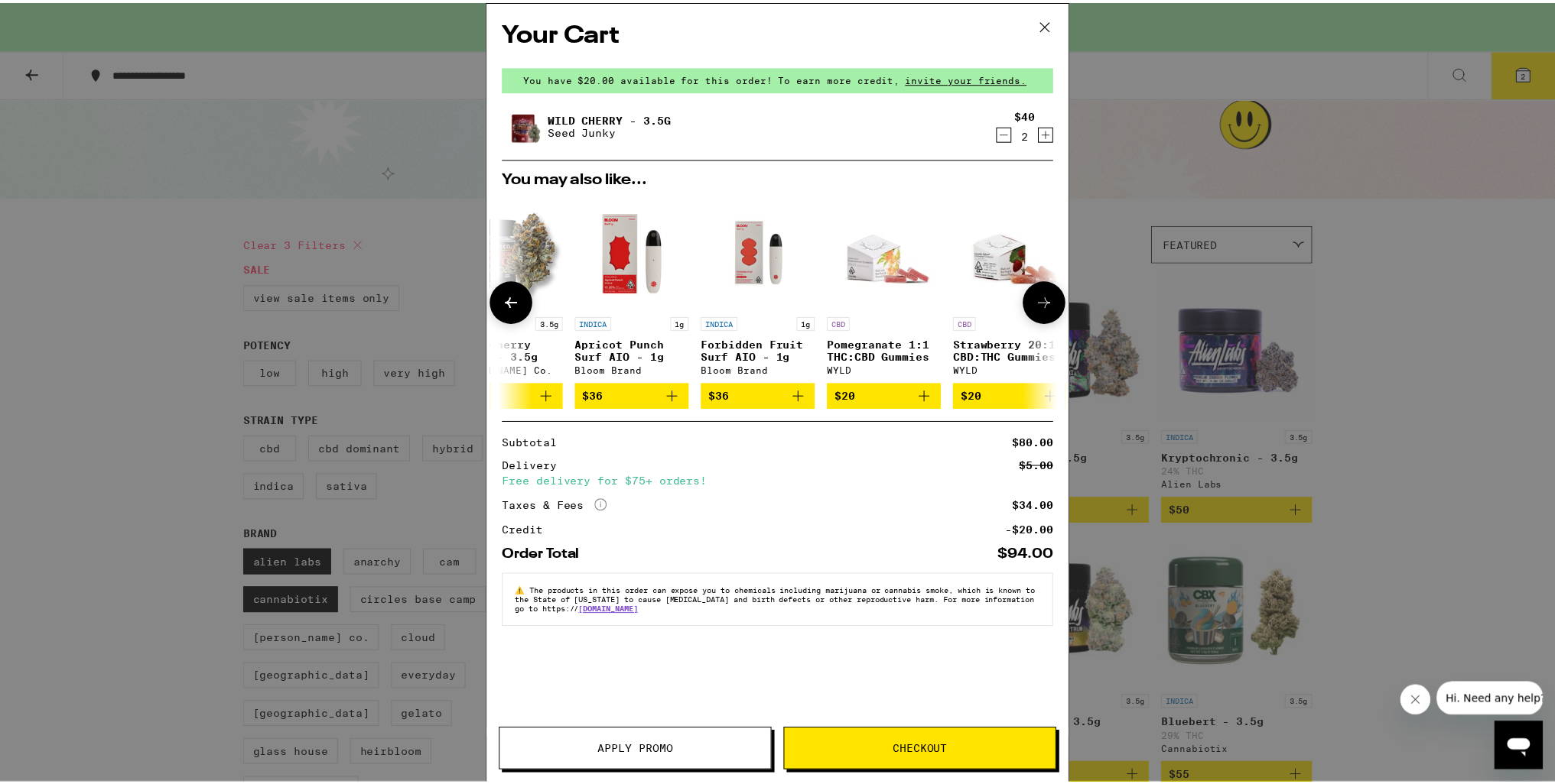
scroll to position [0, 714]
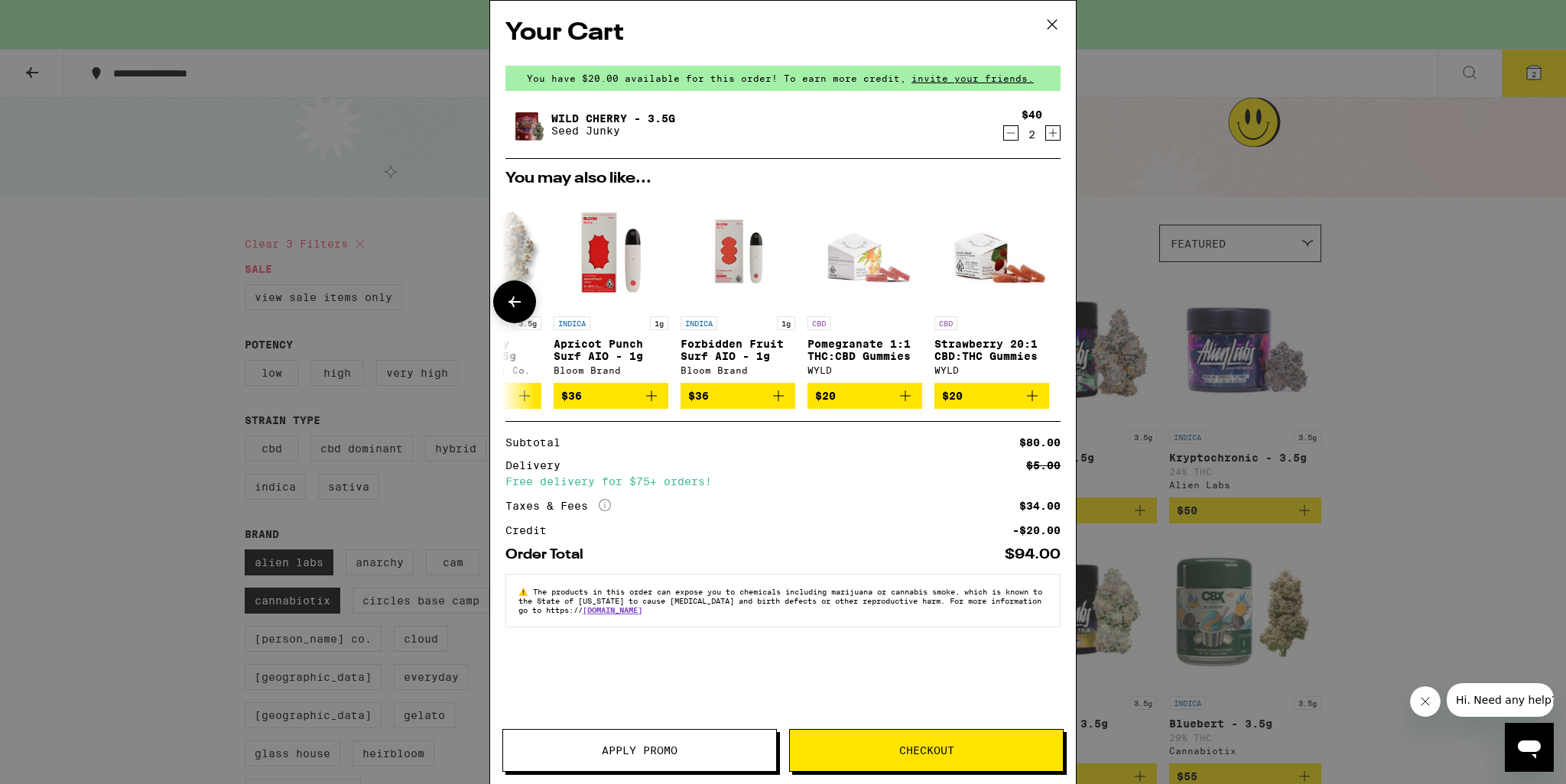
click at [1051, 313] on div at bounding box center [1051, 301] width 43 height 43
click at [875, 755] on span "Checkout" at bounding box center [926, 750] width 273 height 11
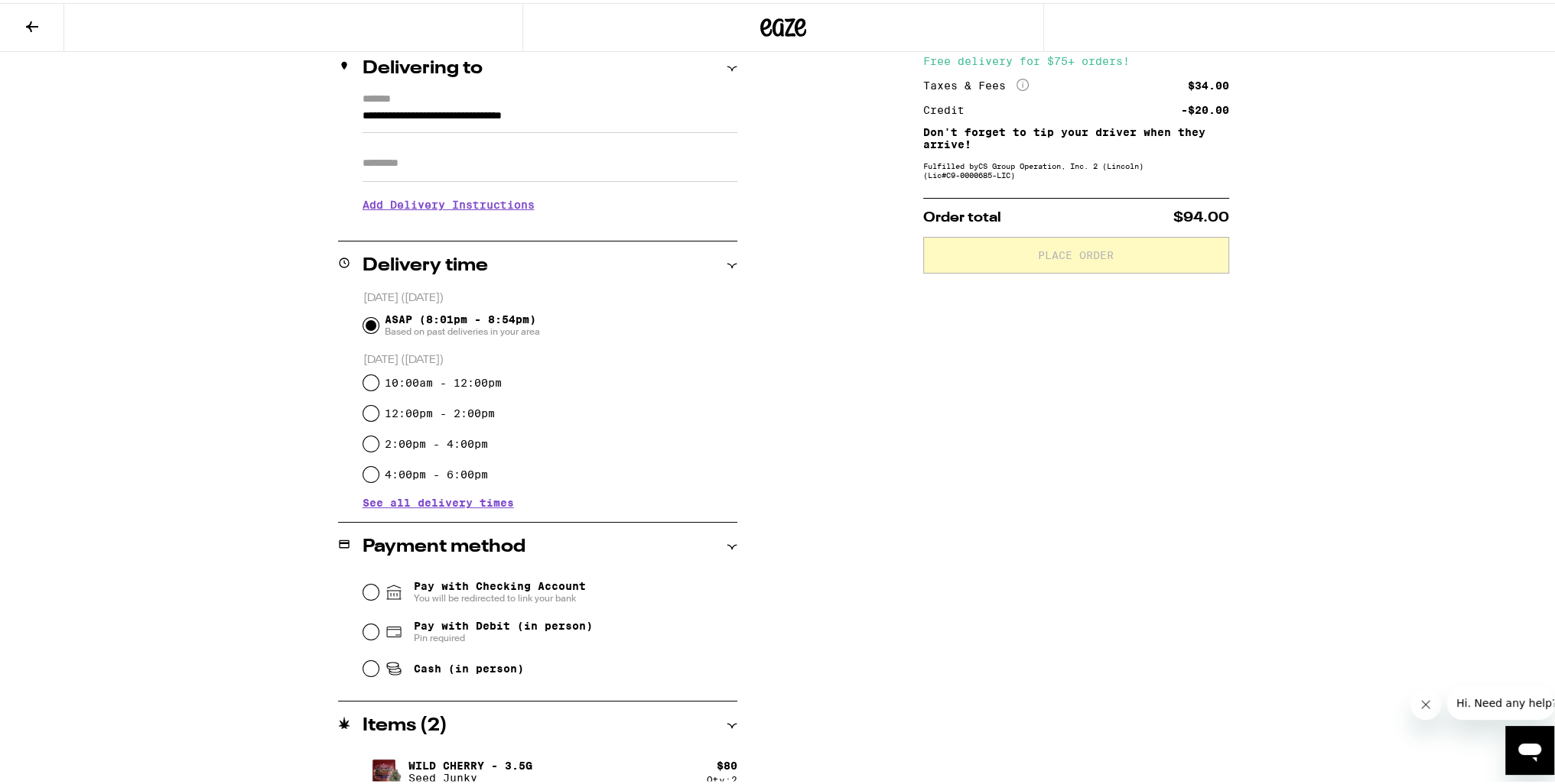
scroll to position [205, 0]
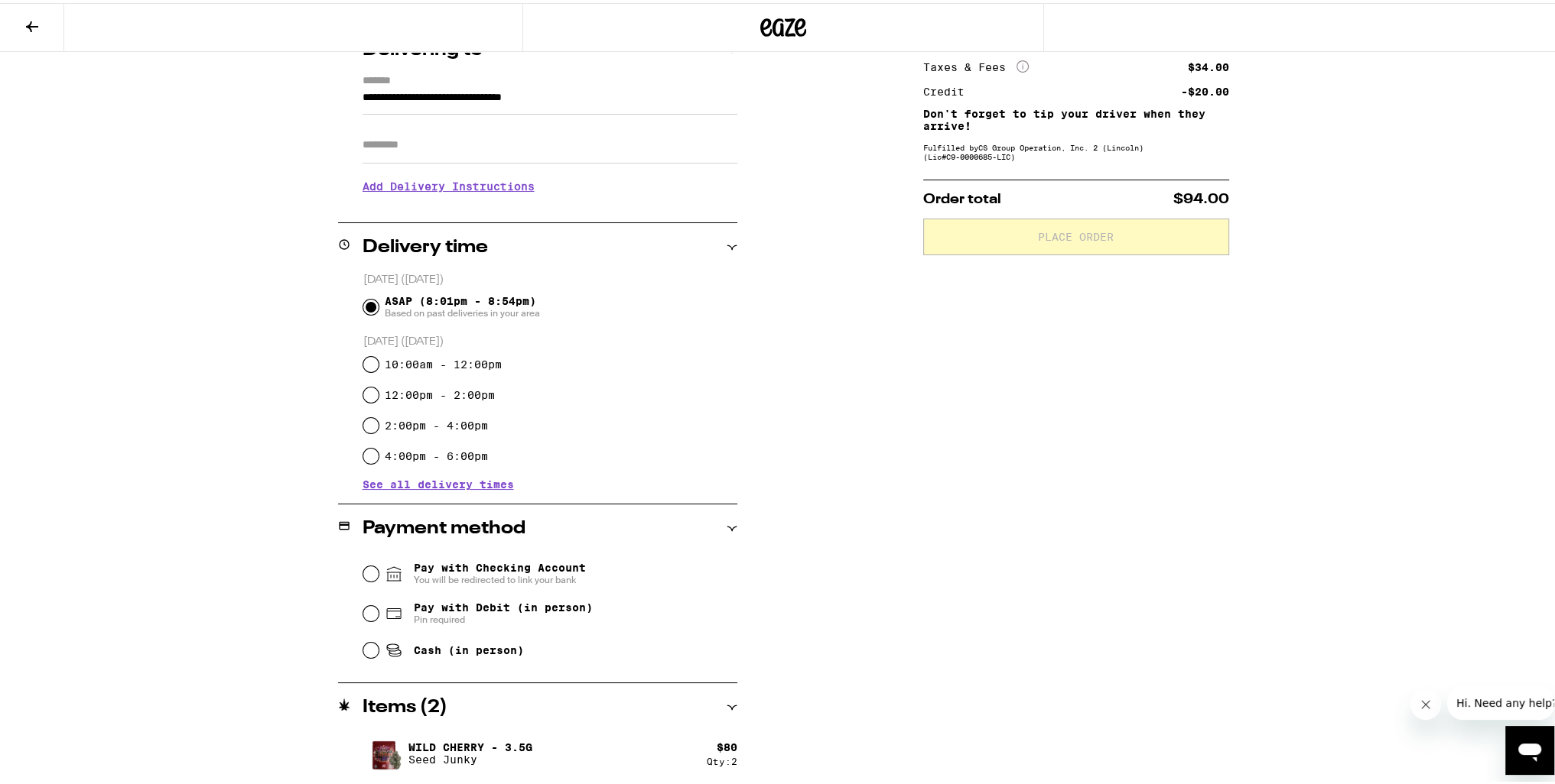
click at [401, 647] on span "Cash (in person)" at bounding box center [454, 648] width 139 height 18
click at [379, 647] on input "Cash (in person)" at bounding box center [371, 647] width 15 height 15
radio input "true"
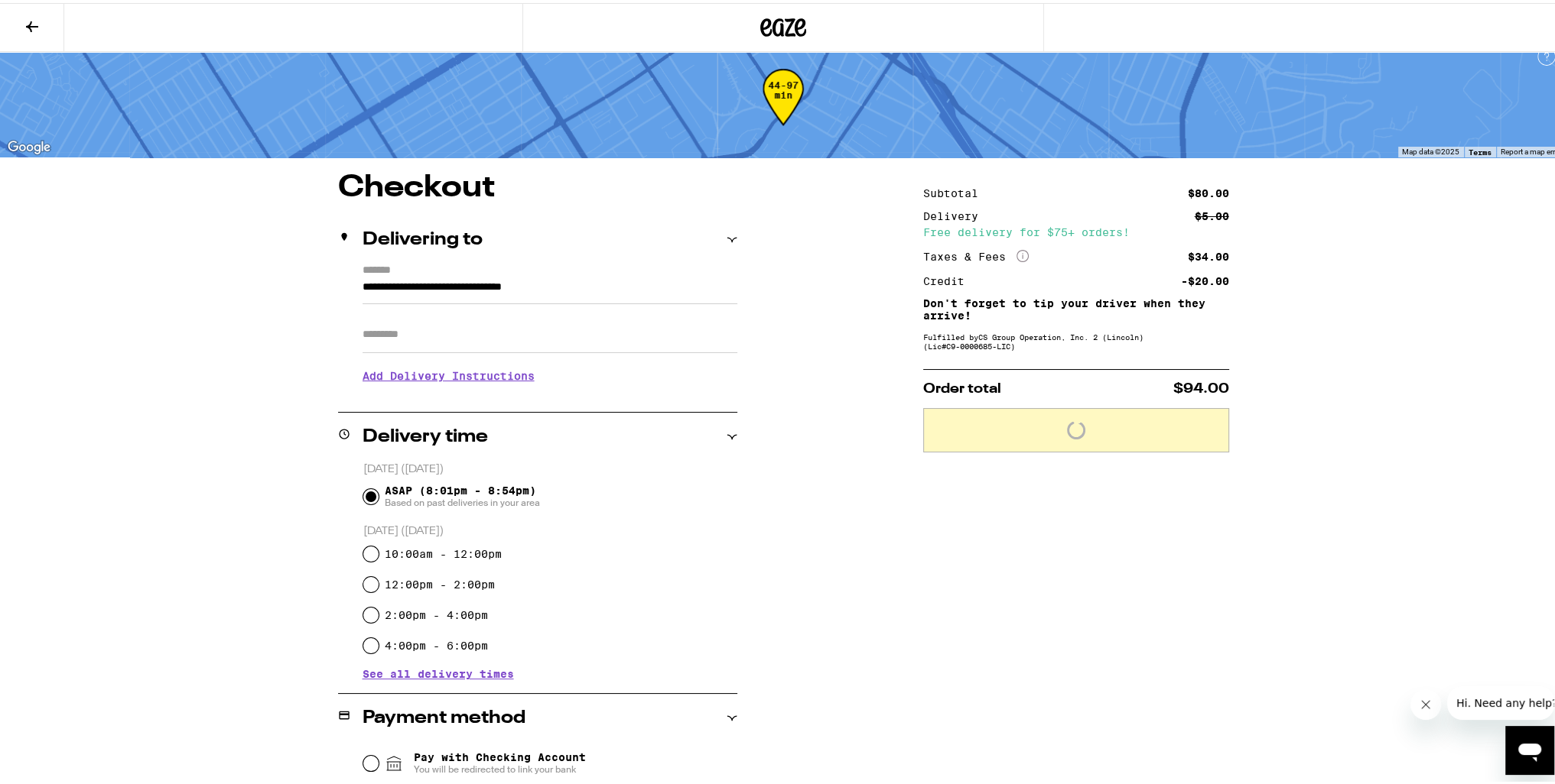
scroll to position [0, 0]
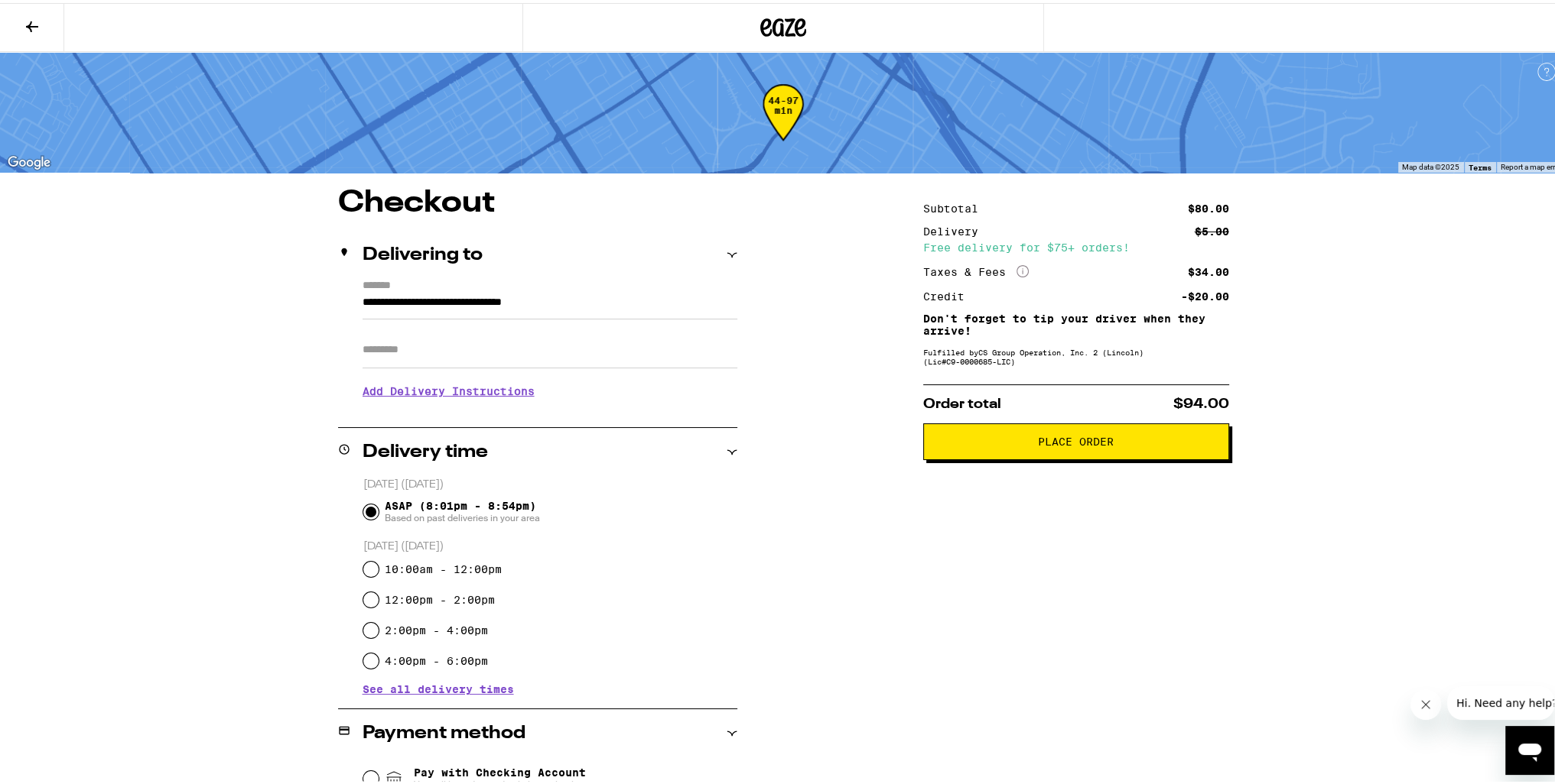
click at [37, 16] on icon at bounding box center [32, 24] width 18 height 18
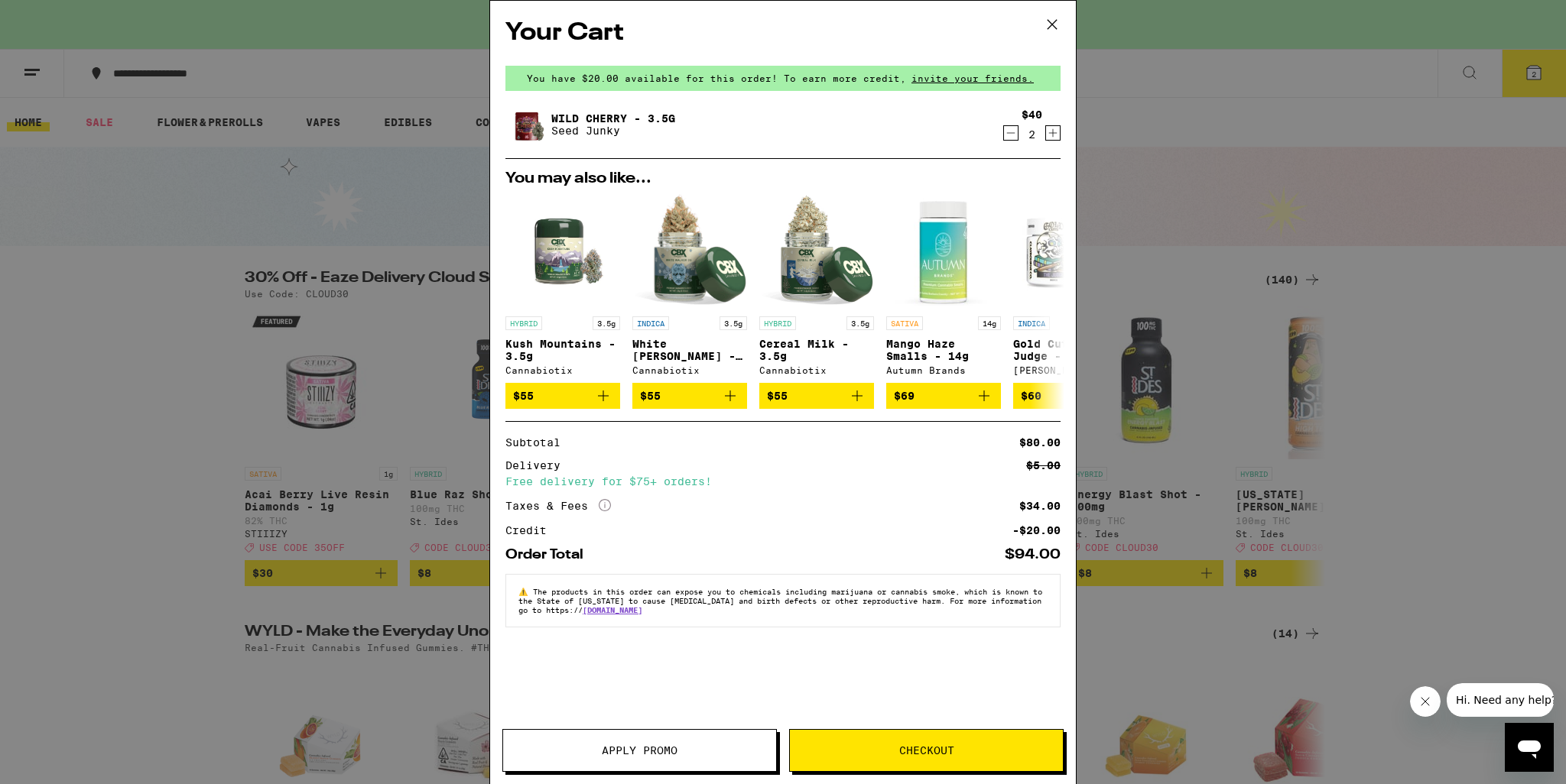
click at [1049, 22] on icon at bounding box center [1052, 24] width 23 height 23
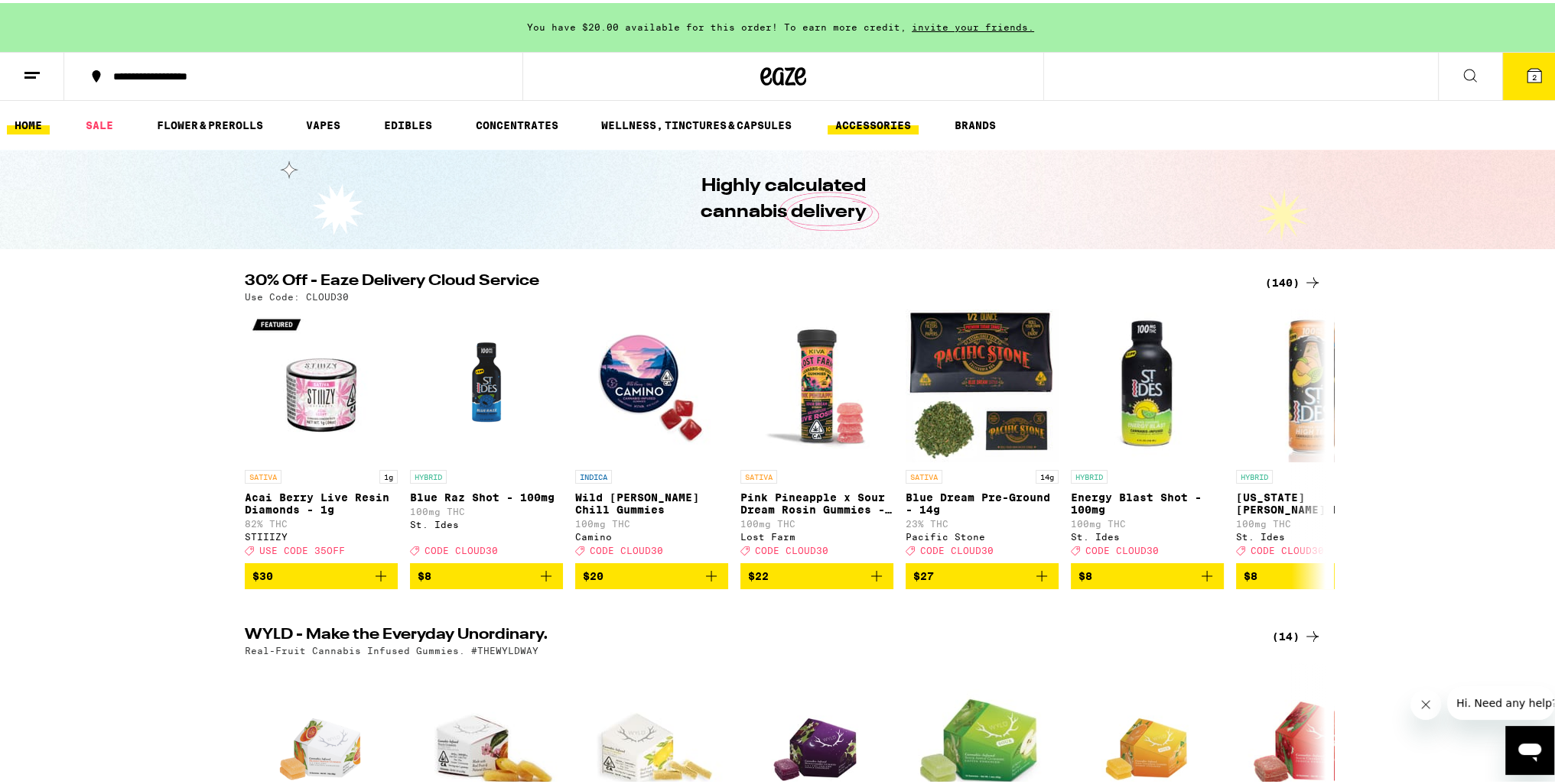
click at [885, 126] on link "ACCESSORIES" at bounding box center [872, 123] width 91 height 18
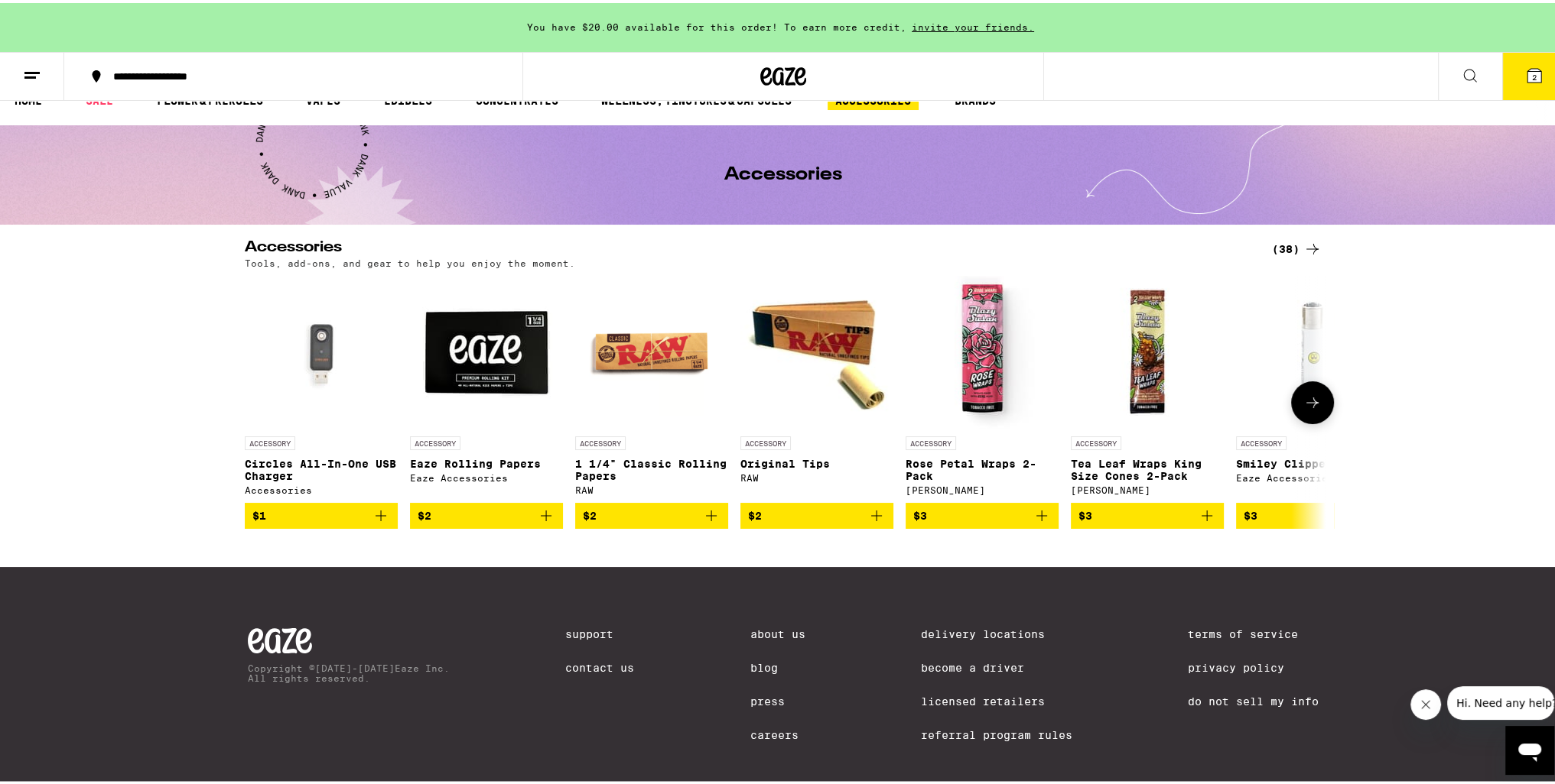
scroll to position [58, 0]
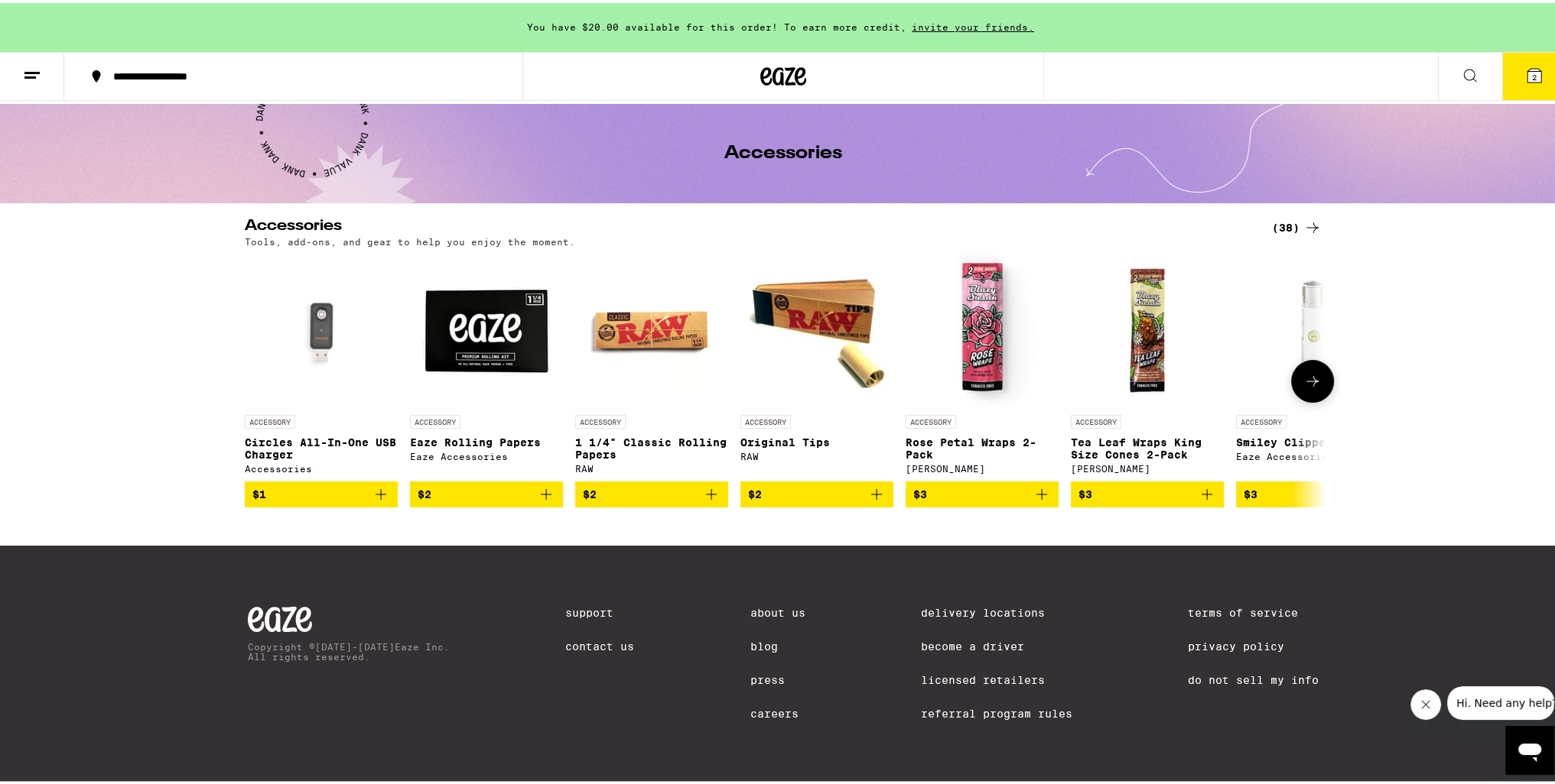
click at [1306, 369] on icon at bounding box center [1312, 379] width 18 height 18
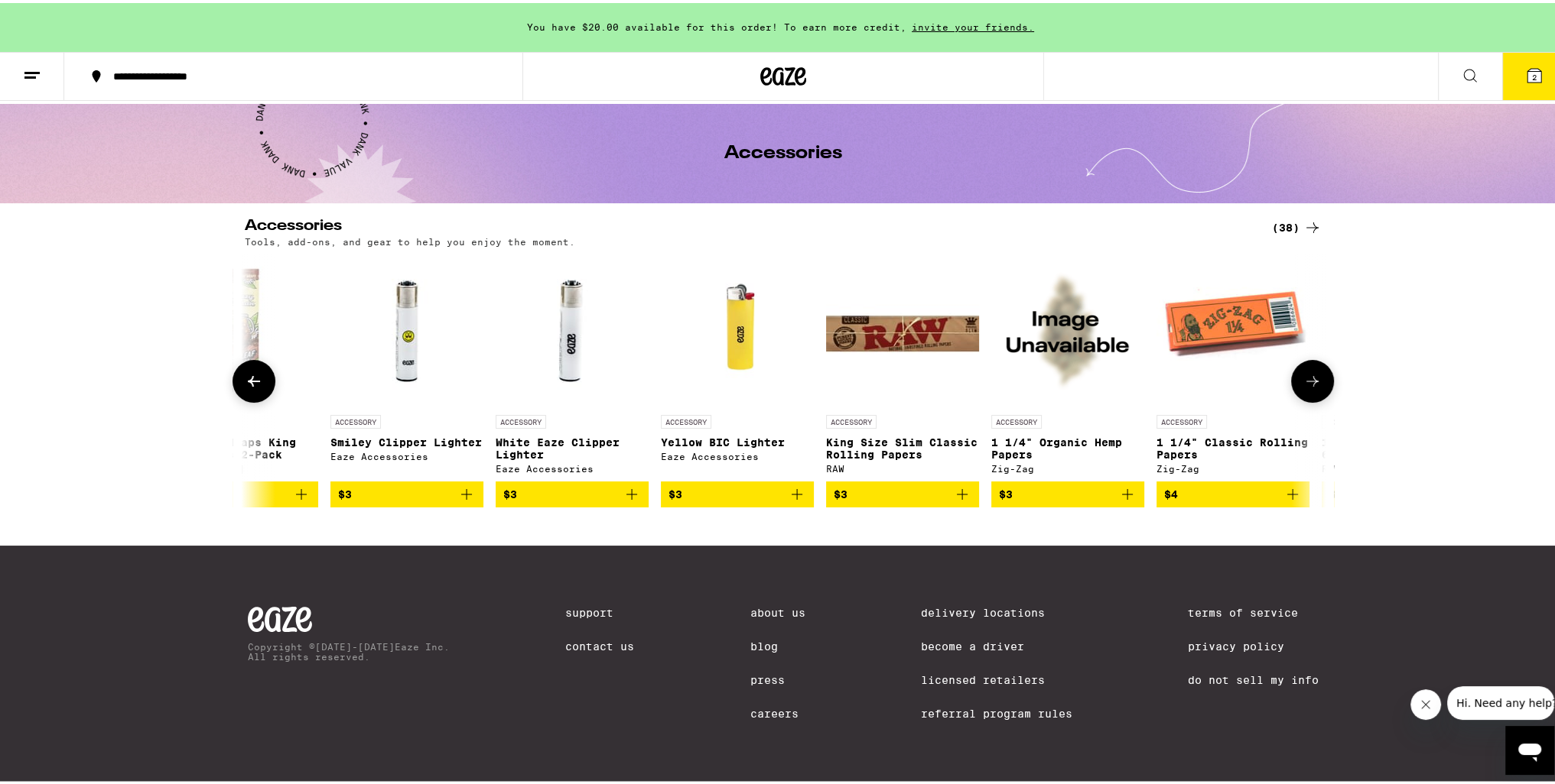
scroll to position [0, 910]
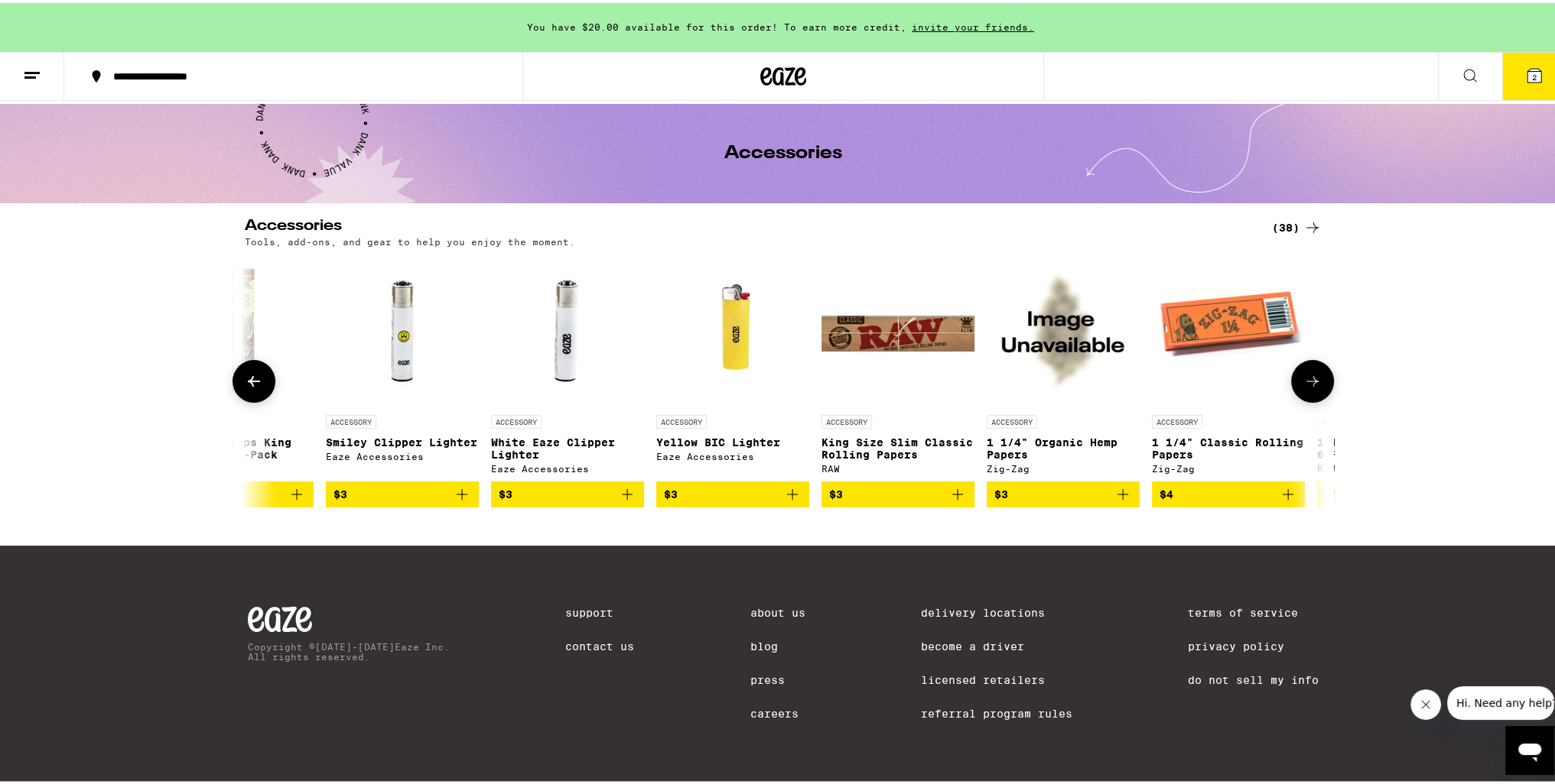
click at [238, 368] on button at bounding box center [254, 378] width 43 height 43
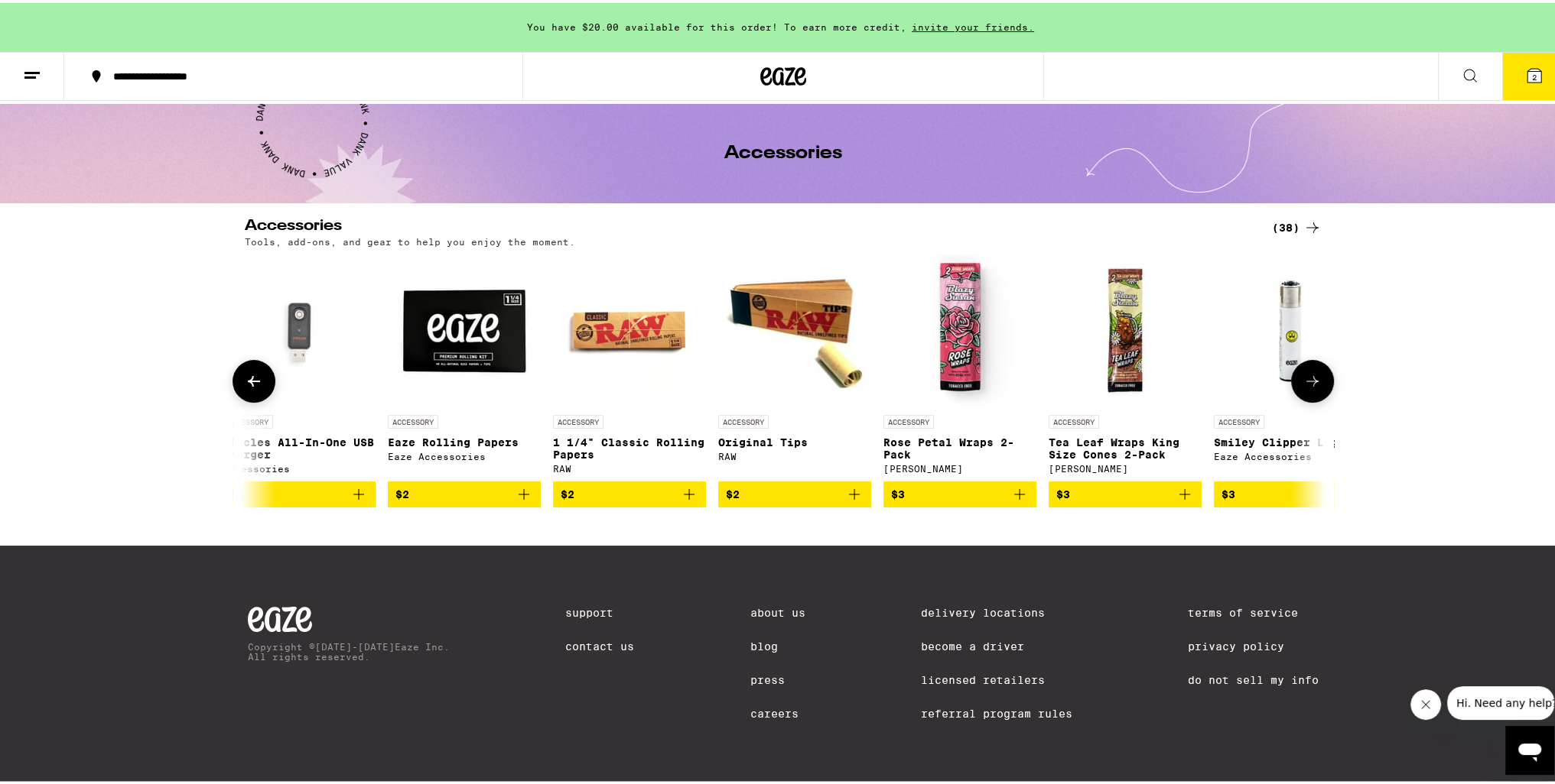
scroll to position [0, 0]
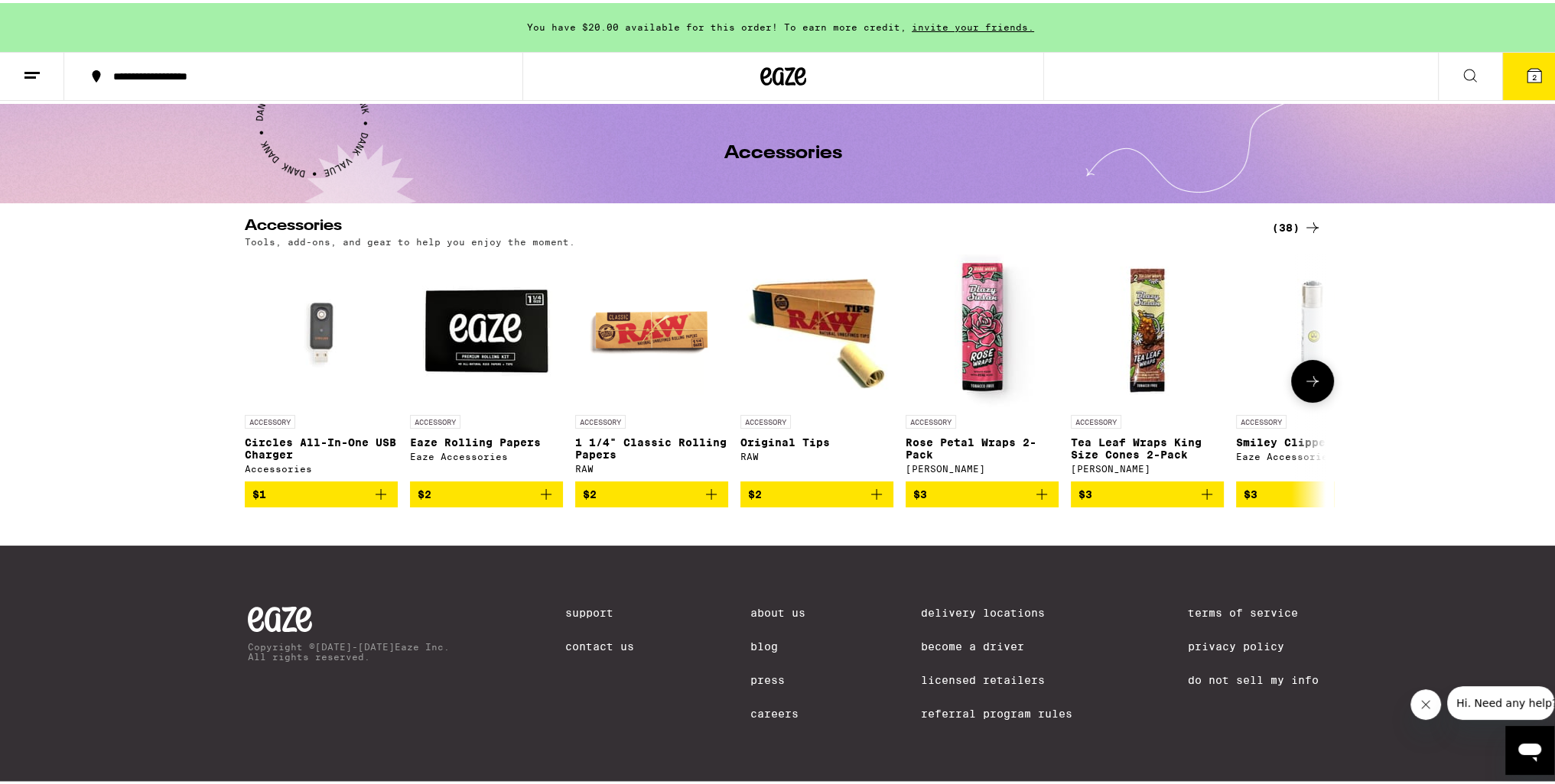
click at [1312, 369] on icon at bounding box center [1312, 379] width 18 height 18
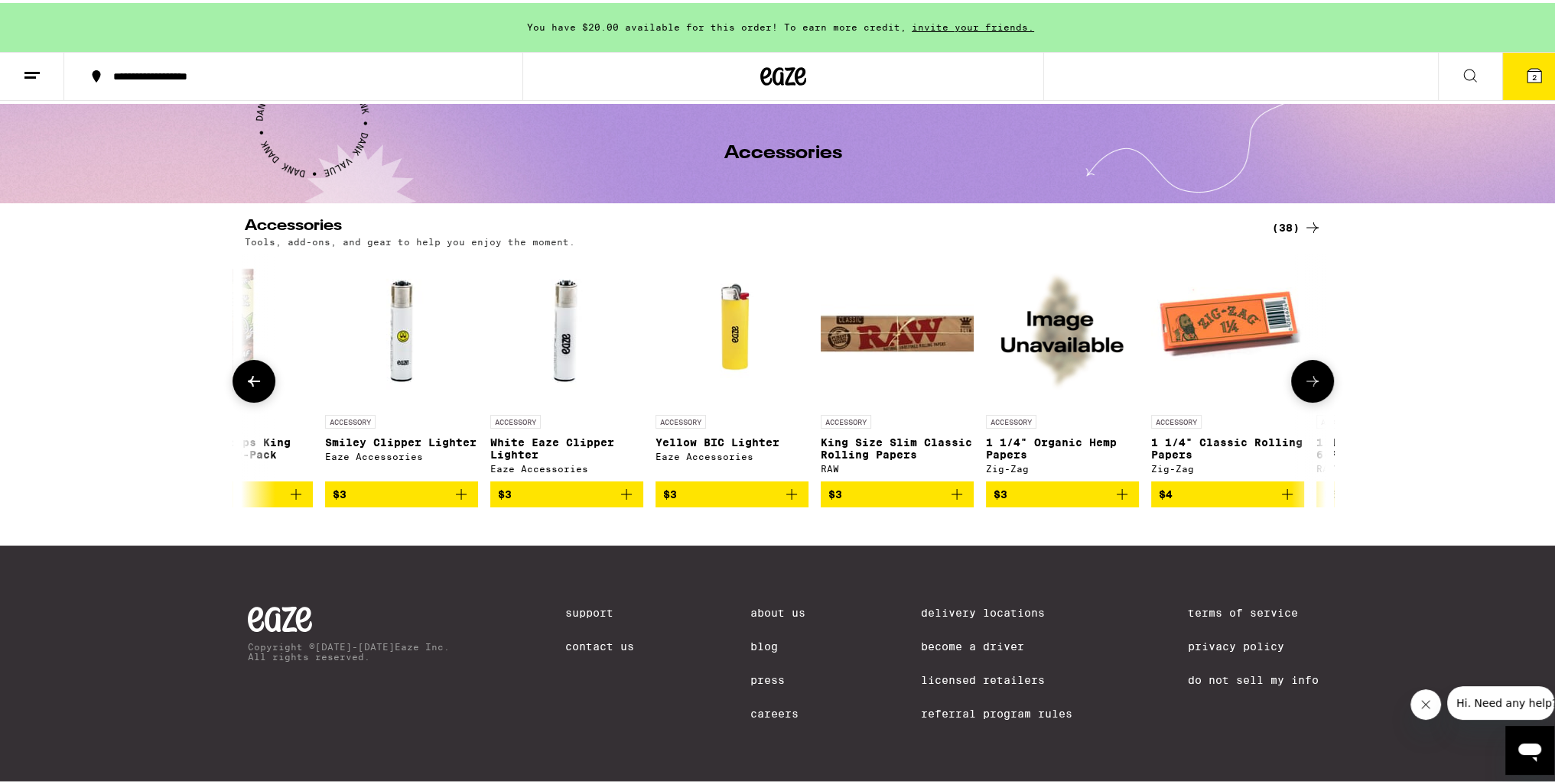
click at [1312, 369] on icon at bounding box center [1312, 379] width 18 height 18
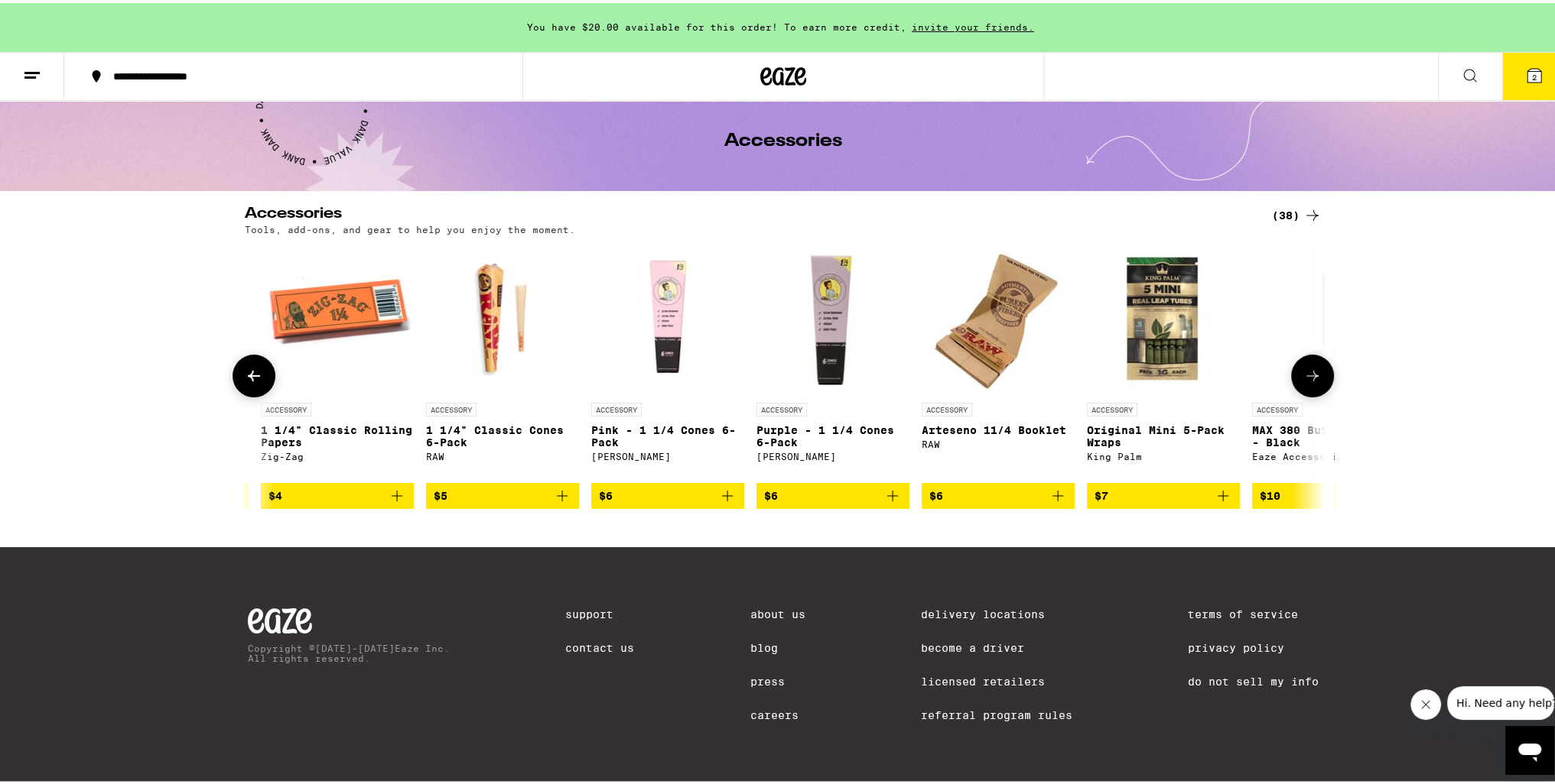
scroll to position [0, 1821]
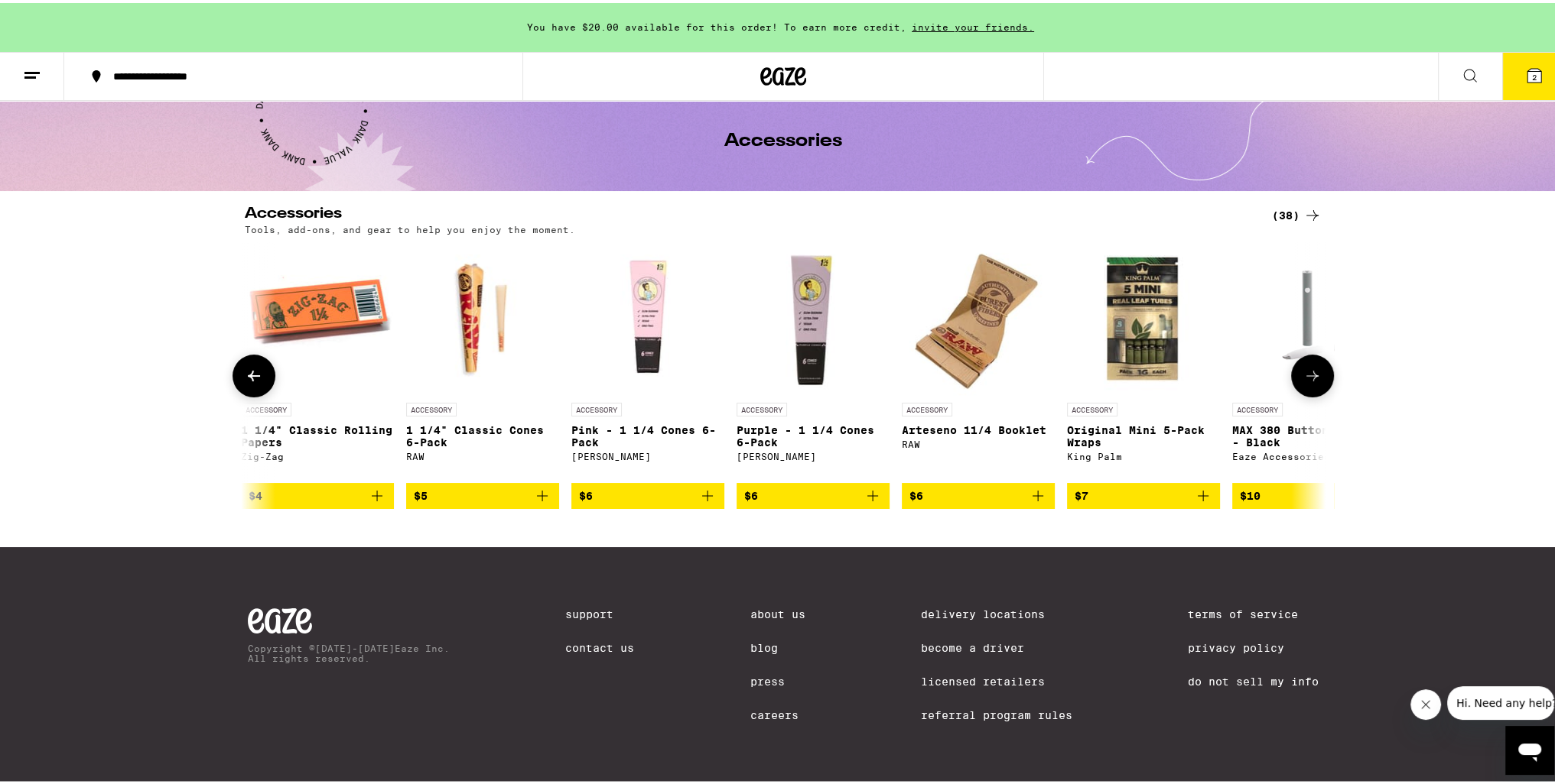
click at [1312, 364] on button at bounding box center [1312, 373] width 43 height 43
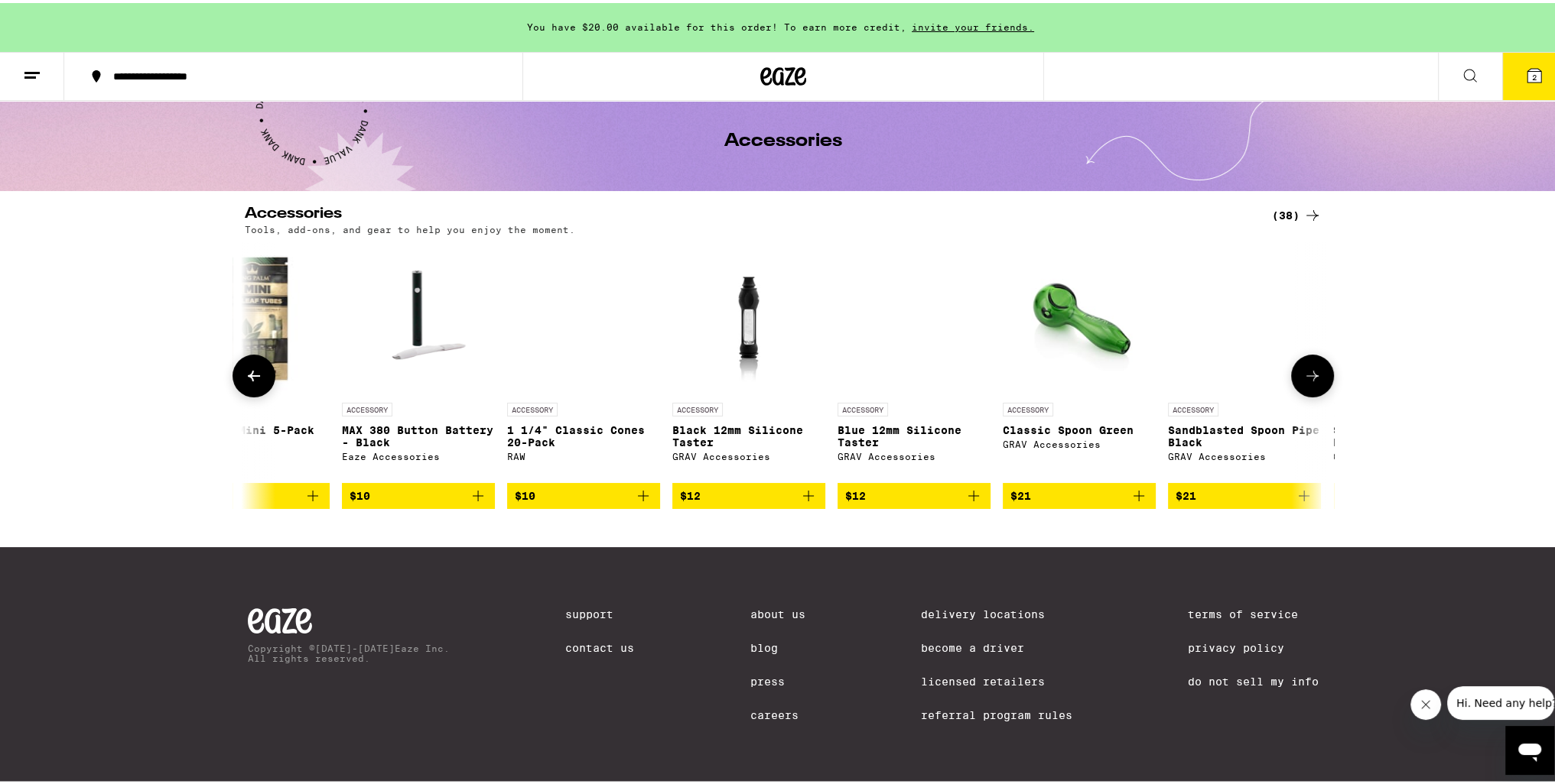
scroll to position [0, 2731]
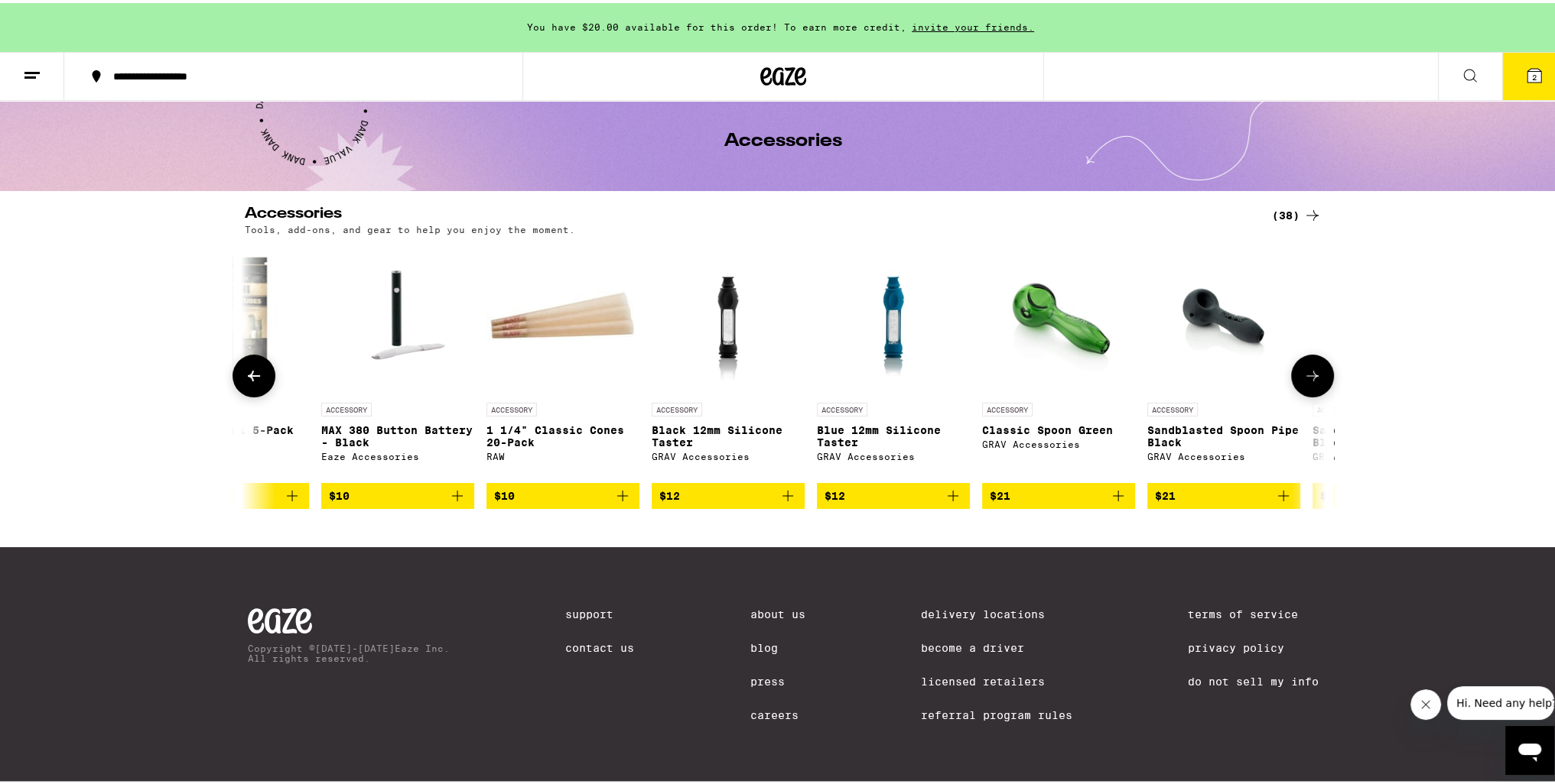
click at [1313, 374] on icon at bounding box center [1312, 374] width 18 height 18
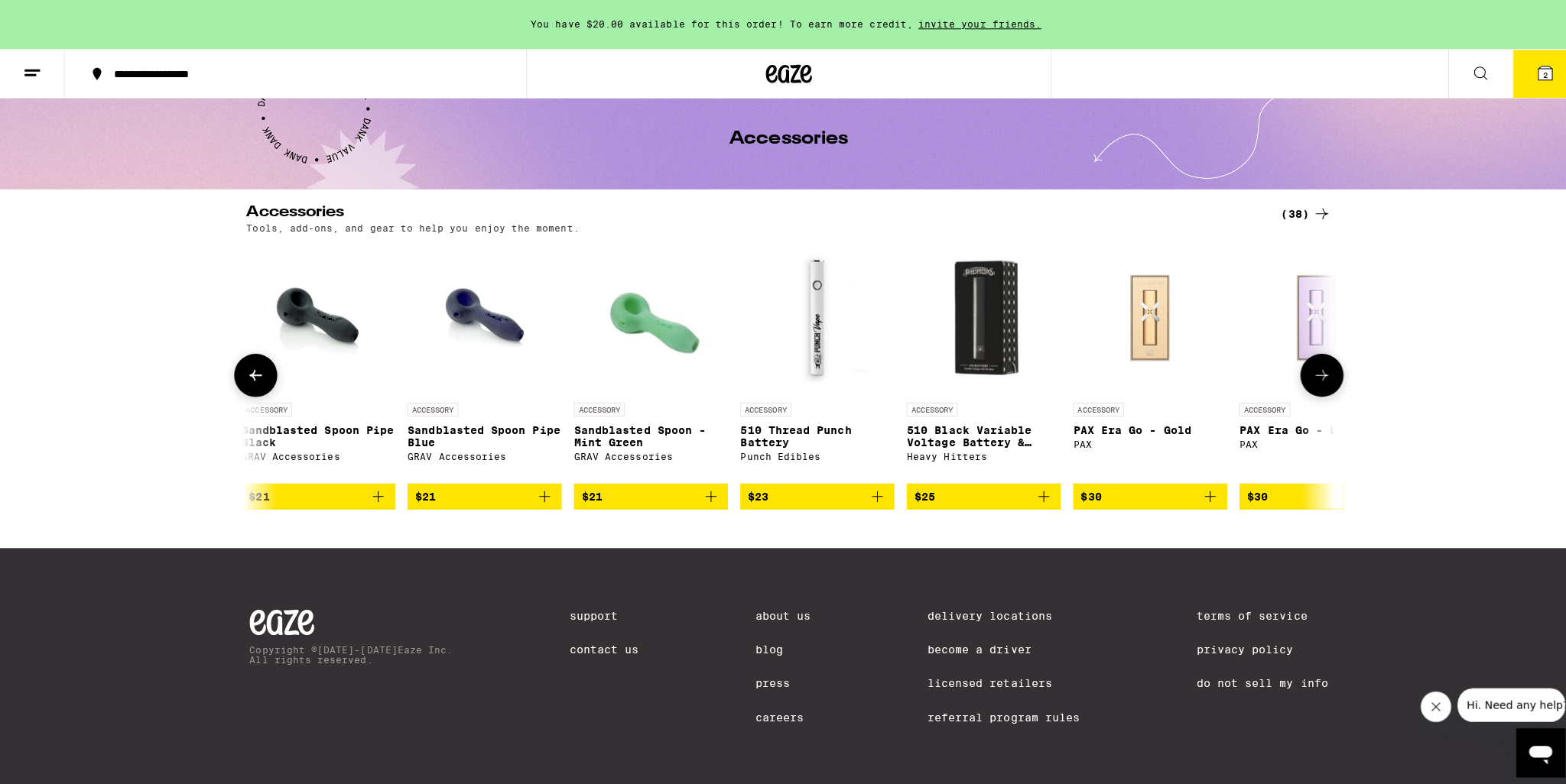
scroll to position [0, 3642]
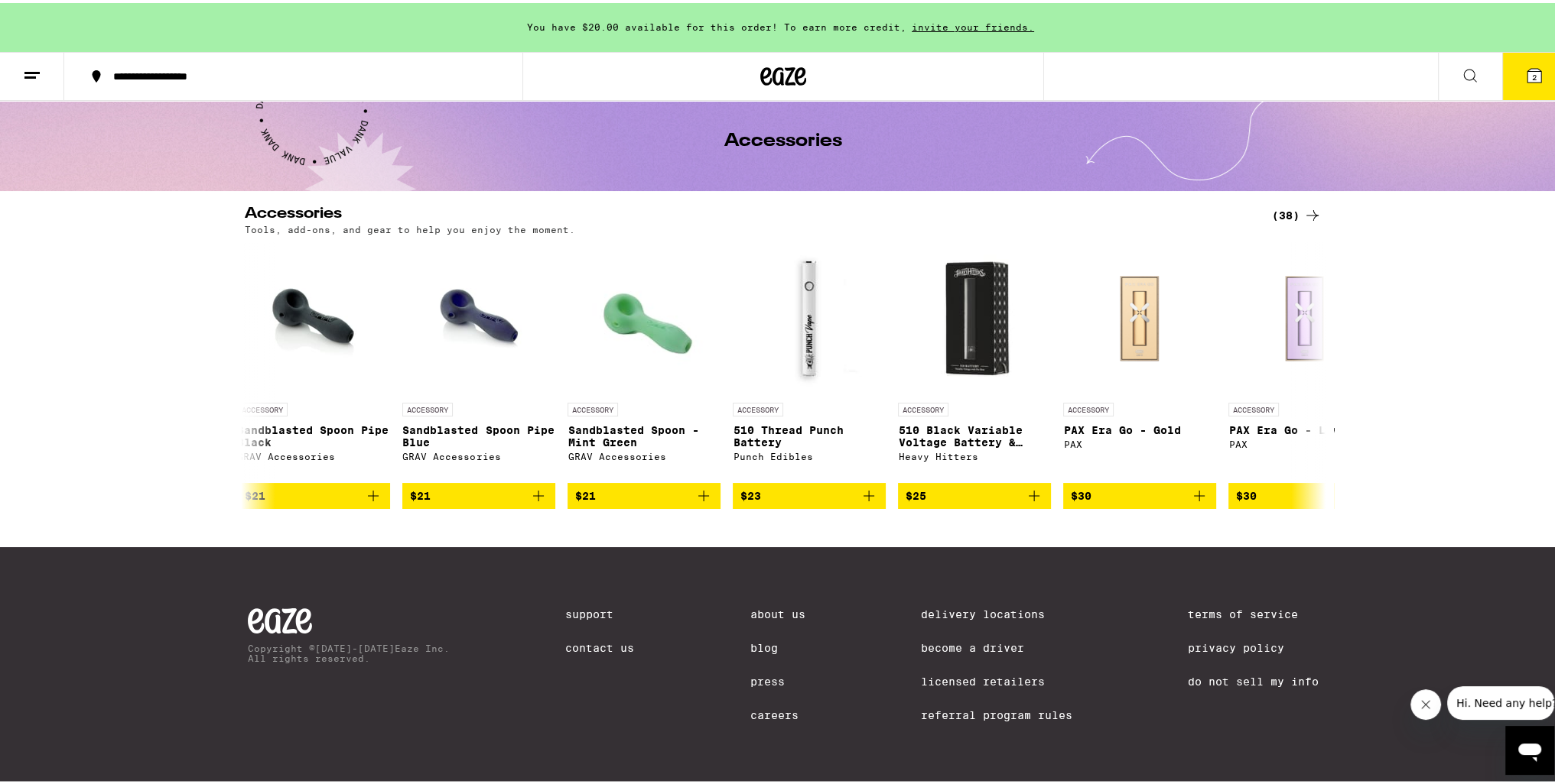
click at [1527, 77] on icon at bounding box center [1534, 72] width 13 height 13
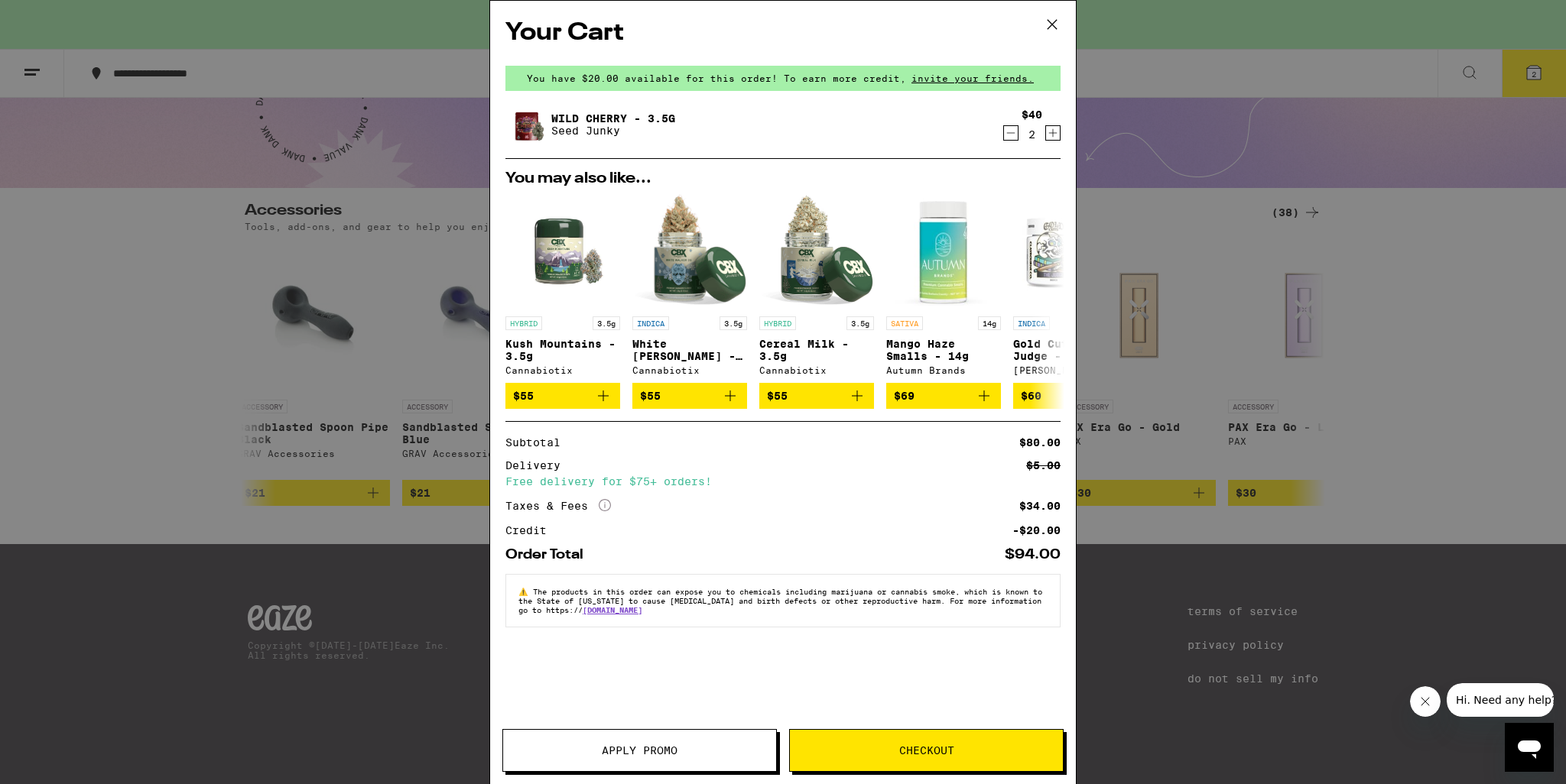
click at [964, 747] on span "Checkout" at bounding box center [926, 750] width 273 height 11
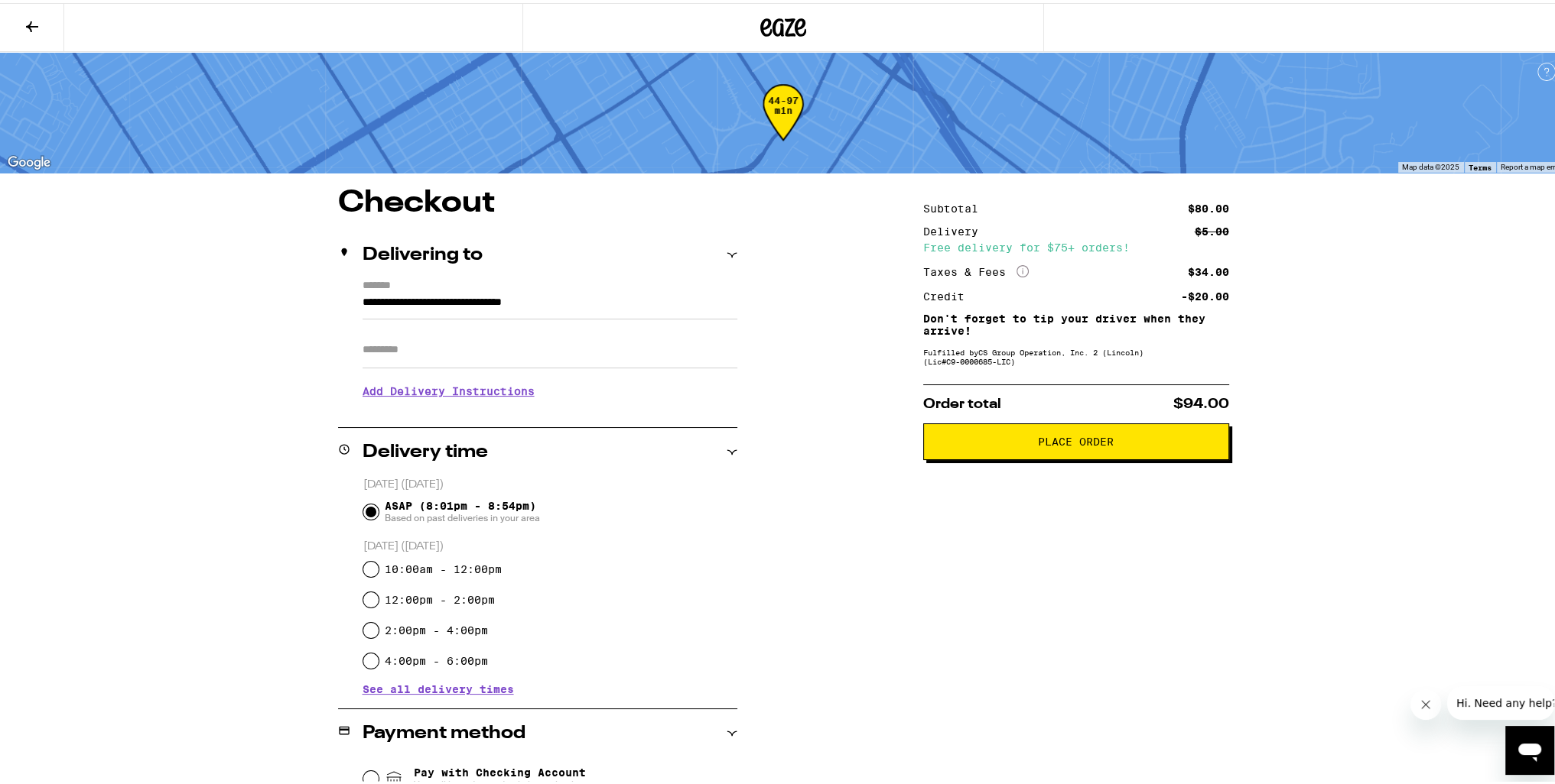
click at [34, 19] on icon at bounding box center [32, 24] width 18 height 18
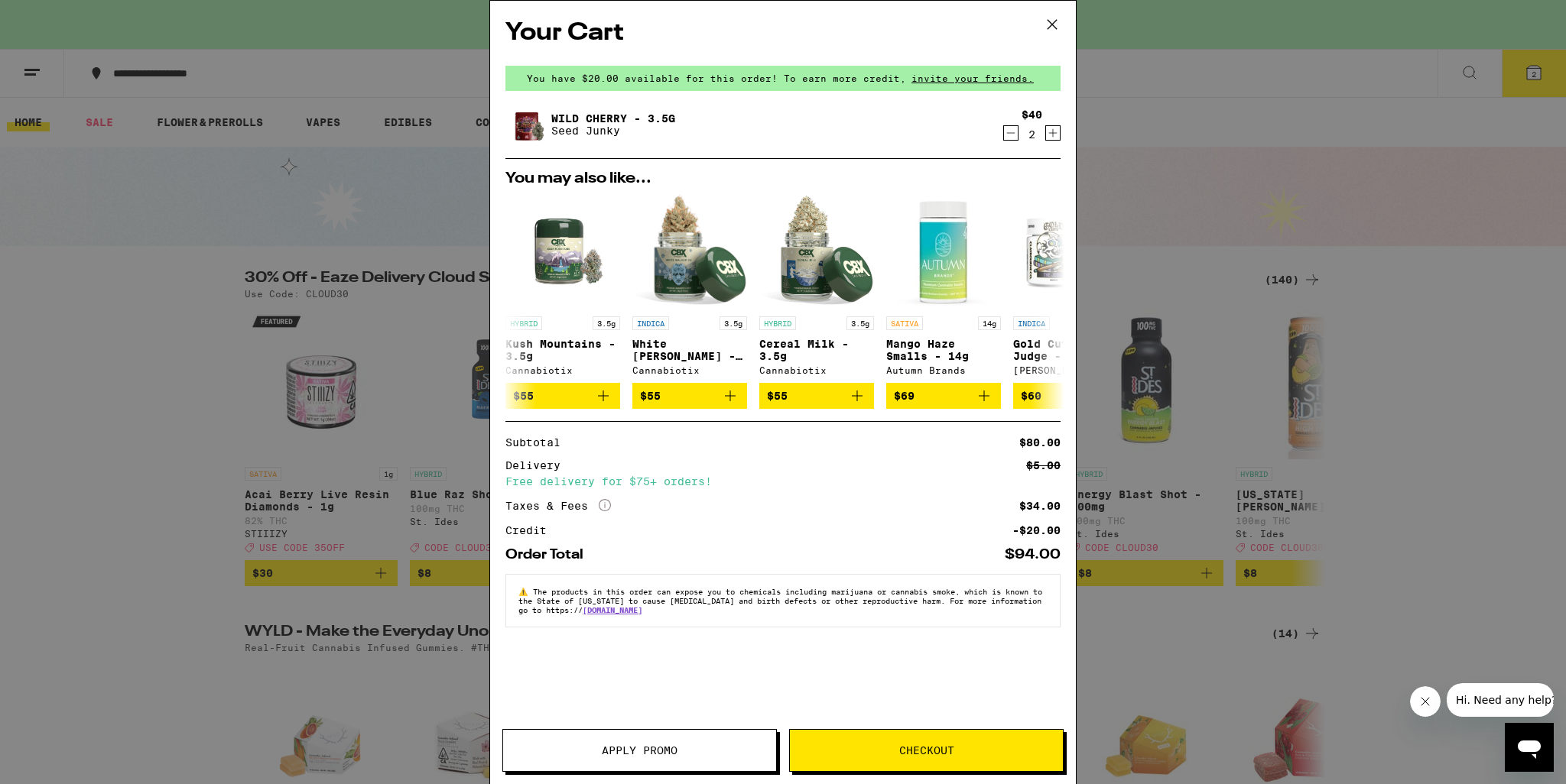
click at [1055, 30] on icon at bounding box center [1052, 24] width 23 height 23
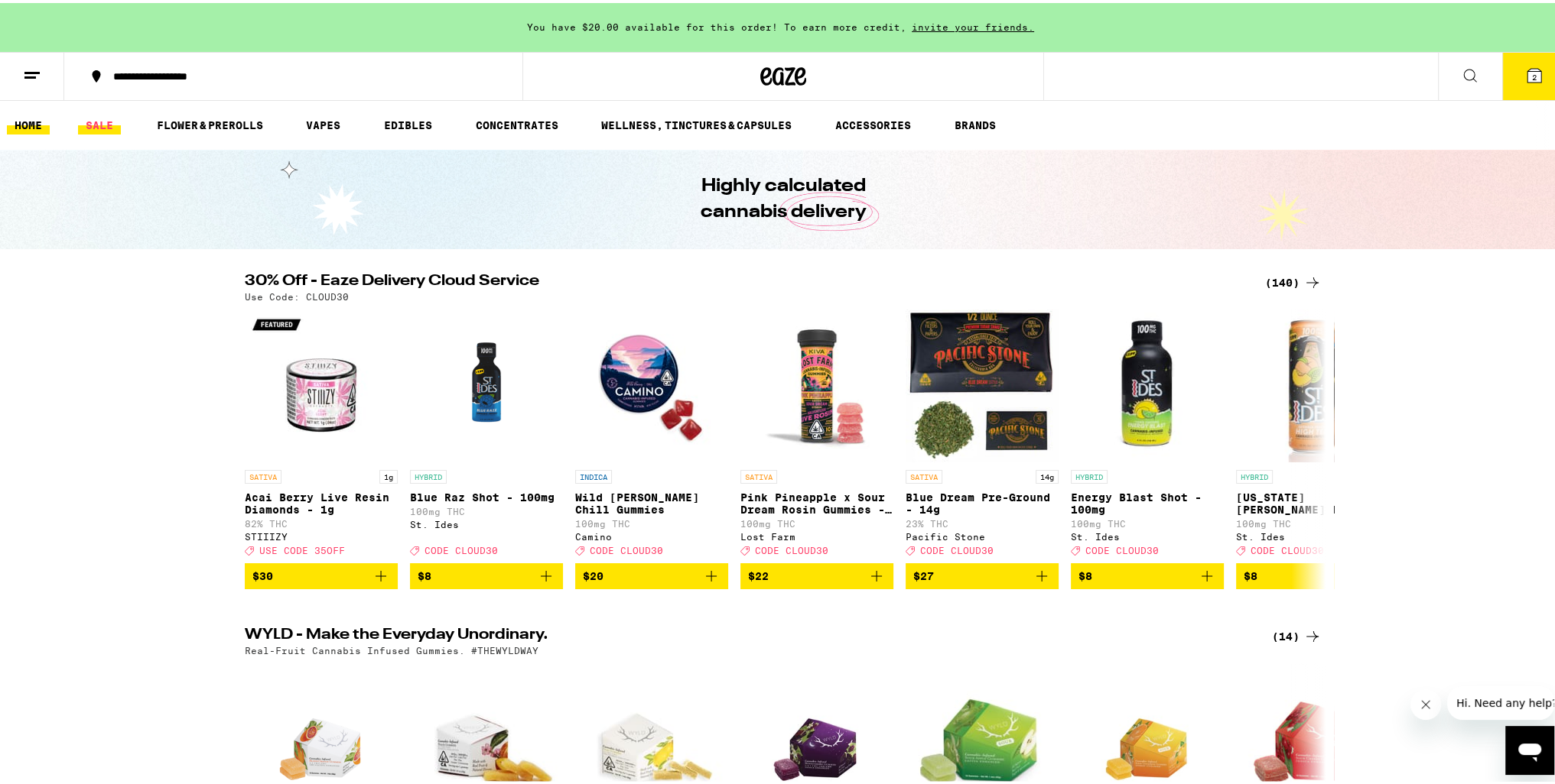
click at [114, 118] on link "SALE" at bounding box center [99, 123] width 43 height 18
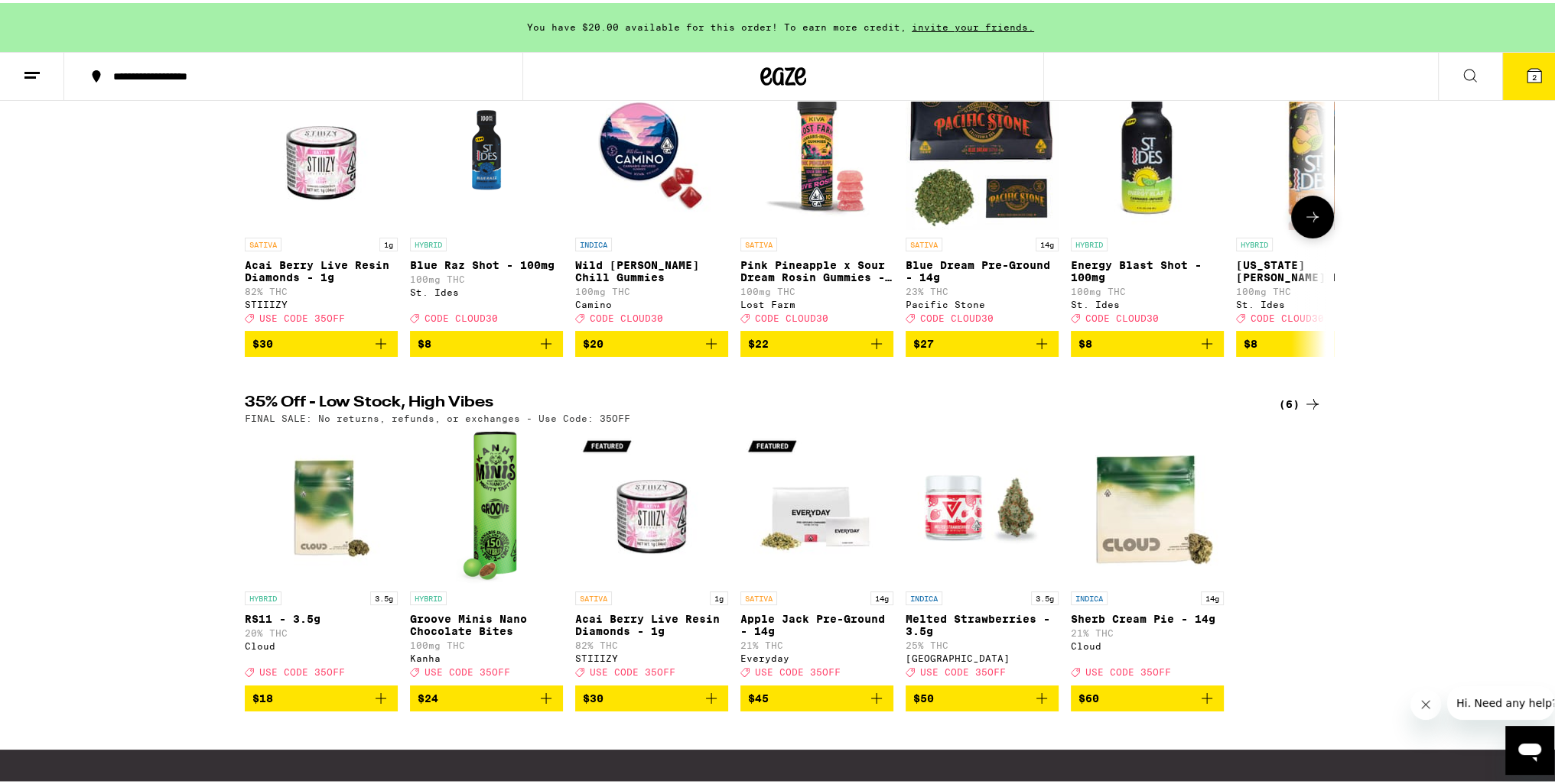
scroll to position [229, 0]
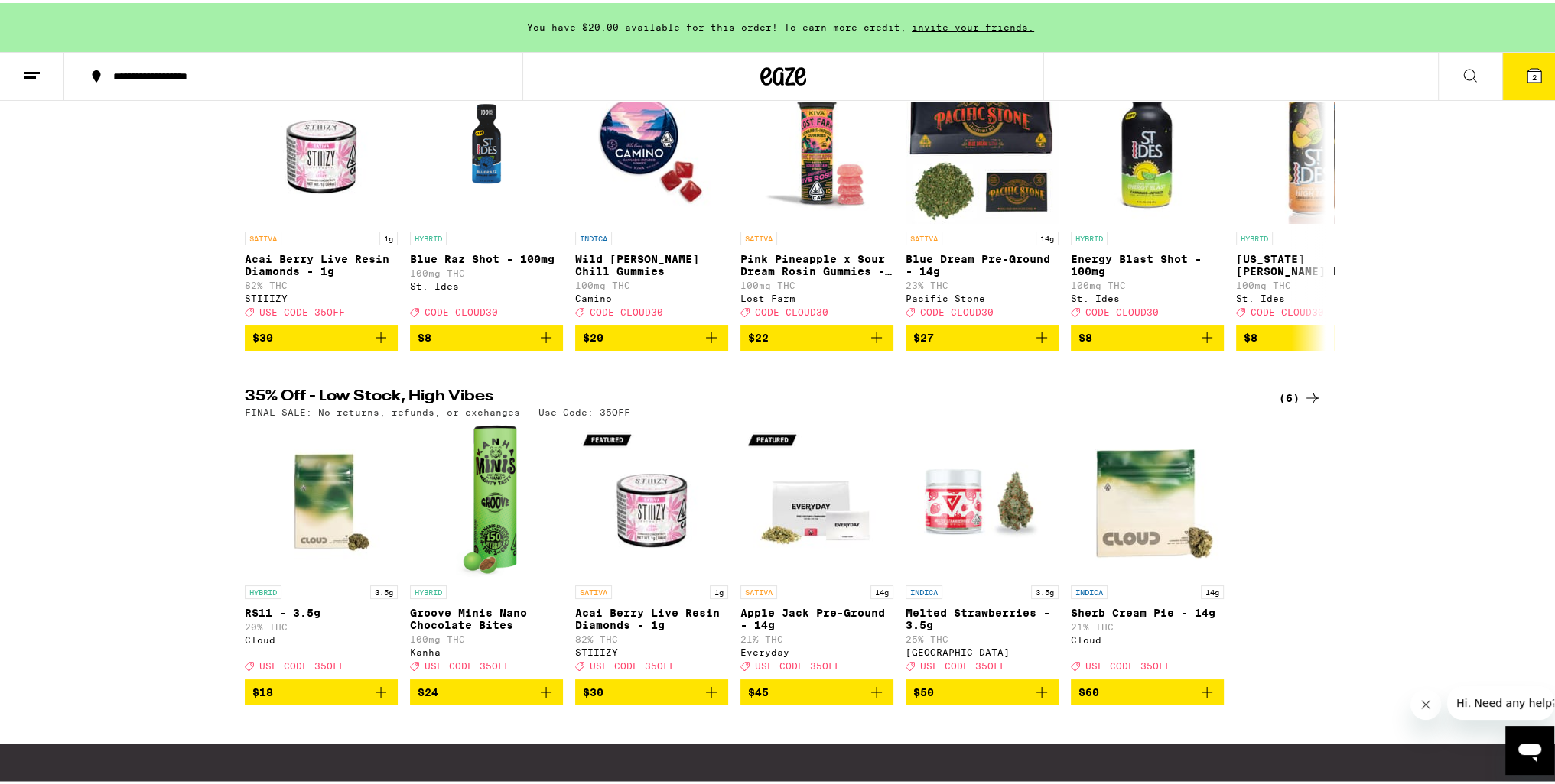
click at [973, 698] on span "$50" at bounding box center [982, 690] width 138 height 18
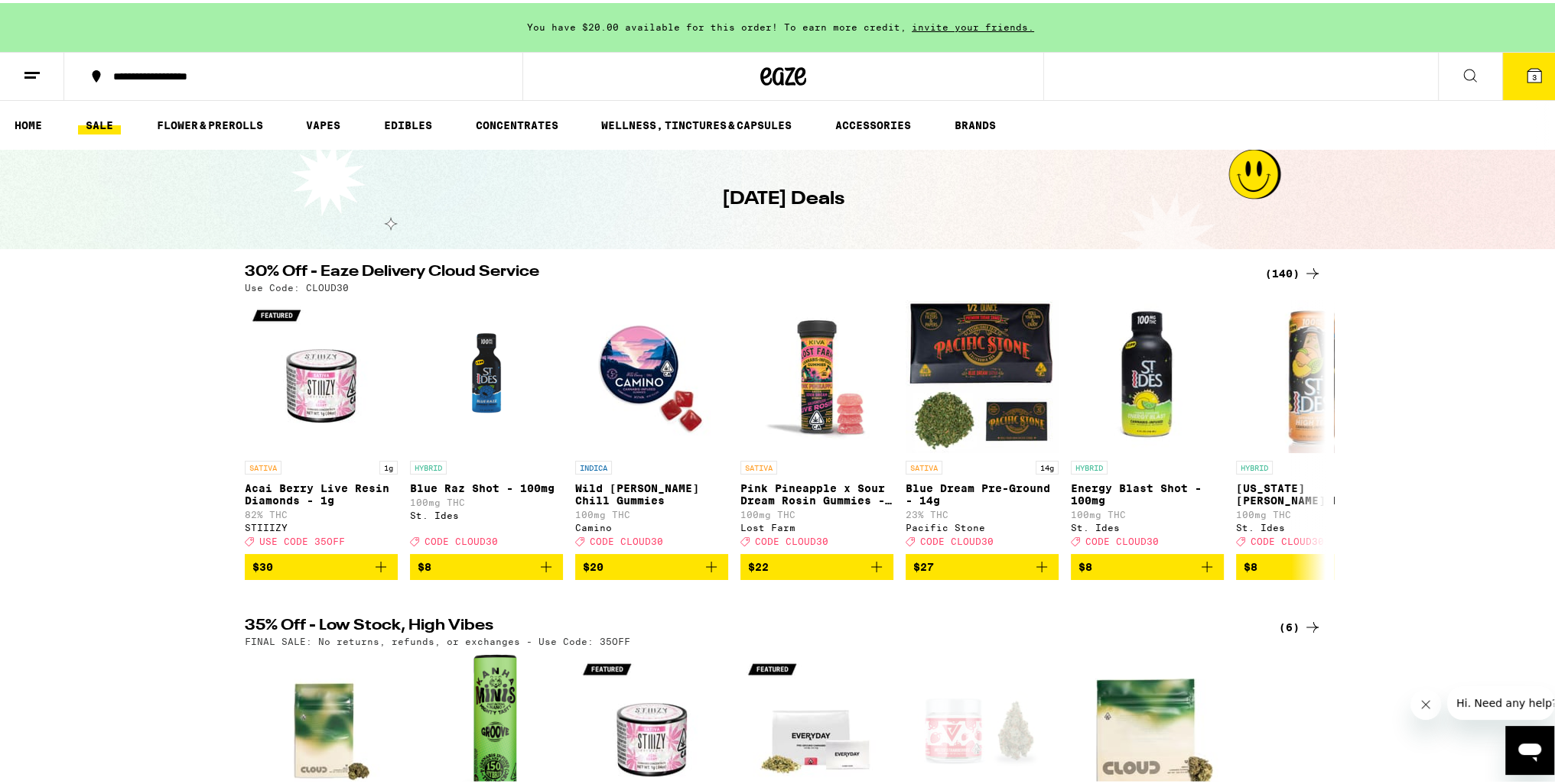
click at [1521, 83] on button "3" at bounding box center [1534, 73] width 65 height 47
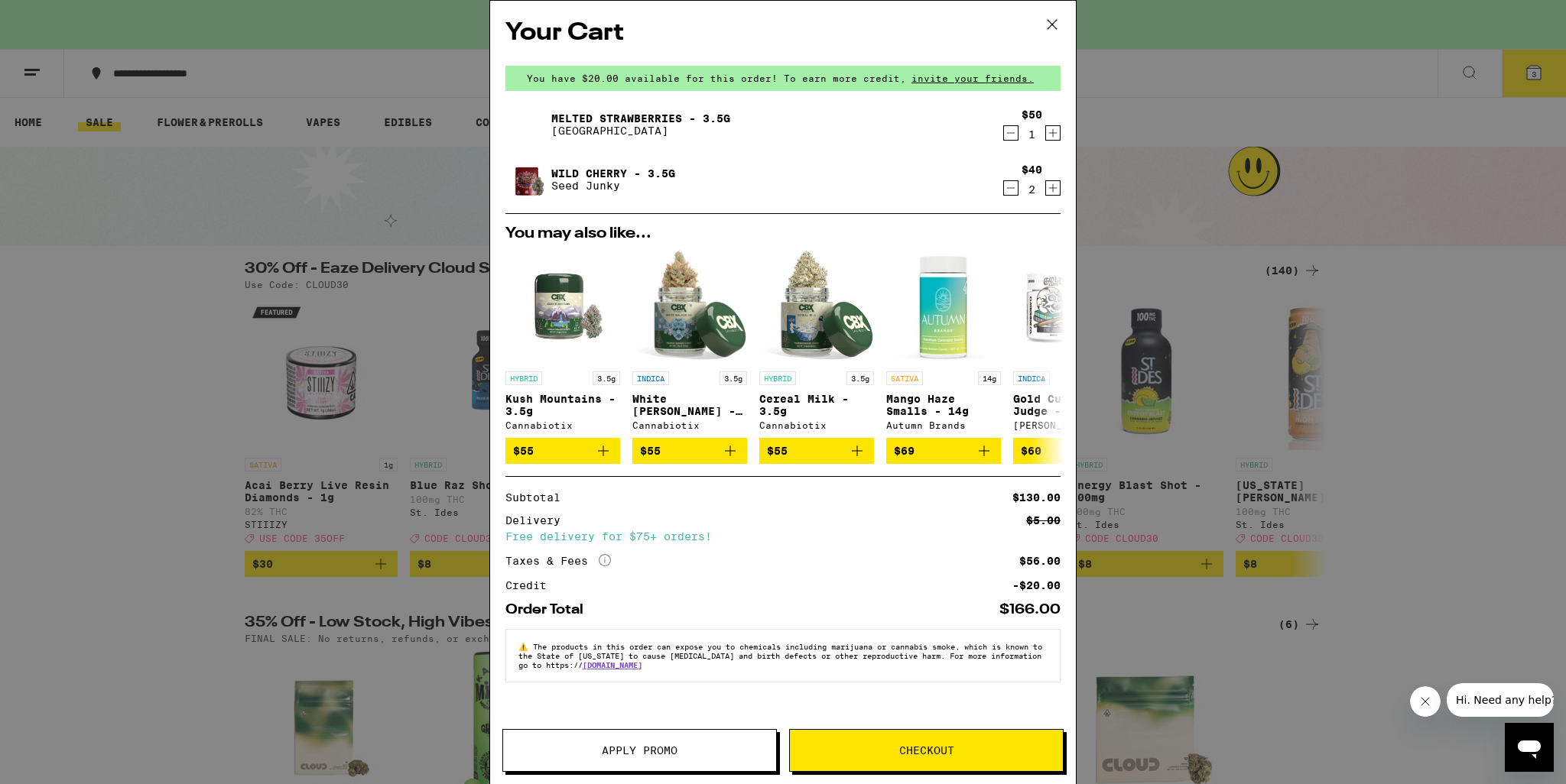
click at [1011, 195] on icon "Decrement" at bounding box center [1011, 188] width 13 height 18
click at [621, 733] on button "Apply Promo" at bounding box center [639, 750] width 275 height 43
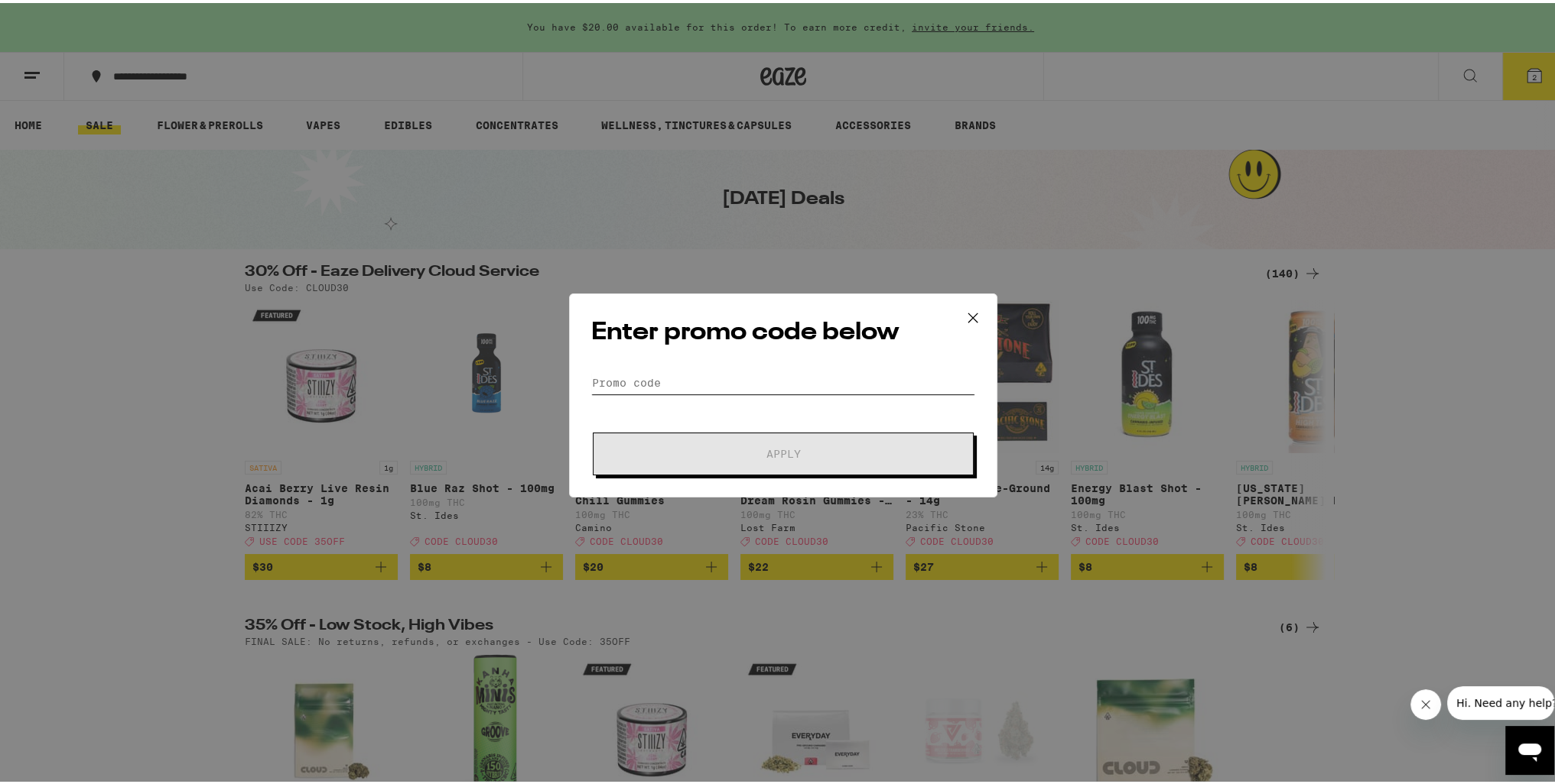
click at [676, 378] on input "Promo Code" at bounding box center [783, 379] width 384 height 23
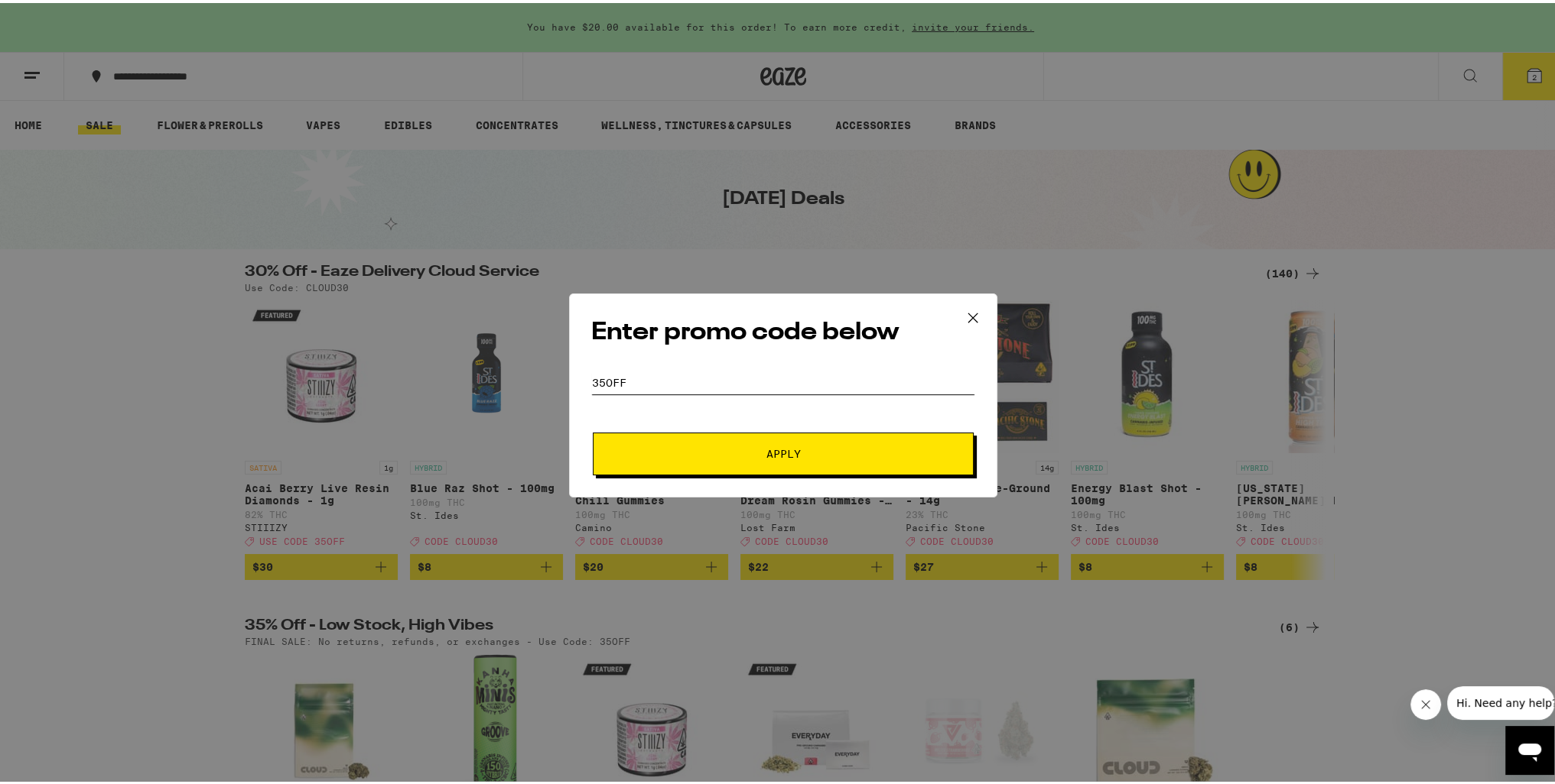
type input "35off"
click at [738, 460] on button "Apply" at bounding box center [783, 451] width 381 height 43
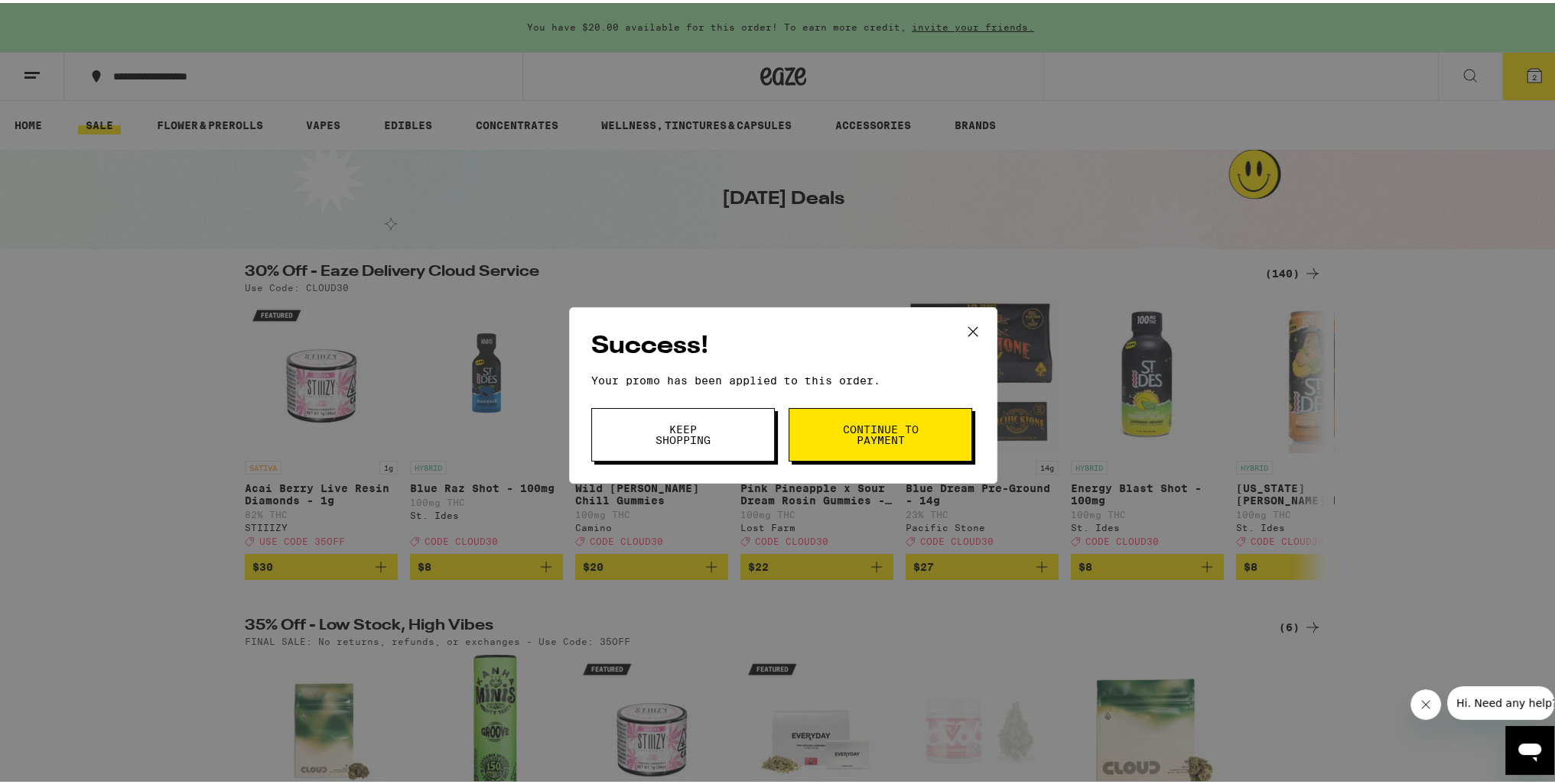
click at [851, 442] on span "Continue to payment" at bounding box center [880, 432] width 78 height 22
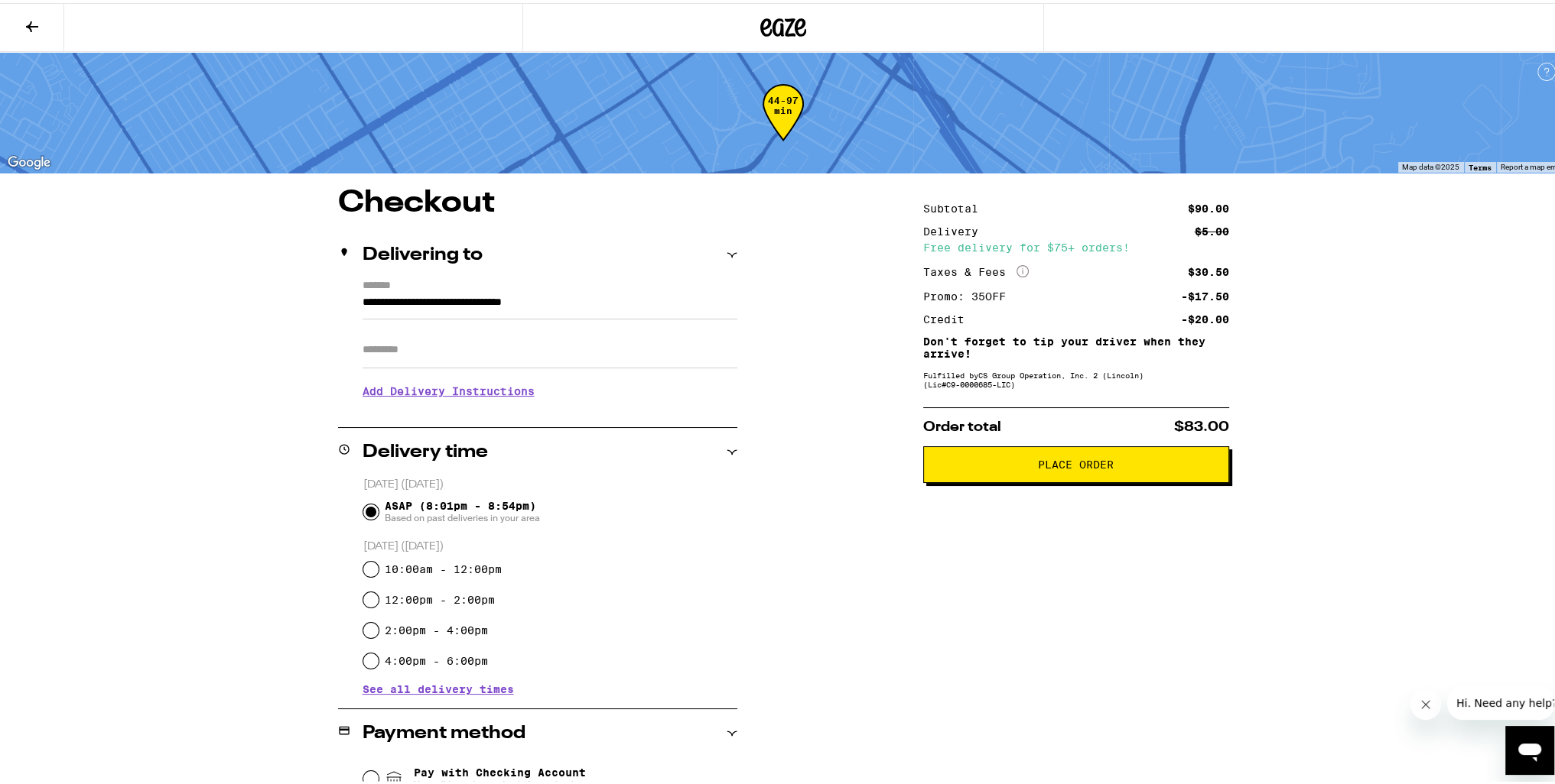
click at [1054, 463] on span "Place Order" at bounding box center [1076, 462] width 76 height 11
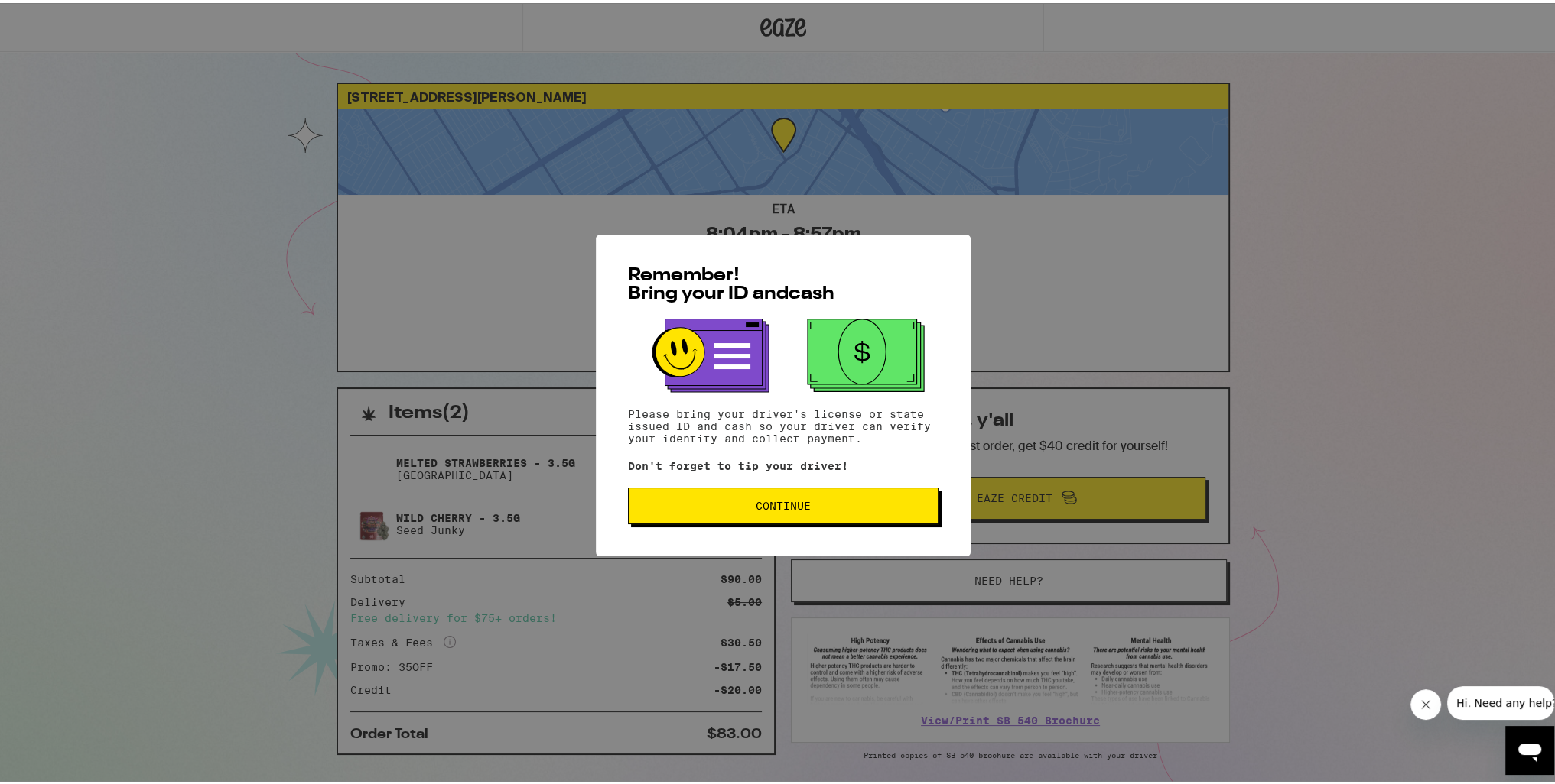
click at [719, 519] on button "Continue" at bounding box center [783, 503] width 311 height 37
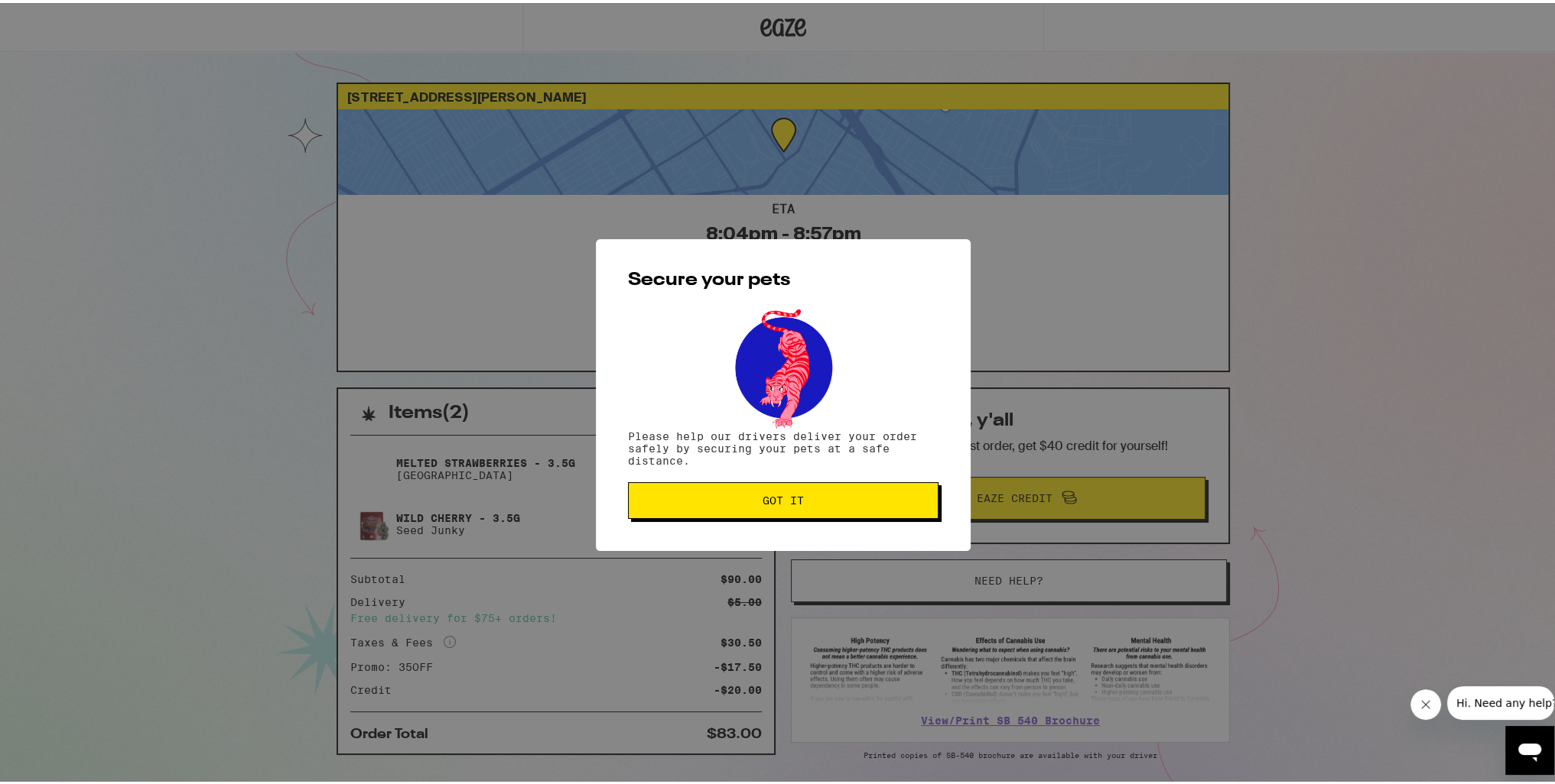
click at [750, 514] on button "Got it" at bounding box center [783, 498] width 311 height 37
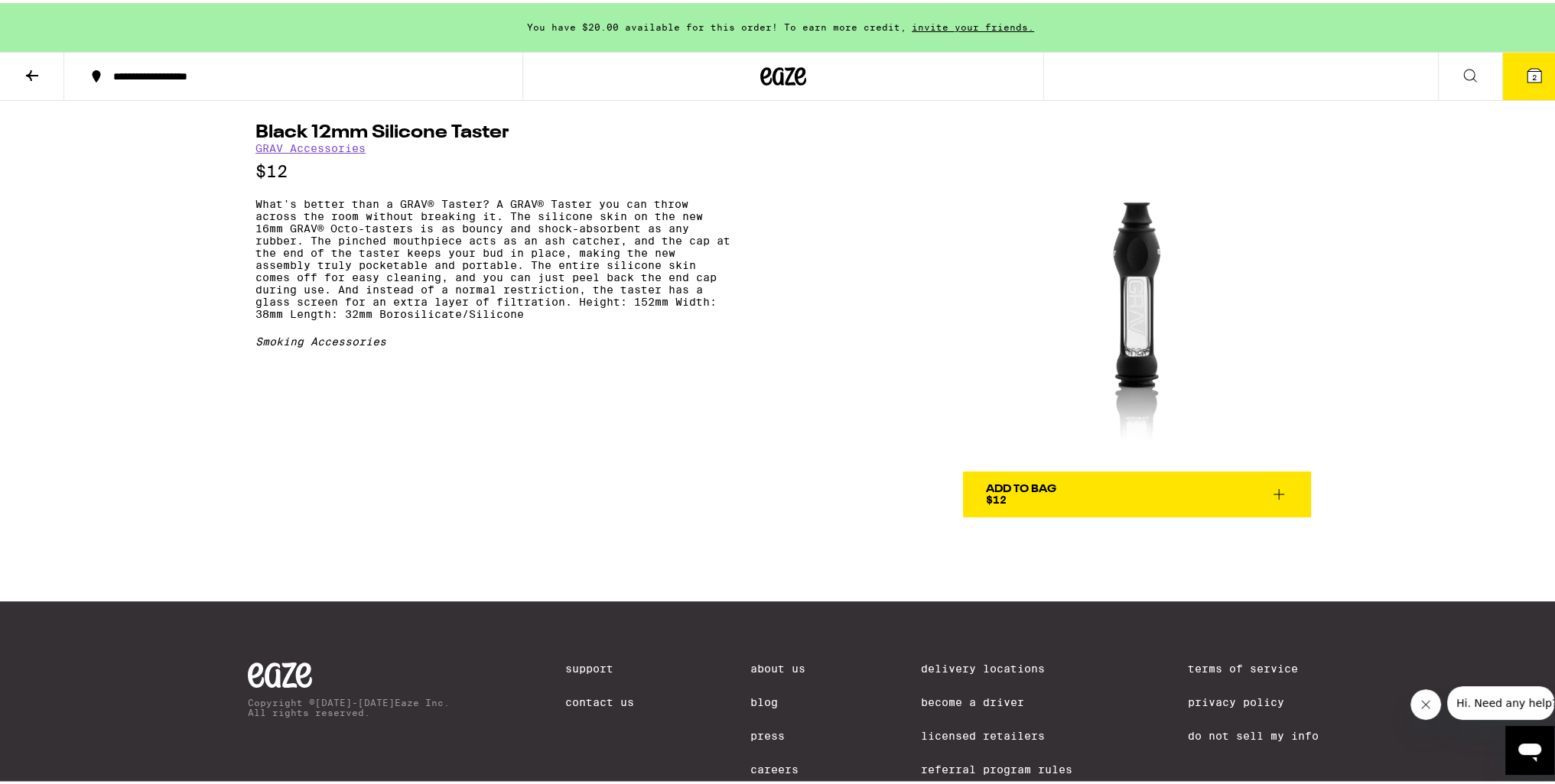
click at [1120, 288] on img at bounding box center [1137, 295] width 348 height 348
